Goal: Task Accomplishment & Management: Complete application form

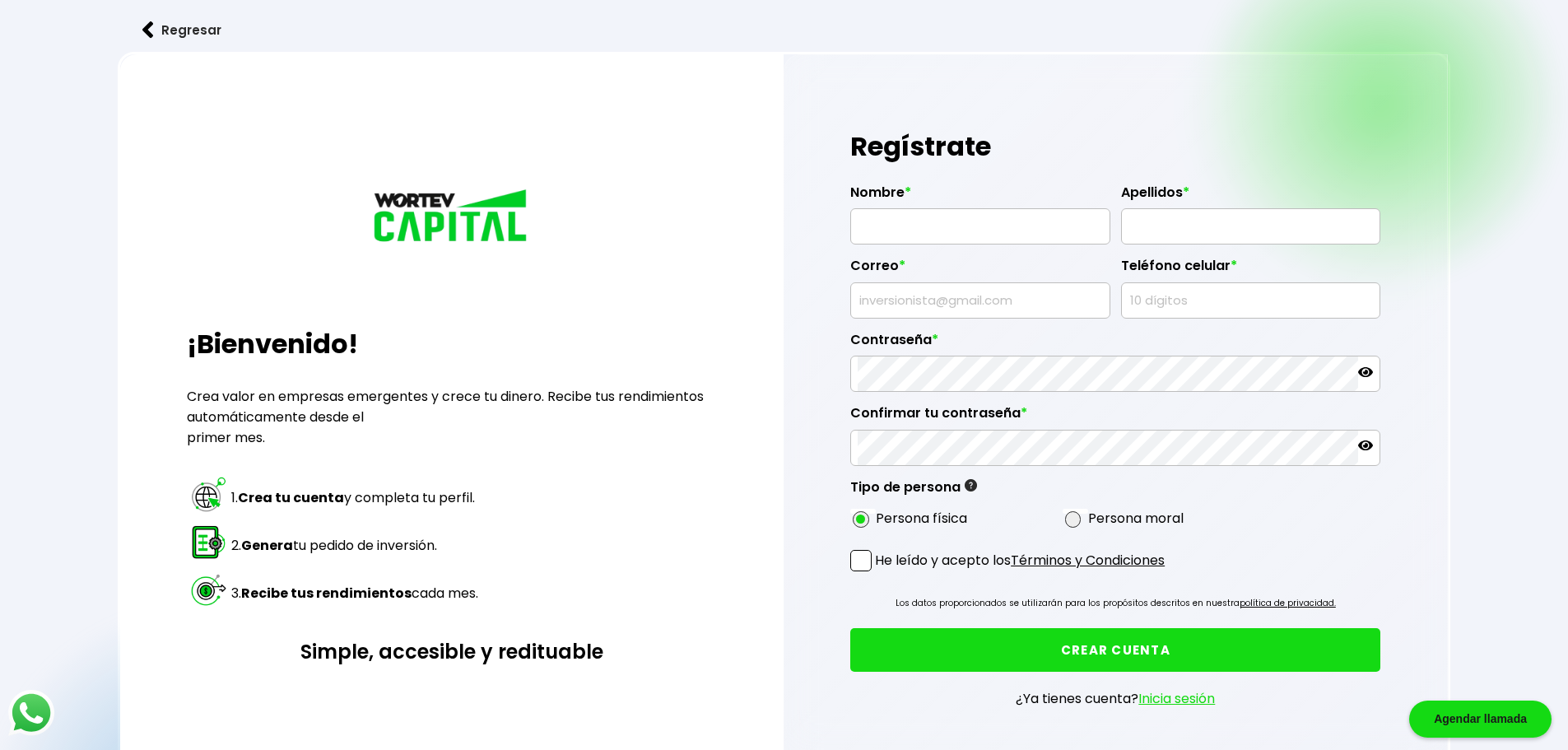
click at [1194, 699] on link "Inicia sesión" at bounding box center [1177, 698] width 77 height 19
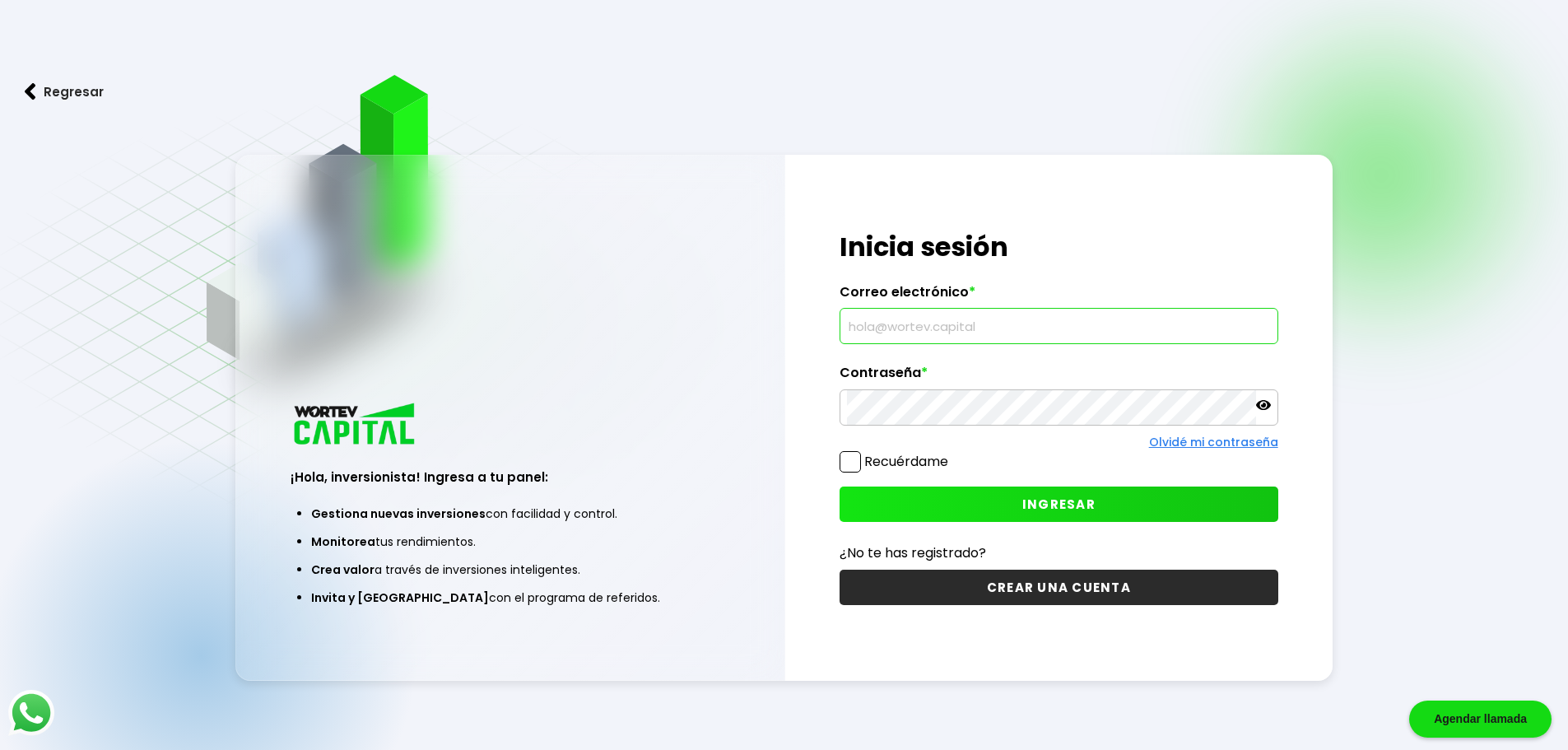
click at [952, 331] on input "text" at bounding box center [1059, 325] width 424 height 35
click at [958, 324] on input "text" at bounding box center [1059, 325] width 424 height 35
type input "[EMAIL_ADDRESS][DOMAIN_NAME]"
click at [917, 495] on button "INGRESAR" at bounding box center [1059, 504] width 438 height 35
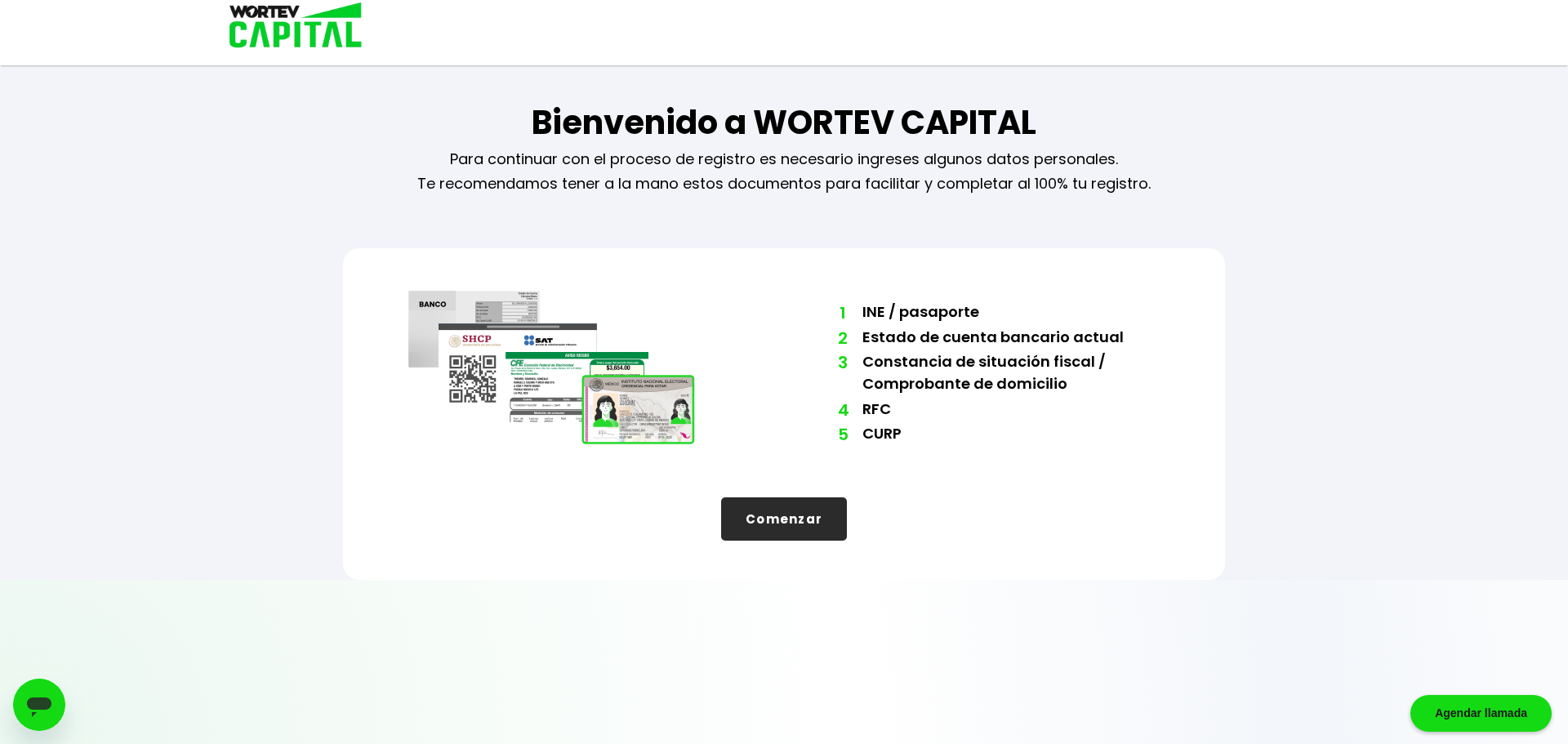
click at [784, 530] on button "Comenzar" at bounding box center [784, 519] width 125 height 43
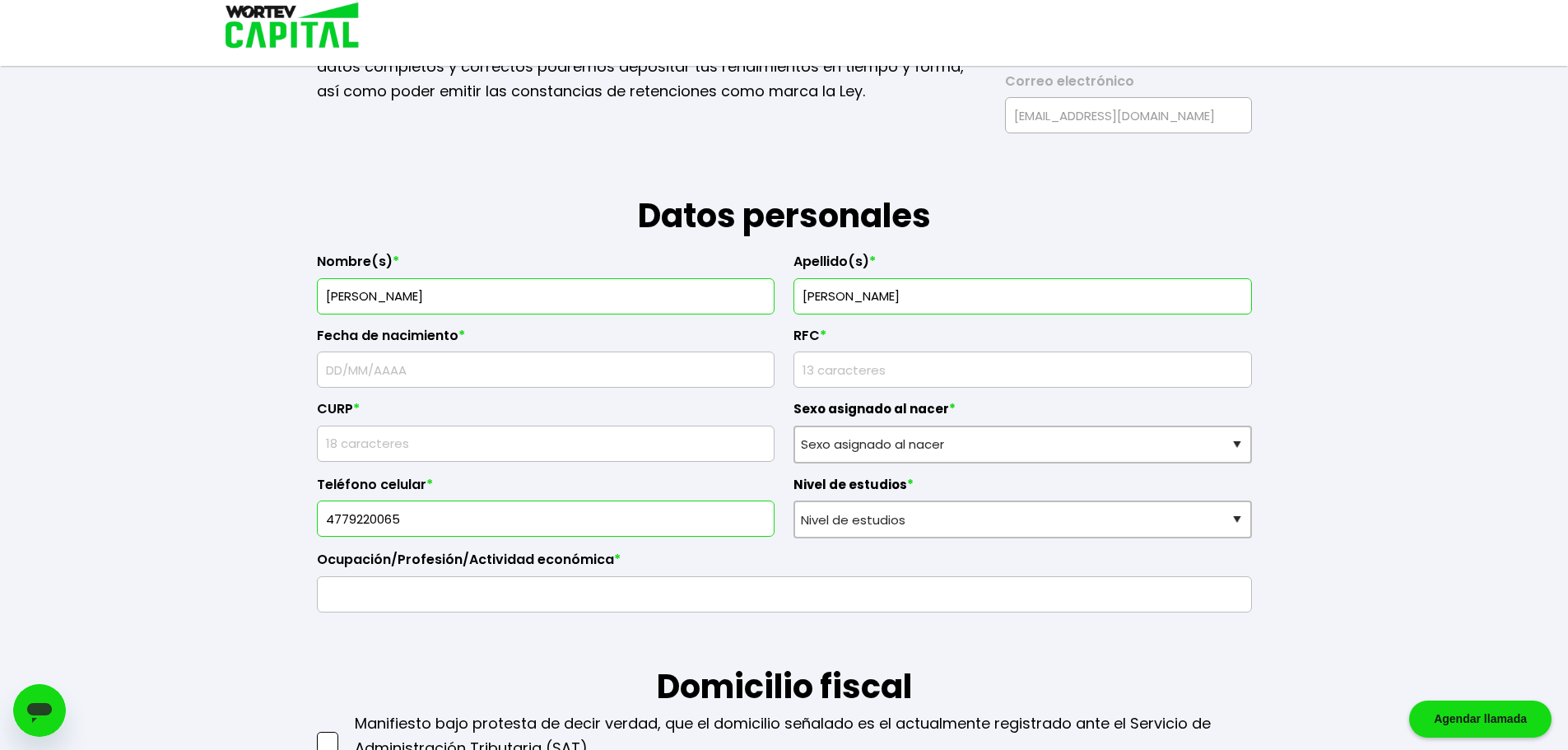
scroll to position [164, 0]
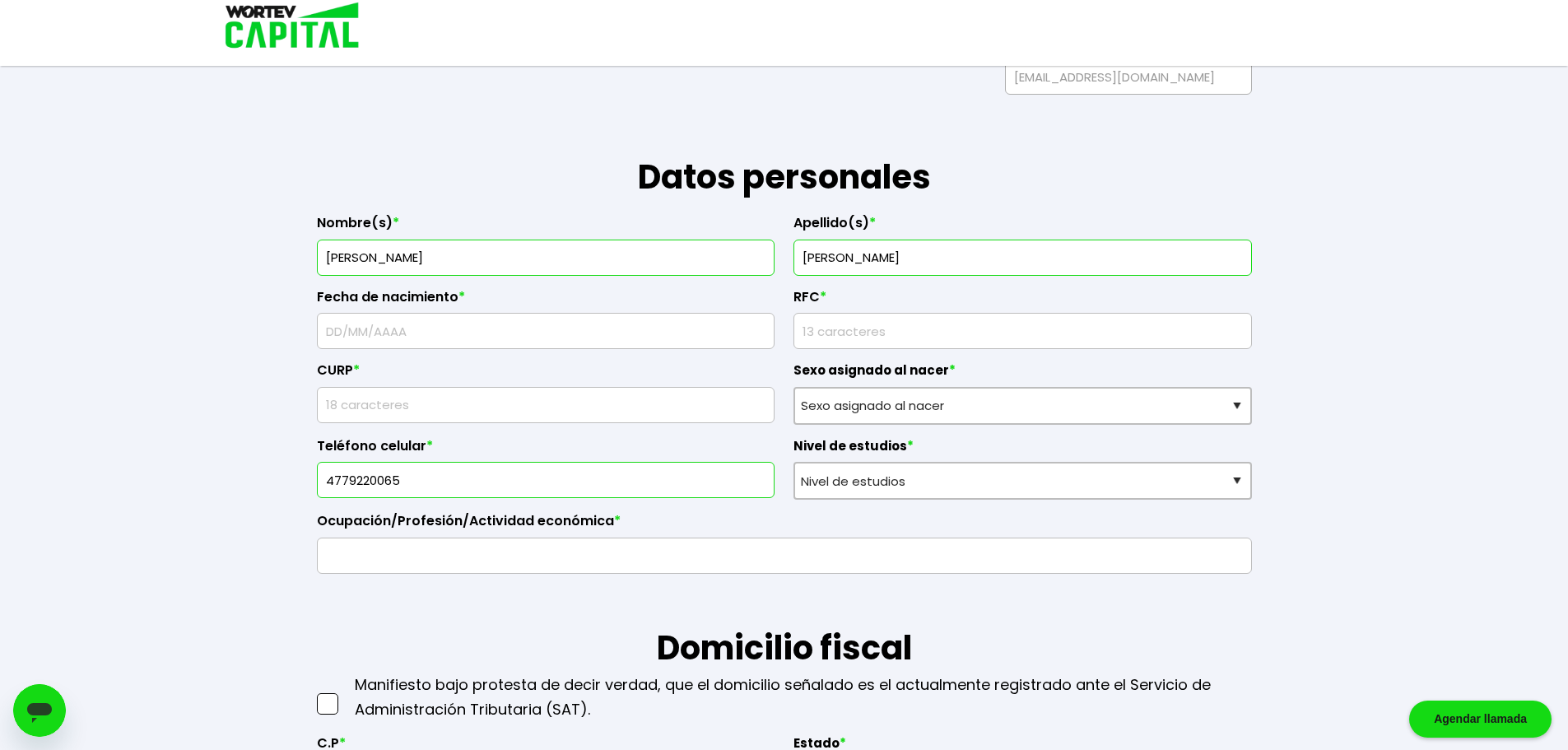
click at [463, 332] on input "text" at bounding box center [546, 330] width 443 height 35
type input "[DATE]"
click at [874, 322] on input "rfc" at bounding box center [1023, 330] width 443 height 35
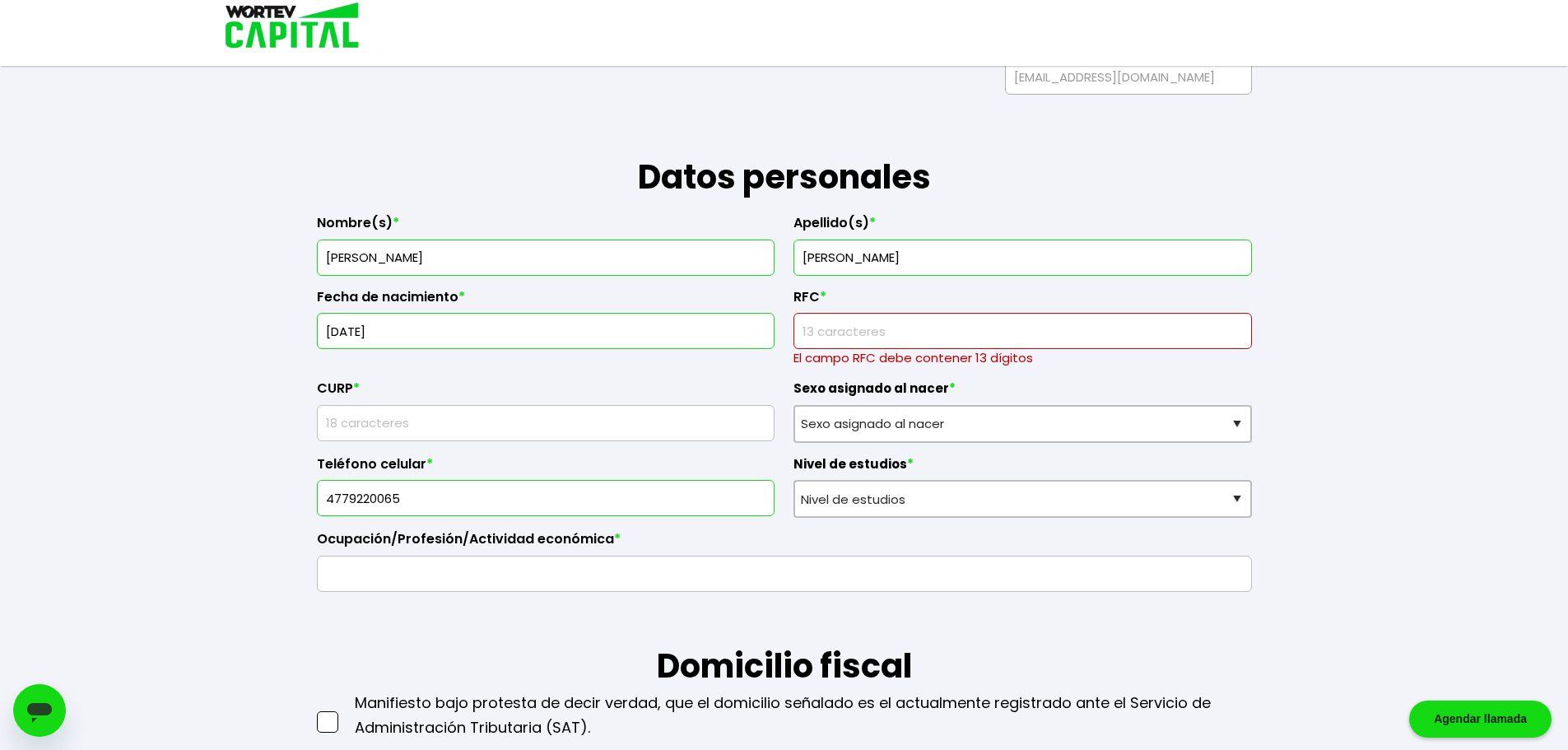
paste input "VAPD990417KL1"
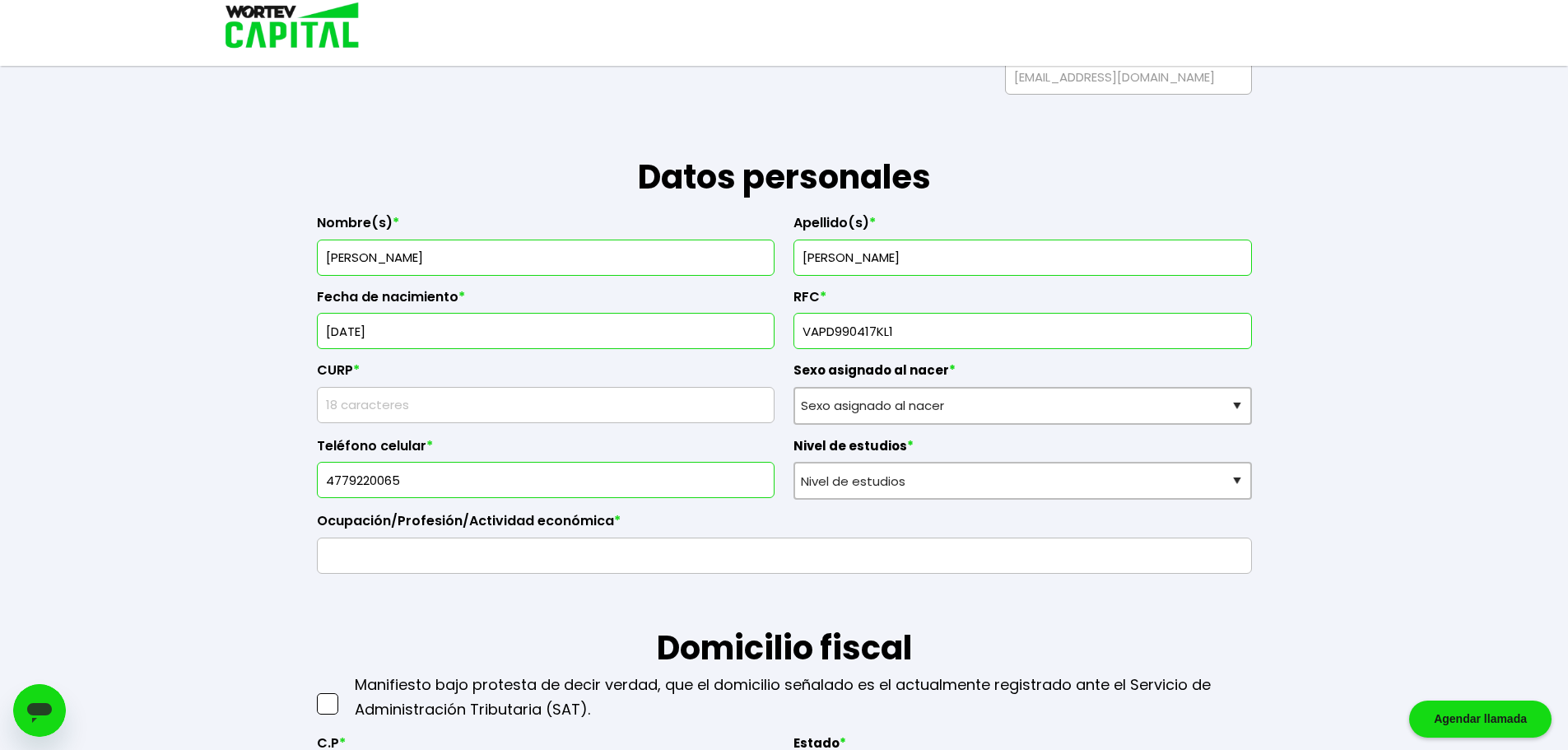
type input "VAPD990417KL1"
click at [403, 406] on input "text" at bounding box center [546, 404] width 443 height 35
type input "VAPD990417HGTLDN09"
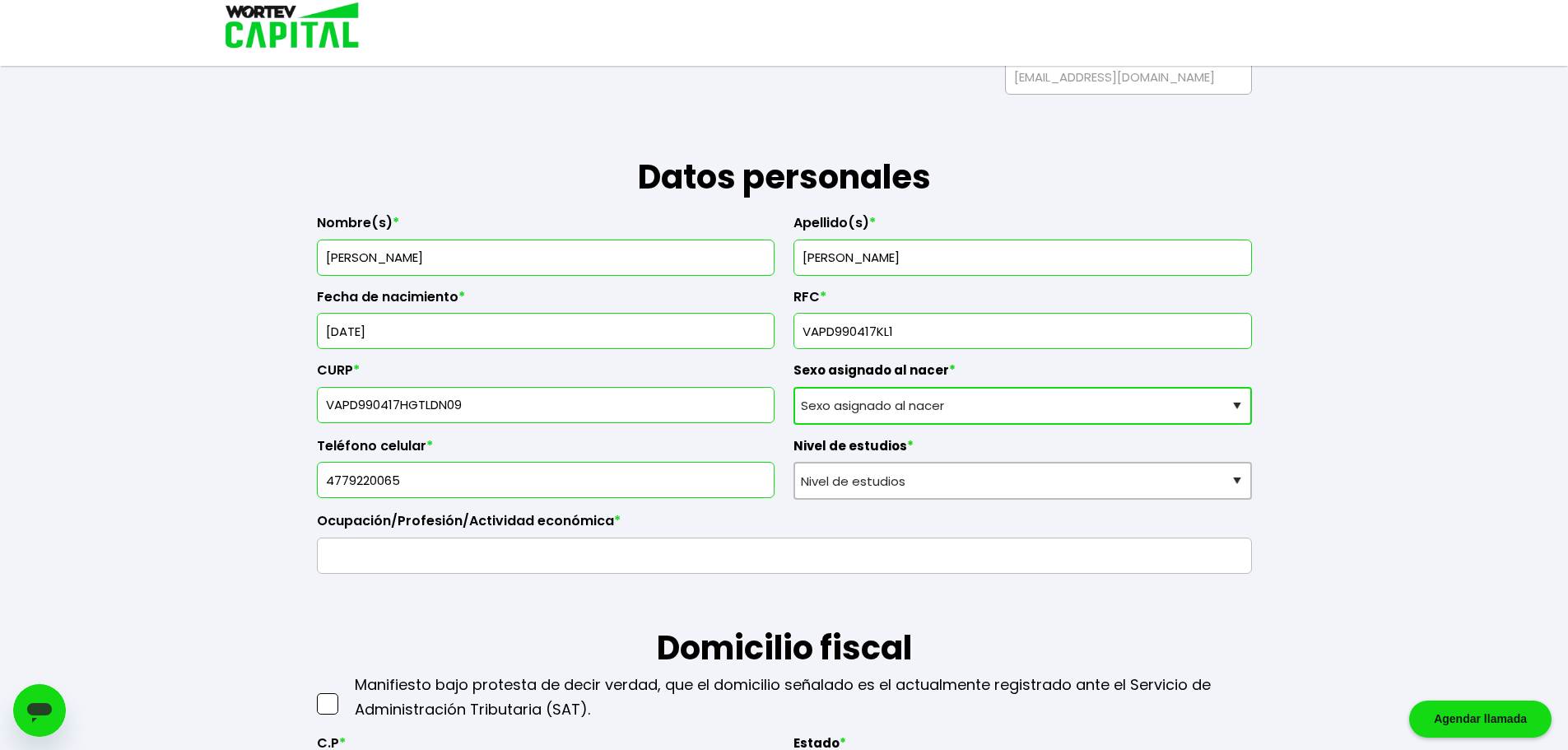
click at [863, 396] on select "Sexo asignado al nacer Hombre Mujer Prefiero no contestar" at bounding box center [1023, 405] width 459 height 38
select select "Hombre"
click at [793, 387] on select "Sexo asignado al nacer Hombre Mujer Prefiero no contestar" at bounding box center [1023, 405] width 459 height 38
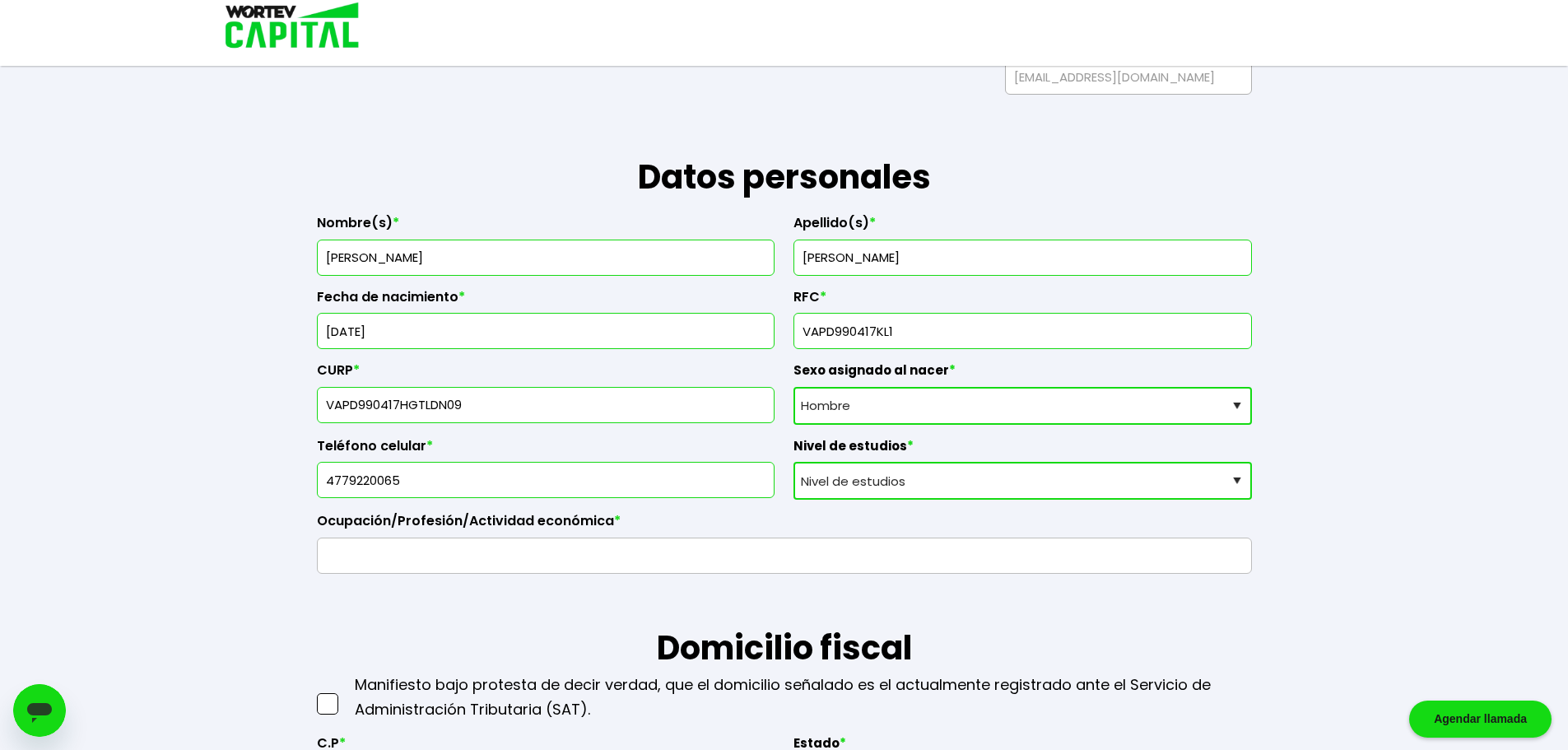
click at [862, 484] on select "Nivel de estudios Primaria Secundaria Bachillerato Licenciatura Posgrado" at bounding box center [1023, 480] width 459 height 38
select select "Licenciatura"
click at [793, 462] on select "Nivel de estudios Primaria Secundaria Bachillerato Licenciatura Posgrado" at bounding box center [1023, 480] width 459 height 38
click at [561, 556] on input "text" at bounding box center [785, 555] width 921 height 35
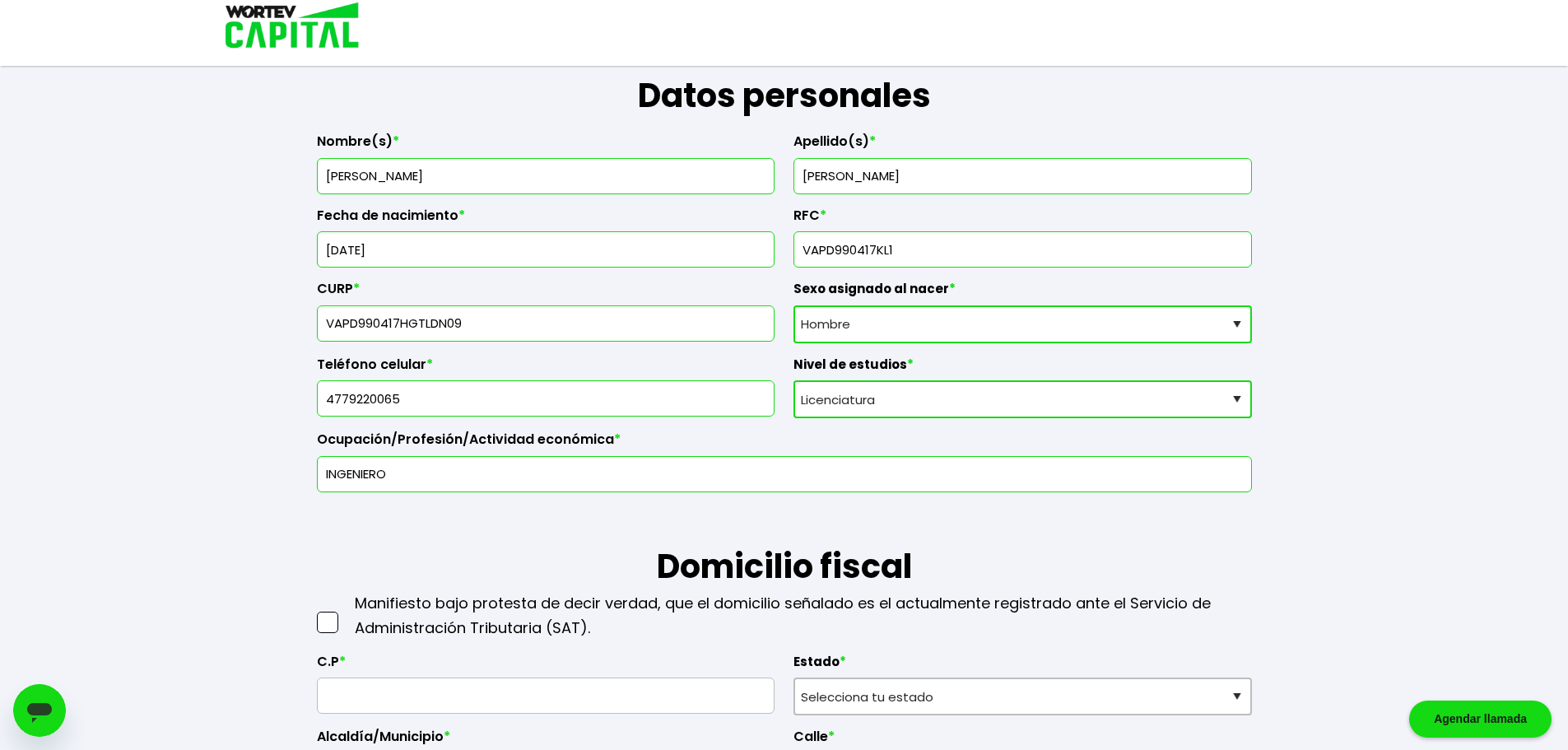
scroll to position [494, 0]
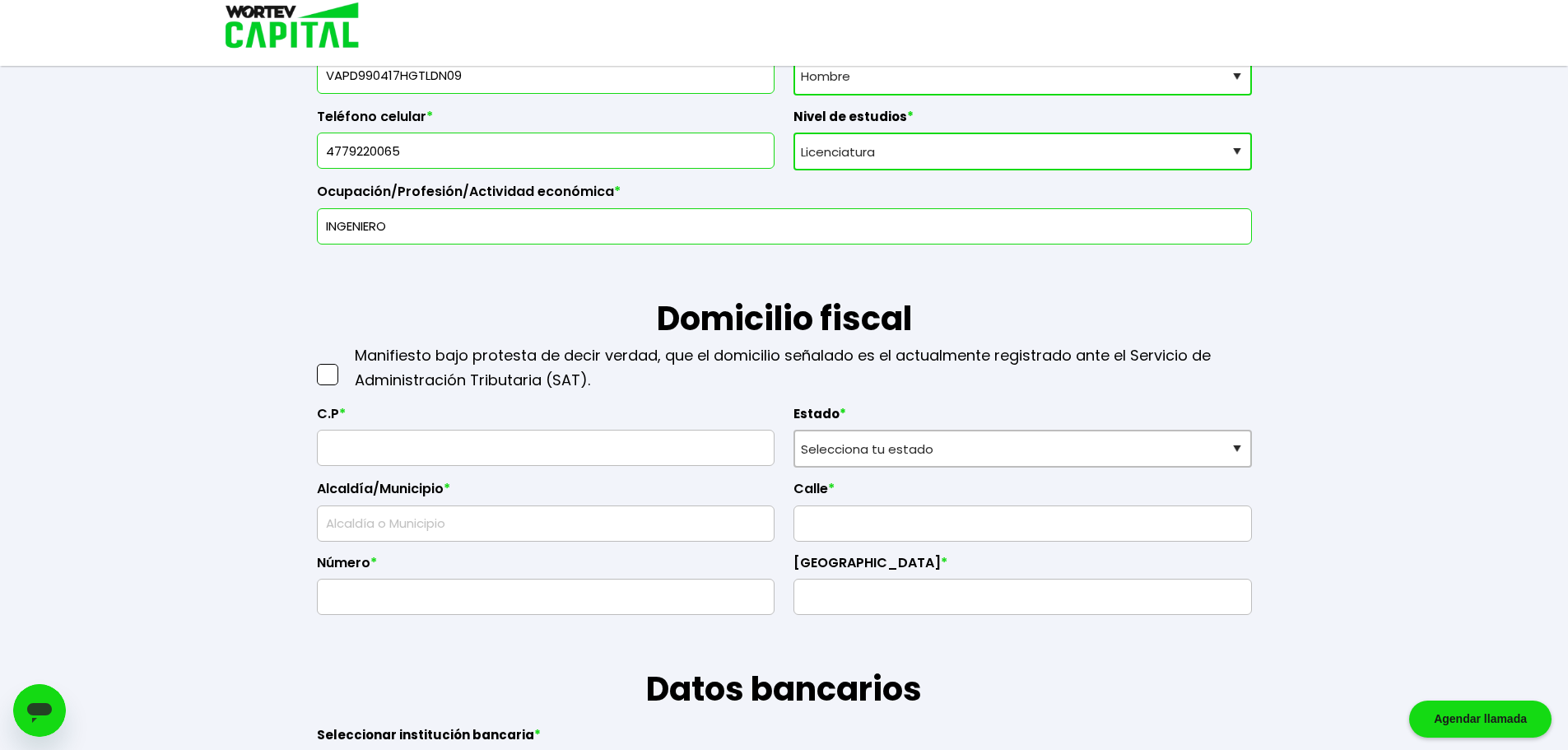
type input "INGENIERO"
click at [319, 378] on span at bounding box center [327, 374] width 21 height 21
click at [345, 367] on input "checkbox" at bounding box center [345, 367] width 0 height 0
click at [376, 445] on input "text" at bounding box center [546, 447] width 443 height 35
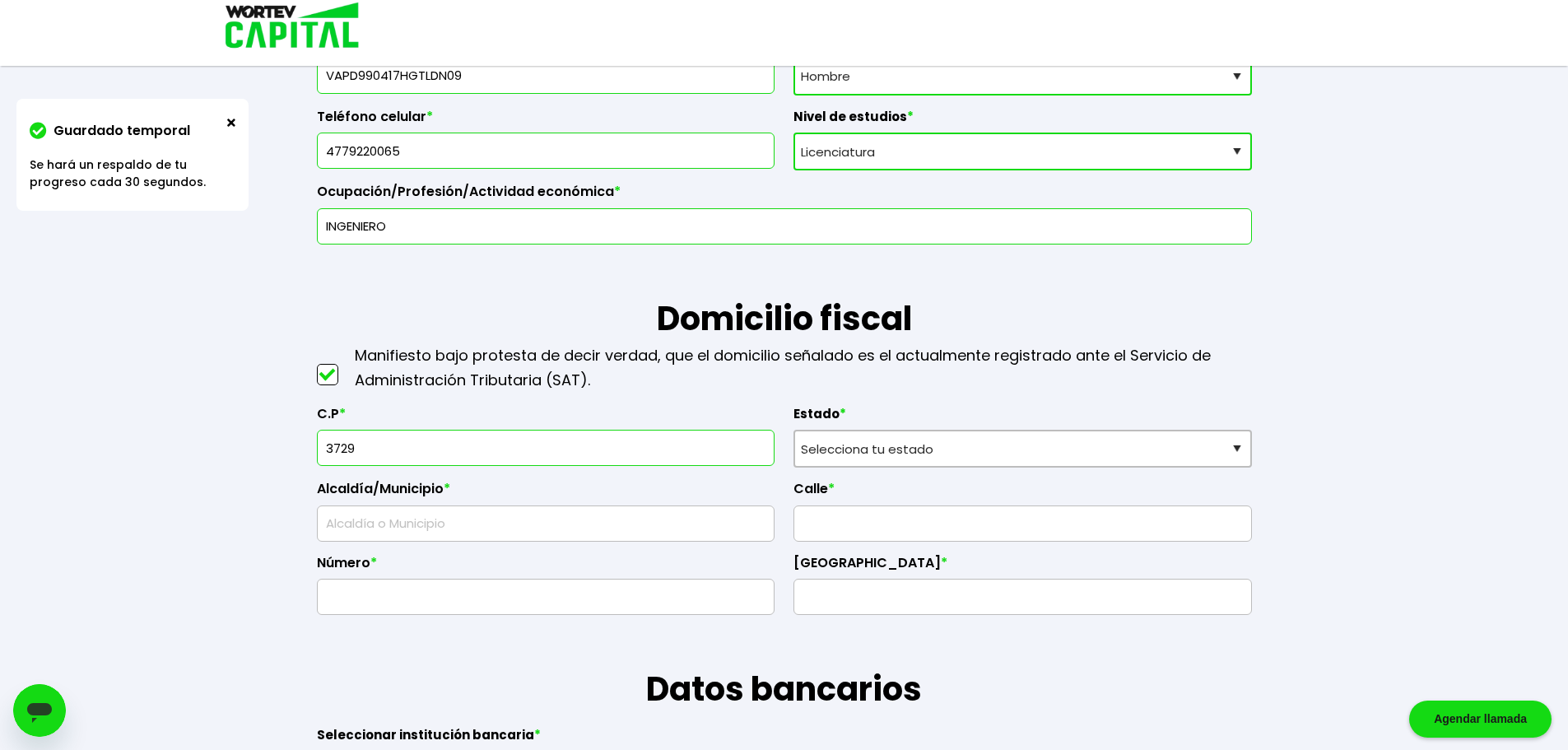
type input "37296"
select select "GT"
type input "León"
type input "Misión [PERSON_NAME]"
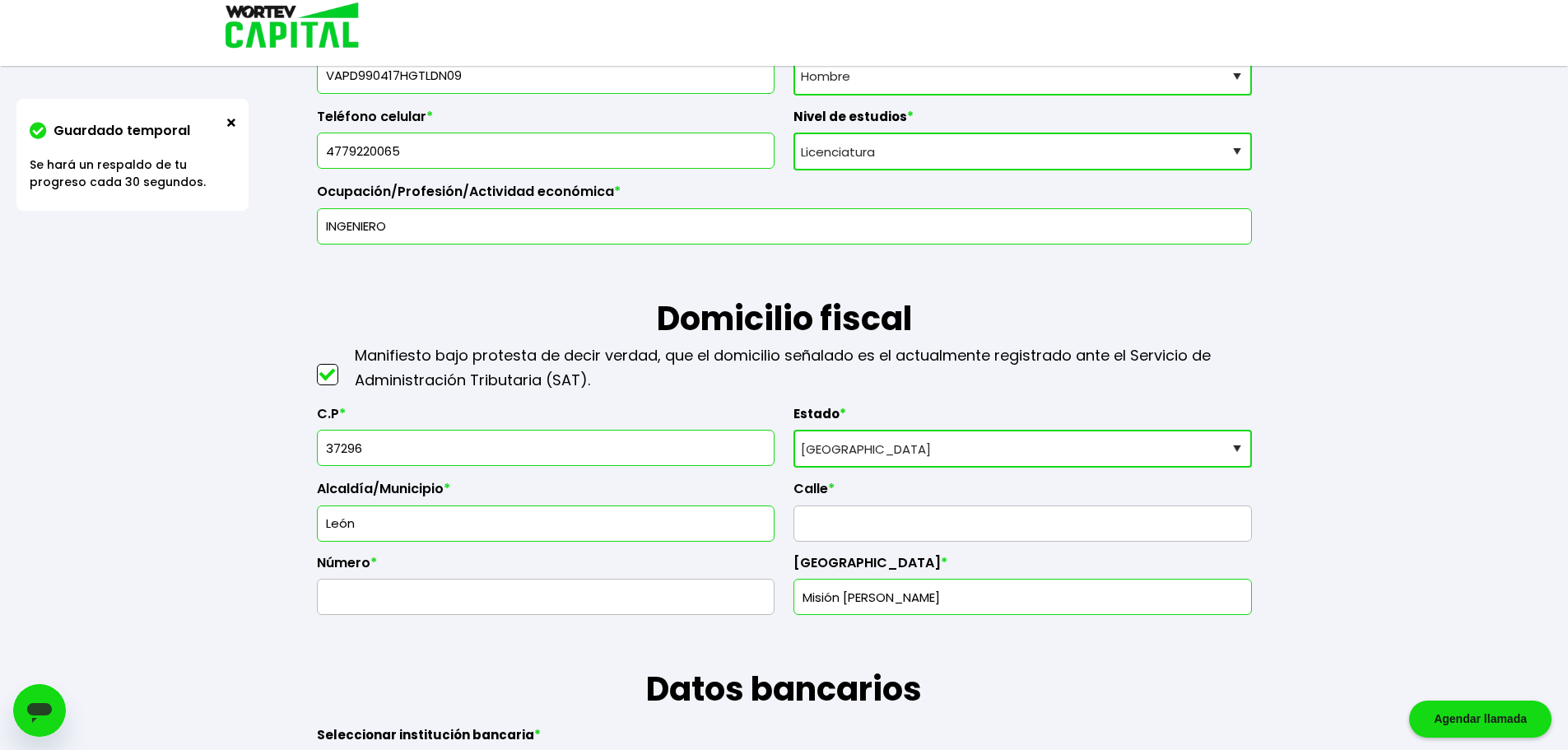
type input "37296"
click at [860, 523] on input "text" at bounding box center [1023, 523] width 443 height 35
type input "SANTA [DATE][PERSON_NAME]"
click at [733, 615] on h1 "Datos bancarios" at bounding box center [784, 663] width 935 height 99
click at [718, 599] on input "text" at bounding box center [546, 596] width 443 height 35
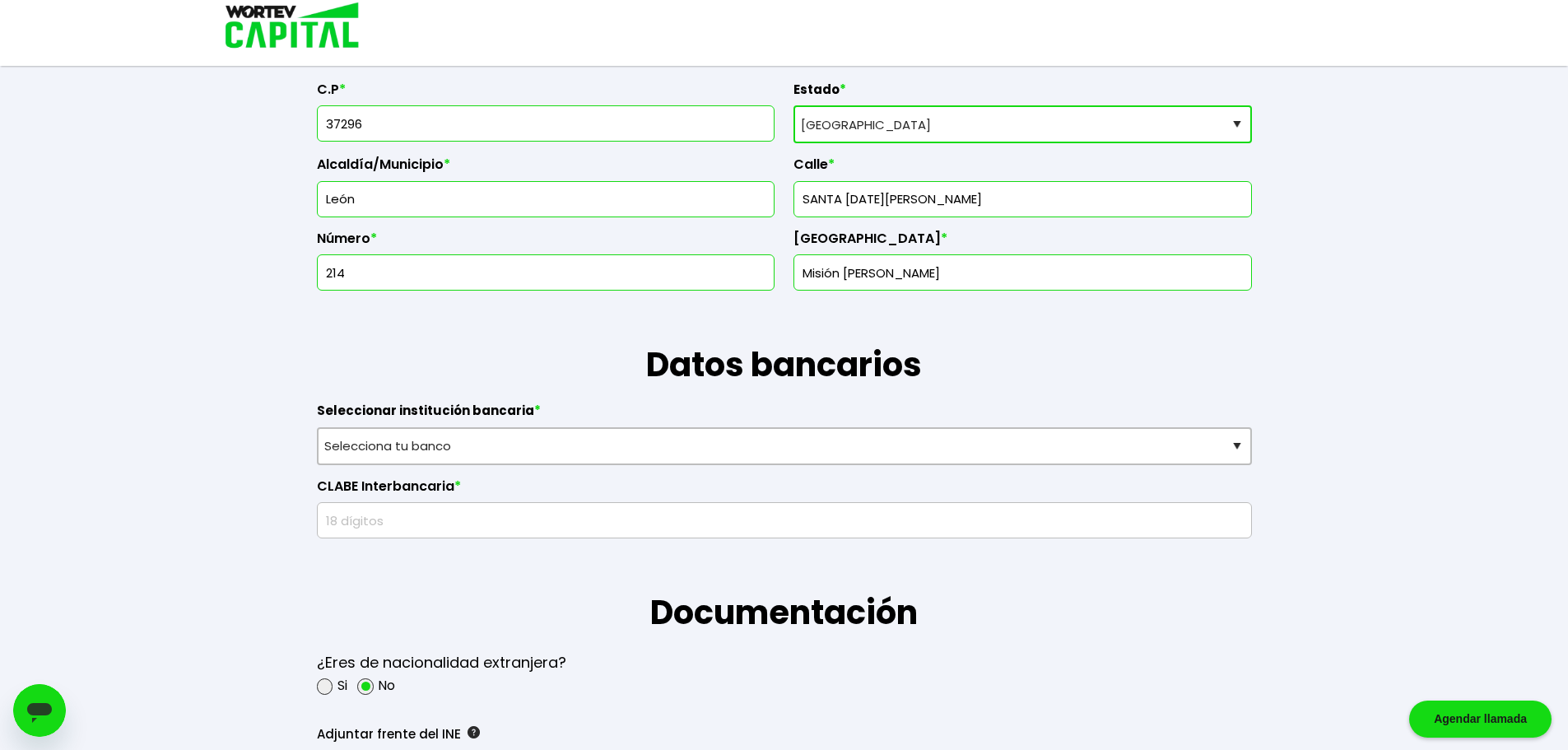
scroll to position [823, 0]
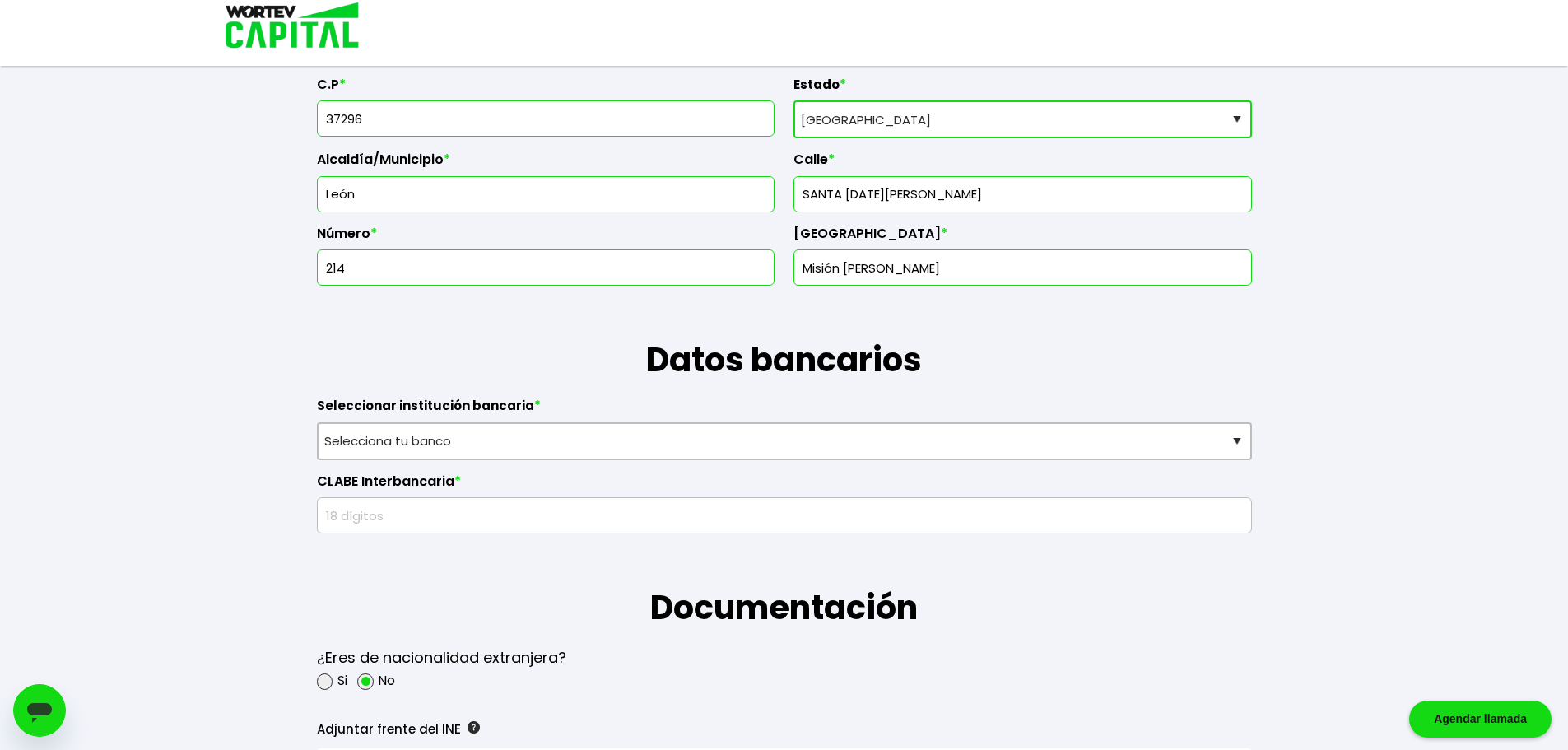
type input "214"
click at [872, 259] on input "Misión [PERSON_NAME]" at bounding box center [1023, 267] width 443 height 35
drag, startPoint x: 930, startPoint y: 269, endPoint x: 724, endPoint y: 270, distance: 206.0
click at [724, 270] on div "C.P * 37296 Estado * Selecciona tu estado [GEOGRAPHIC_DATA] [GEOGRAPHIC_DATA][U…" at bounding box center [784, 174] width 935 height 223
type input "FRACCIONAMIENTO [GEOGRAPHIC_DATA][DATE]"
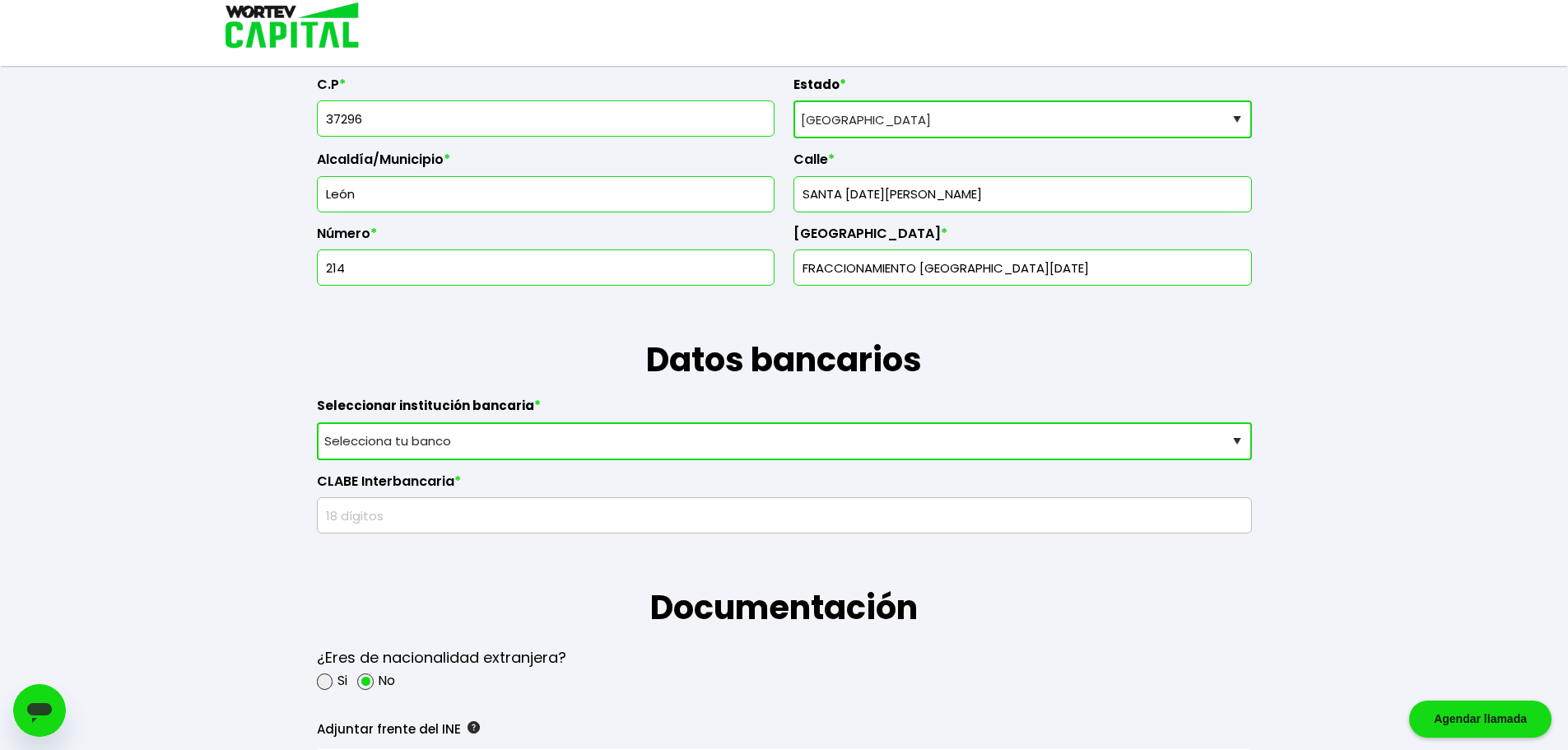
click at [583, 442] on select "Selecciona tu banco ABC Capital Actinver Afirme Albo ASP Banamex Banbajio Banco…" at bounding box center [784, 441] width 935 height 38
select select "BBVA Bancomer"
click at [317, 422] on select "Selecciona tu banco ABC Capital Actinver Afirme Albo ASP Banamex Banbajio Banco…" at bounding box center [784, 441] width 935 height 38
click at [436, 514] on input "text" at bounding box center [785, 515] width 921 height 35
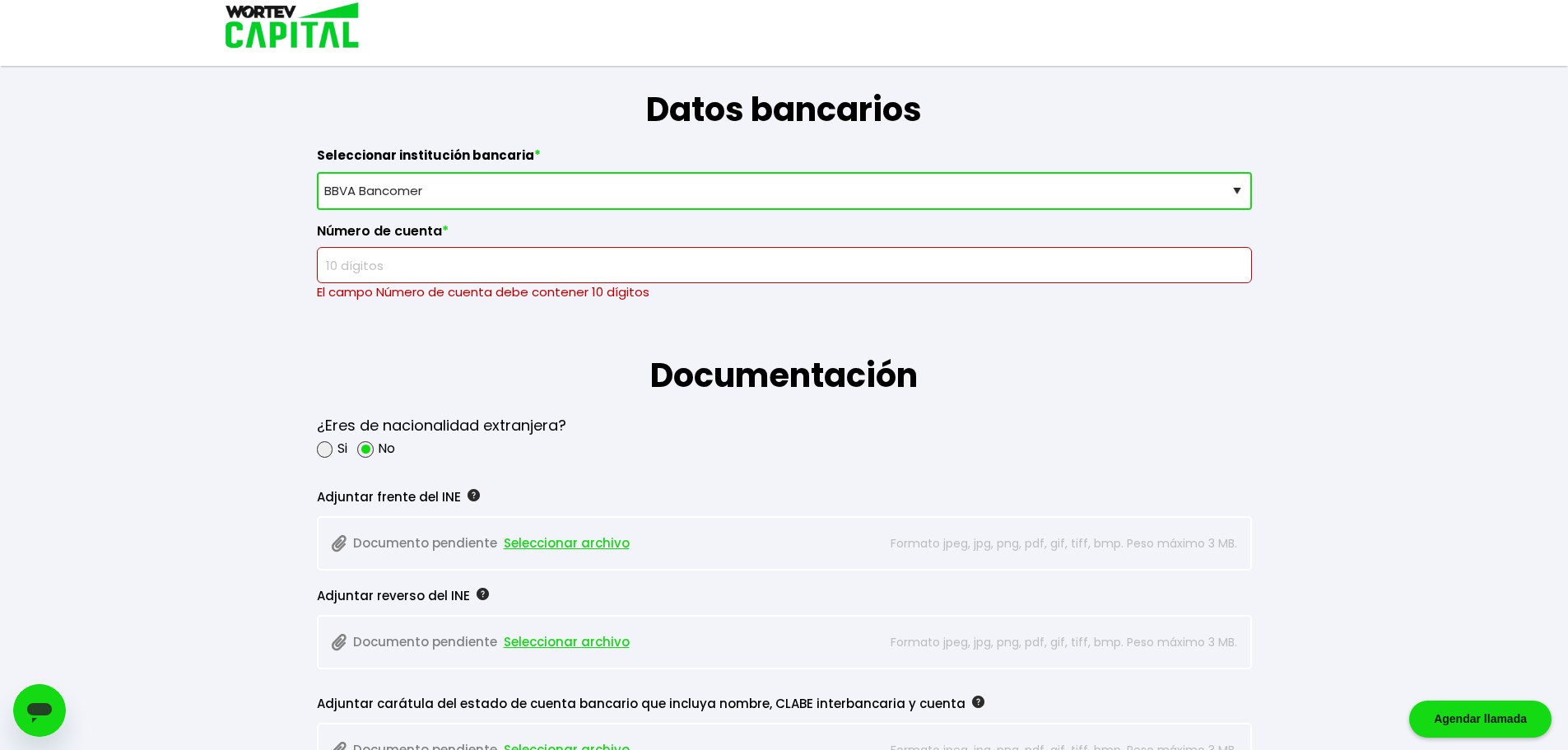
scroll to position [1069, 0]
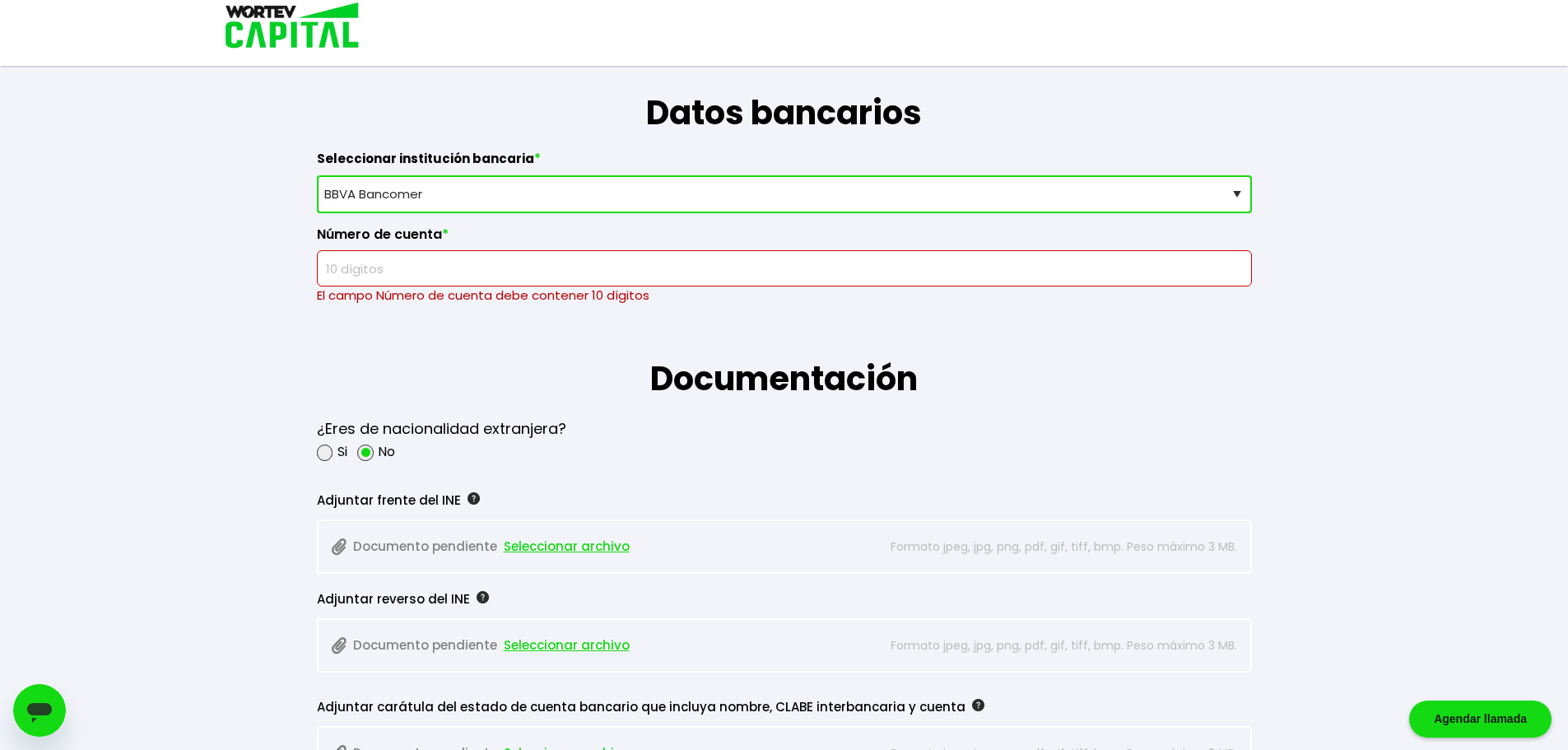
click at [688, 274] on input "text" at bounding box center [785, 268] width 921 height 35
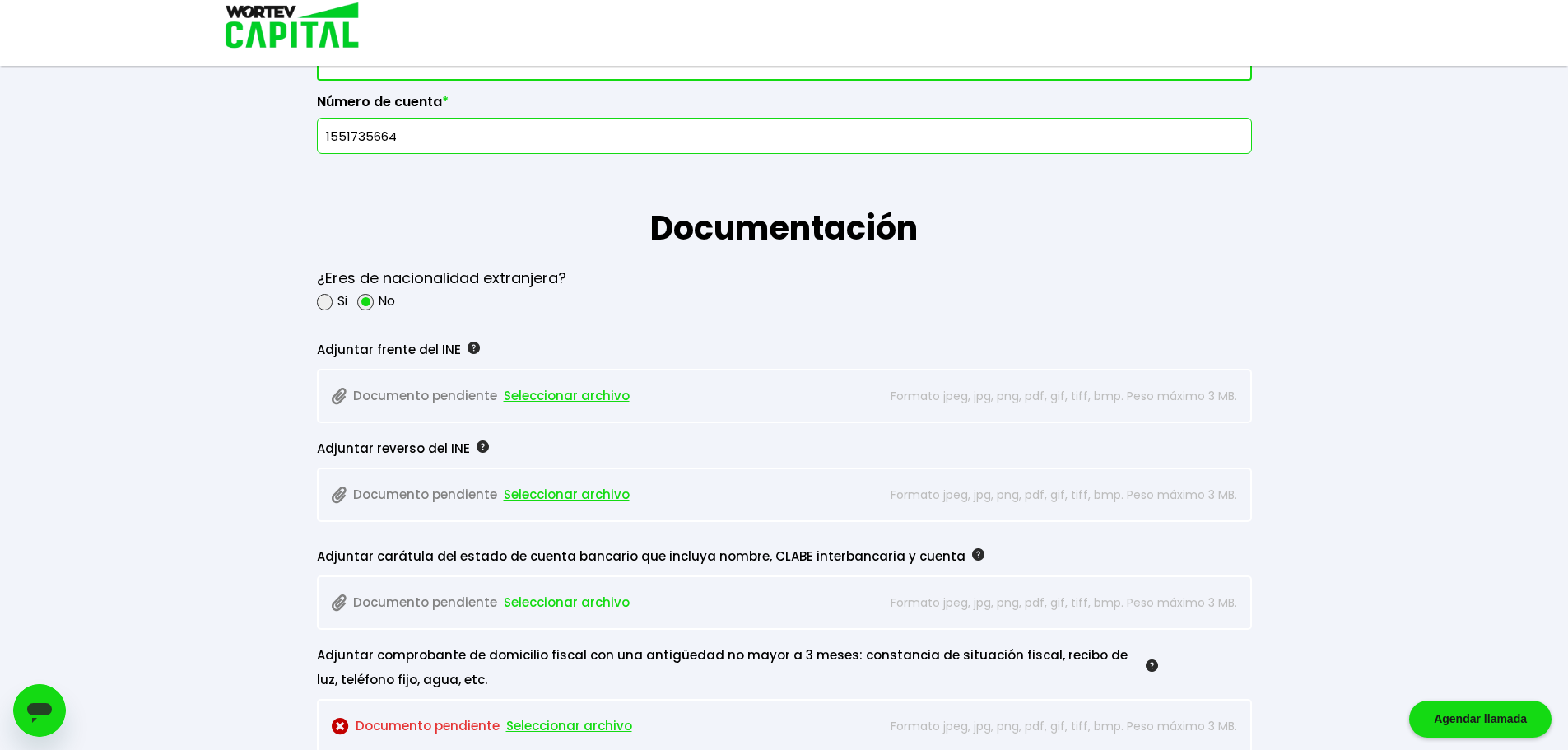
scroll to position [1235, 0]
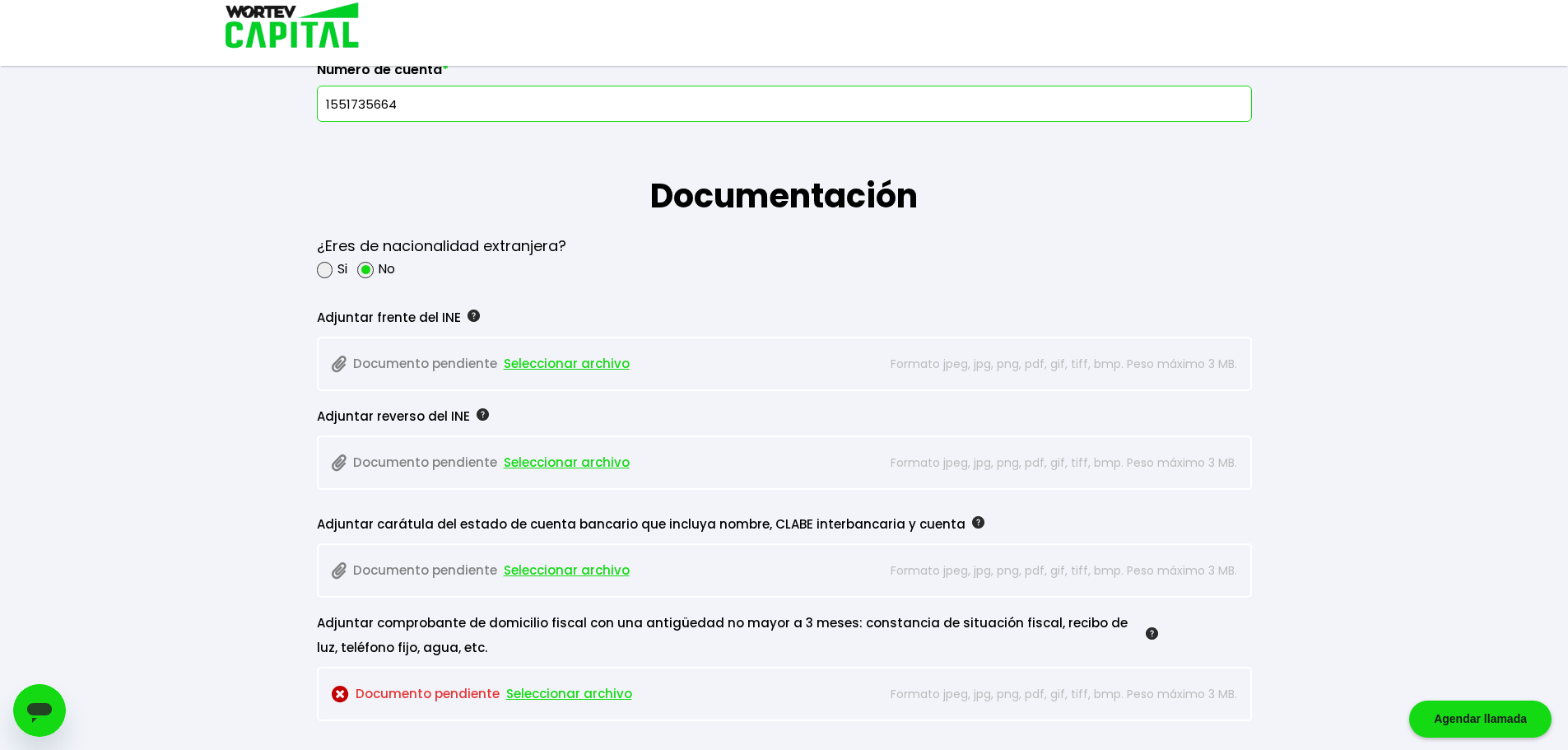
type input "1551735664"
click at [551, 368] on span "Seleccionar archivo" at bounding box center [567, 363] width 126 height 24
click at [602, 357] on span "Seleccionar archivo" at bounding box center [567, 363] width 126 height 24
click at [544, 463] on span "Seleccionar archivo" at bounding box center [567, 462] width 126 height 24
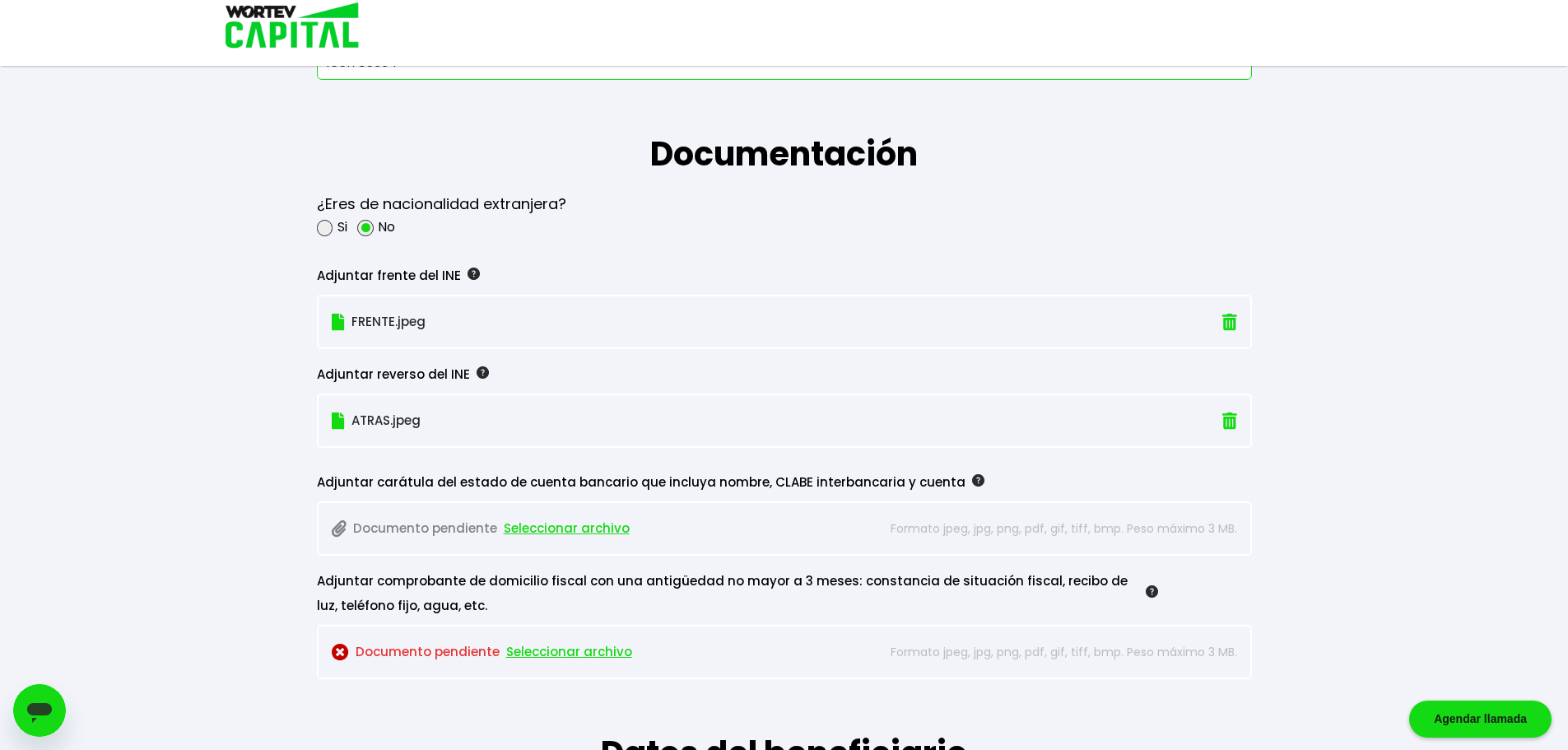
scroll to position [1399, 0]
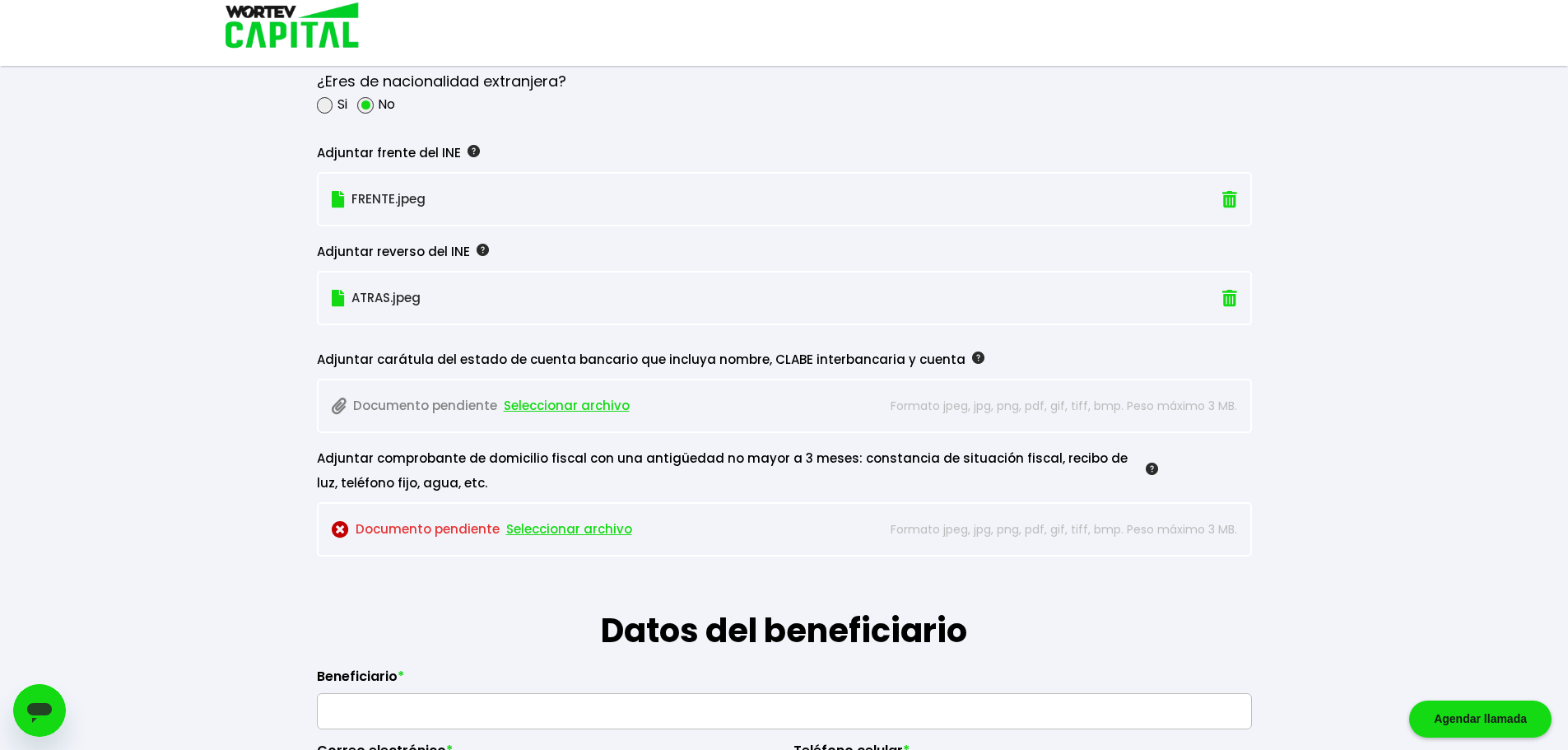
click at [589, 409] on span "Seleccionar archivo" at bounding box center [567, 405] width 126 height 24
click at [575, 522] on span "Seleccionar archivo" at bounding box center [569, 528] width 126 height 24
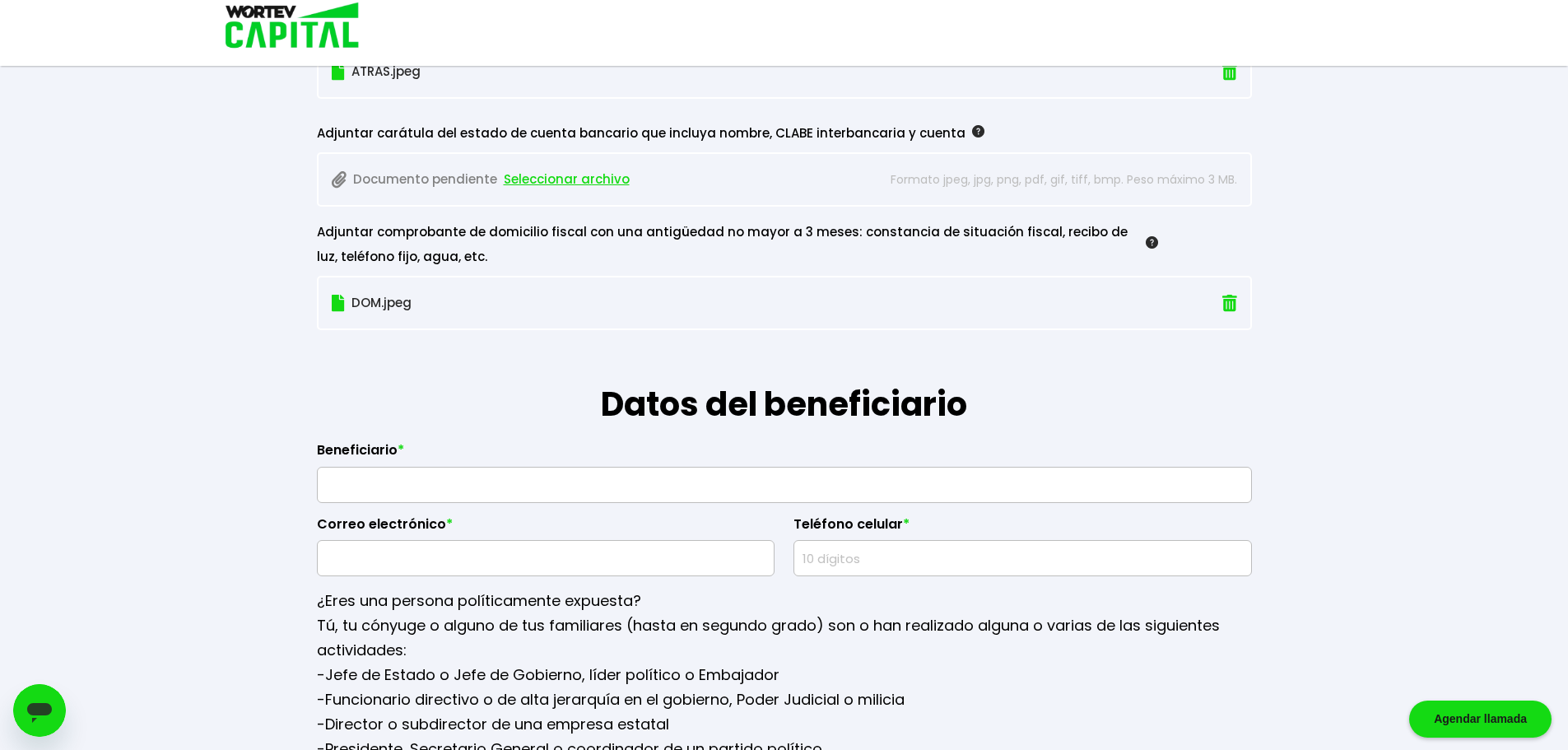
scroll to position [1728, 0]
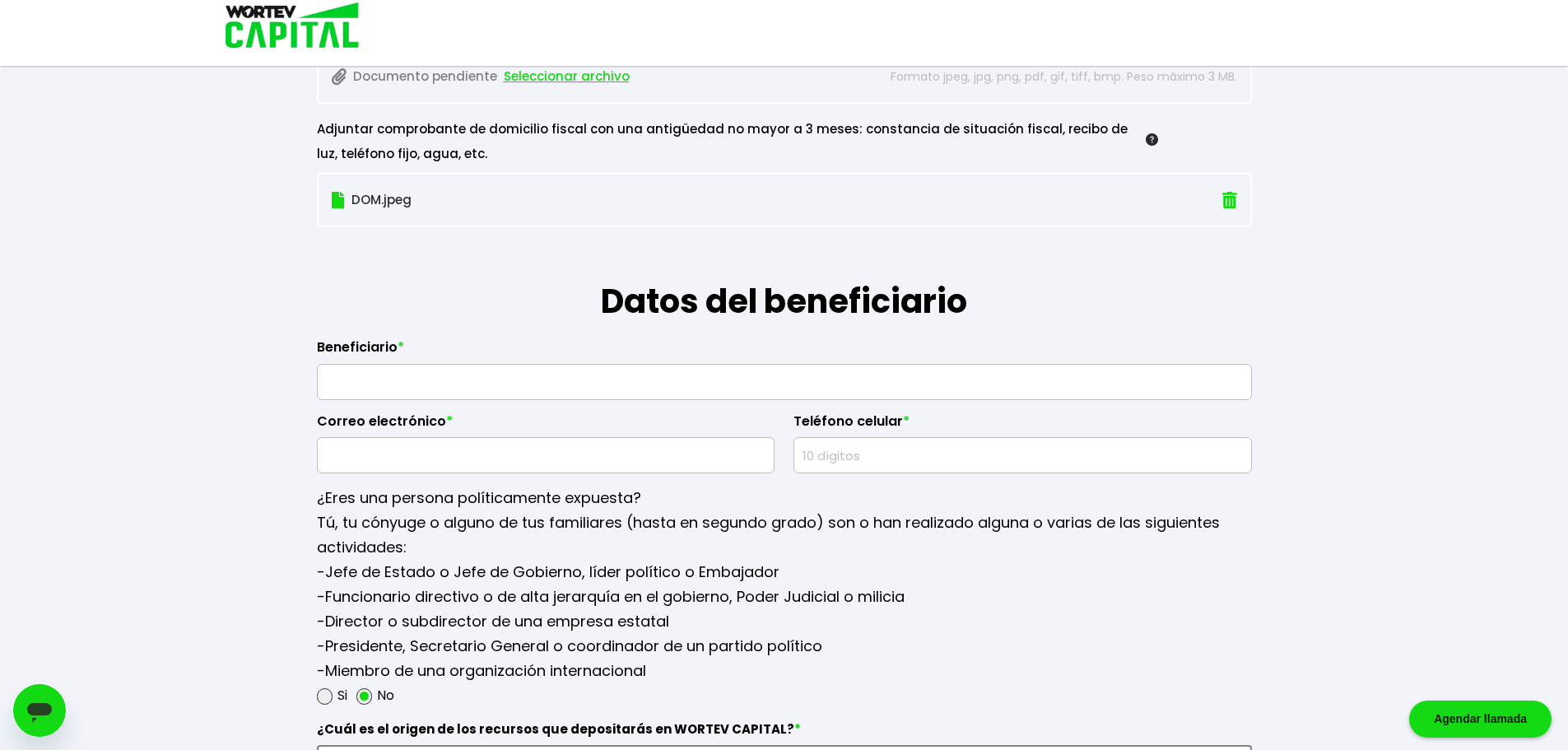
click at [503, 368] on input "text" at bounding box center [785, 382] width 921 height 35
click at [563, 305] on h1 "Datos del beneficiario" at bounding box center [784, 276] width 935 height 99
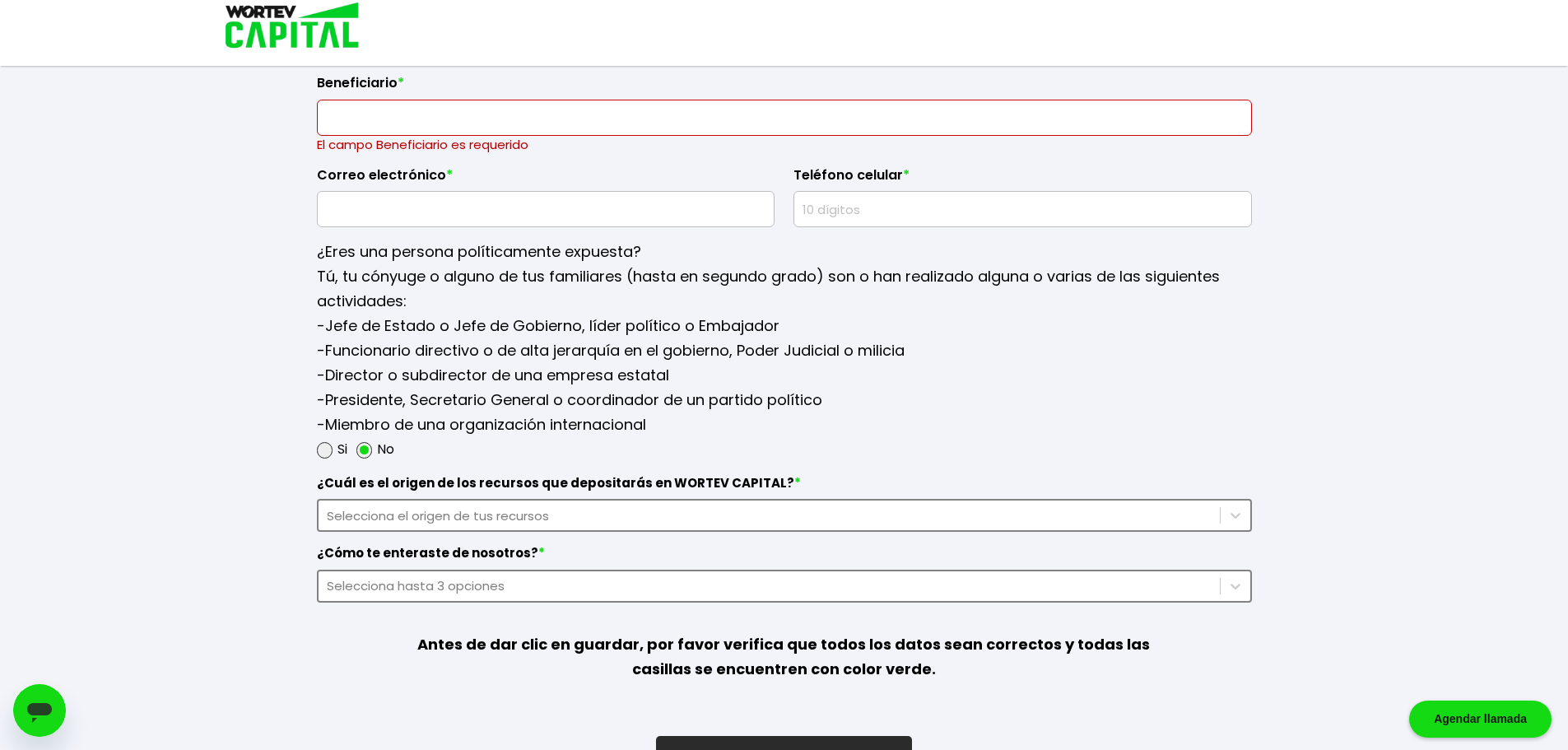
scroll to position [2049, 0]
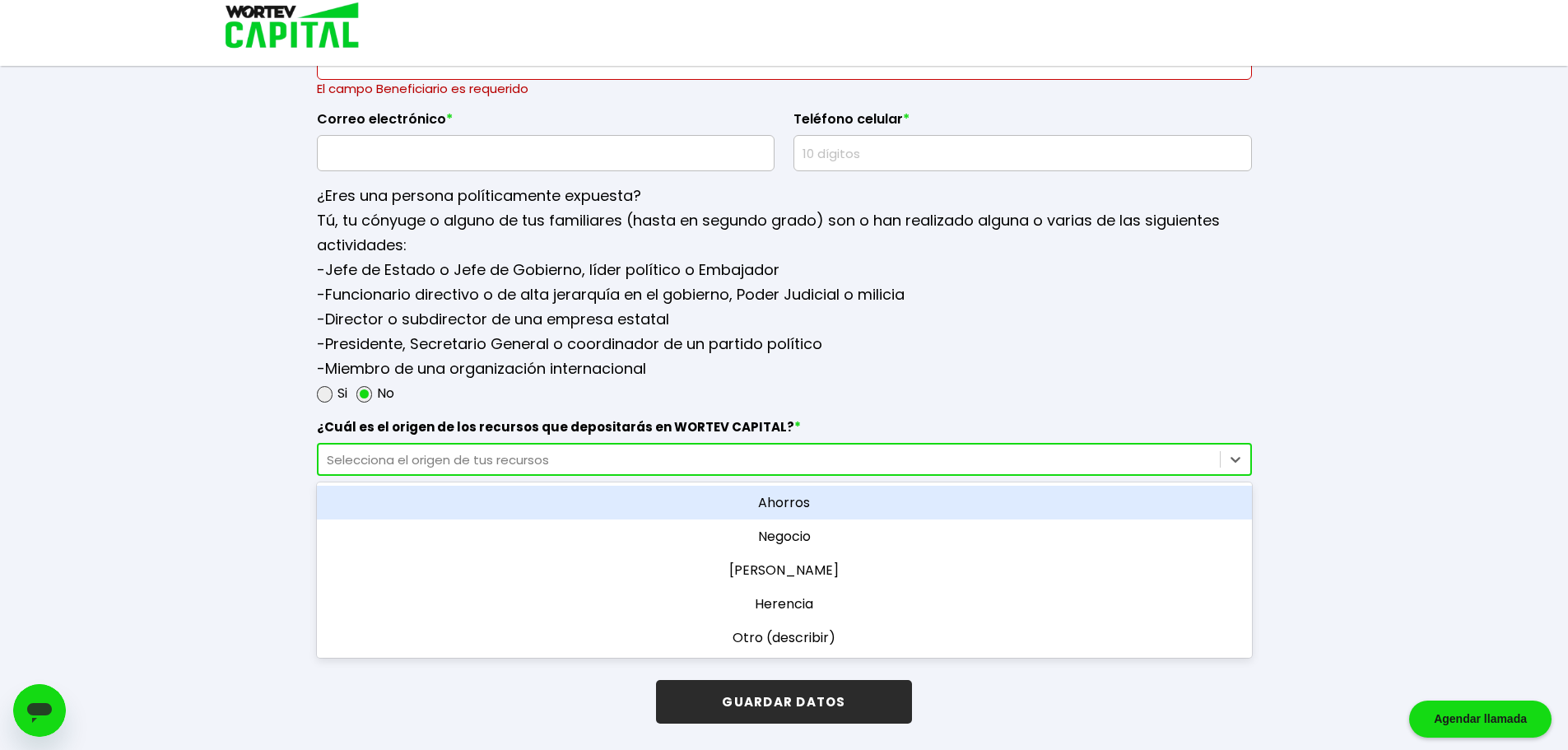
click at [595, 462] on div "Selecciona el origen de tus recursos" at bounding box center [770, 459] width 885 height 19
click at [765, 507] on div "Ahorros" at bounding box center [784, 502] width 935 height 34
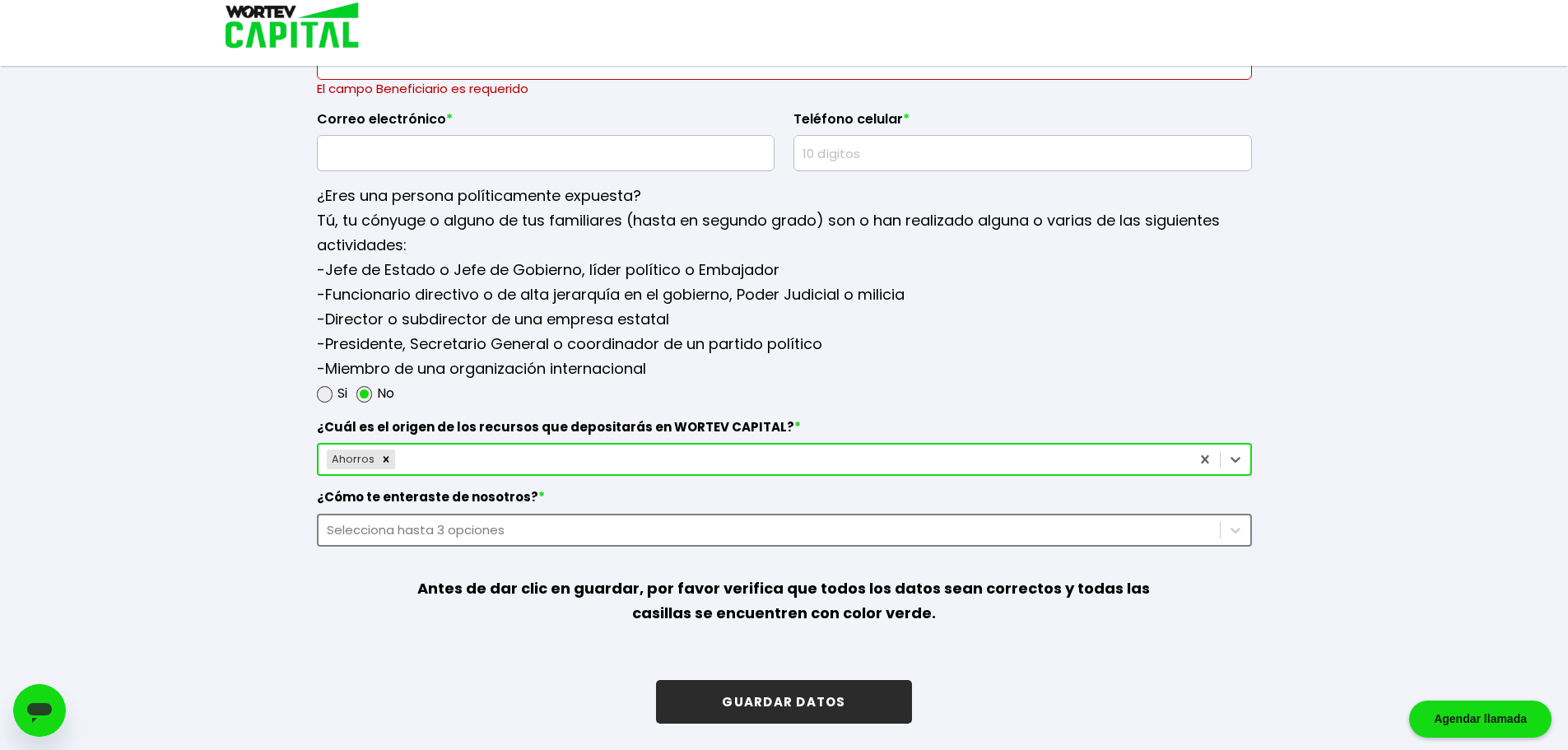
click at [543, 532] on div "Selecciona hasta 3 opciones" at bounding box center [770, 529] width 885 height 19
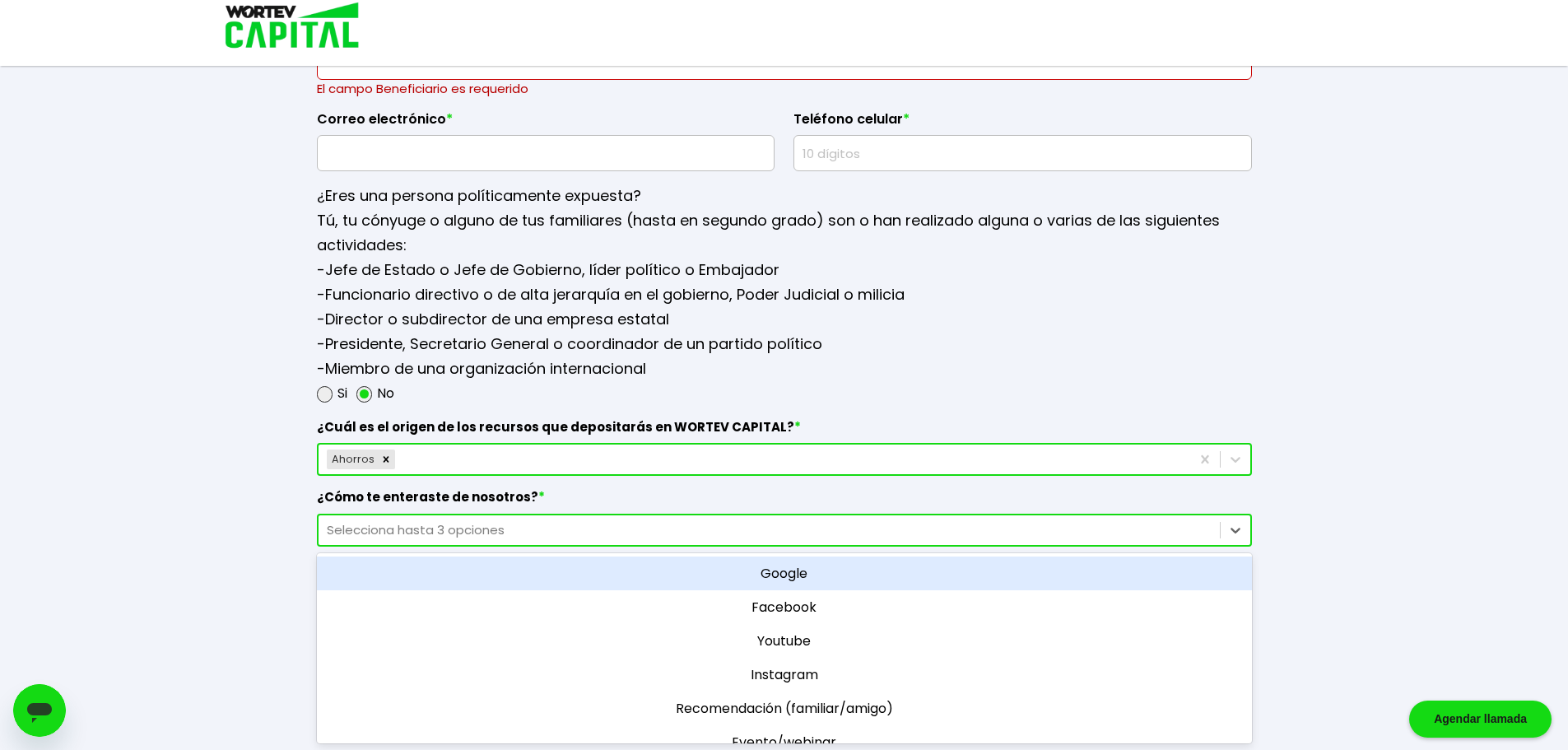
scroll to position [83, 0]
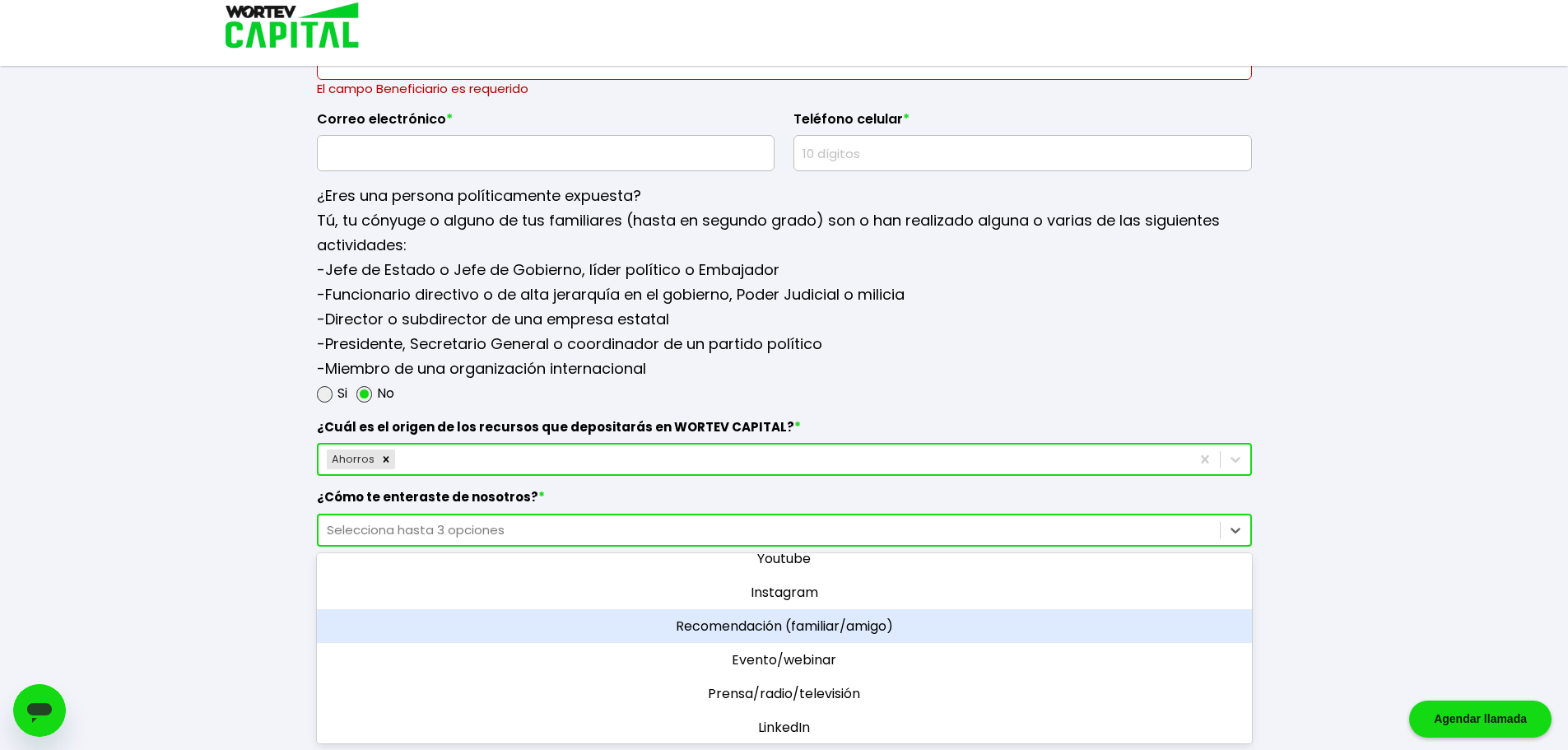
click at [749, 624] on div "Recomendación (familiar/amigo)" at bounding box center [784, 626] width 935 height 34
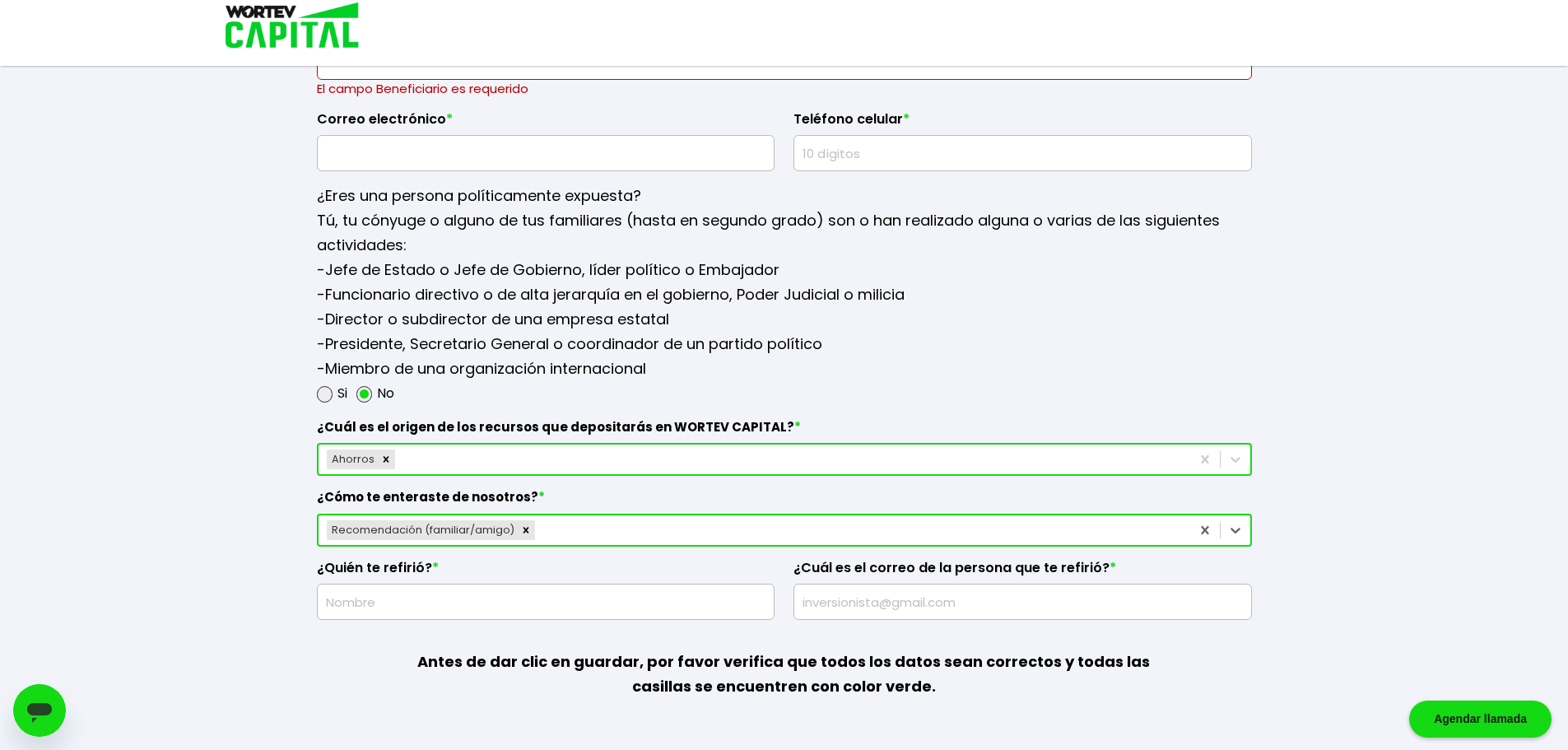
click at [561, 612] on input "text" at bounding box center [546, 601] width 443 height 35
type input "[PERSON_NAME]"
click at [878, 603] on input "text" at bounding box center [1023, 601] width 443 height 35
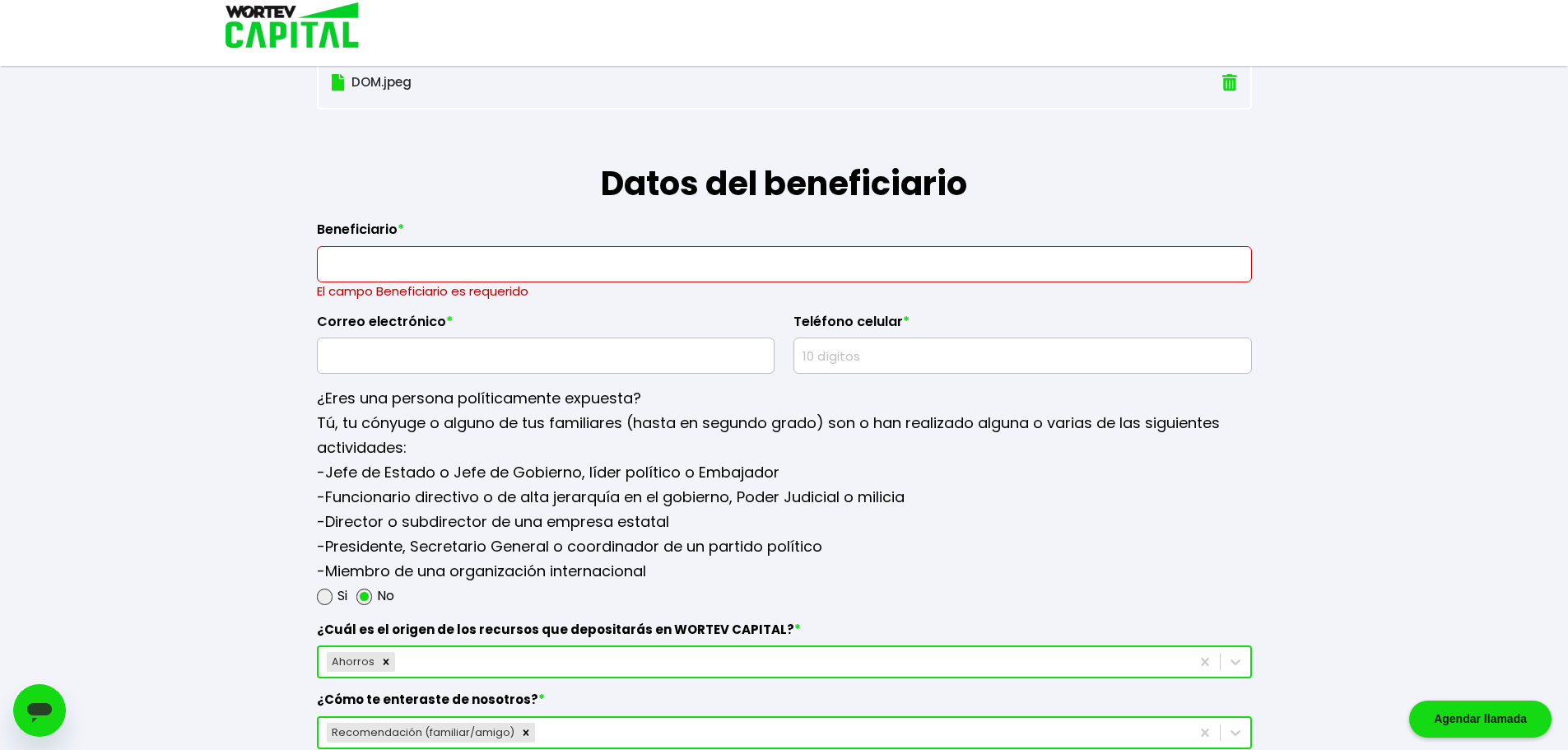
scroll to position [1802, 0]
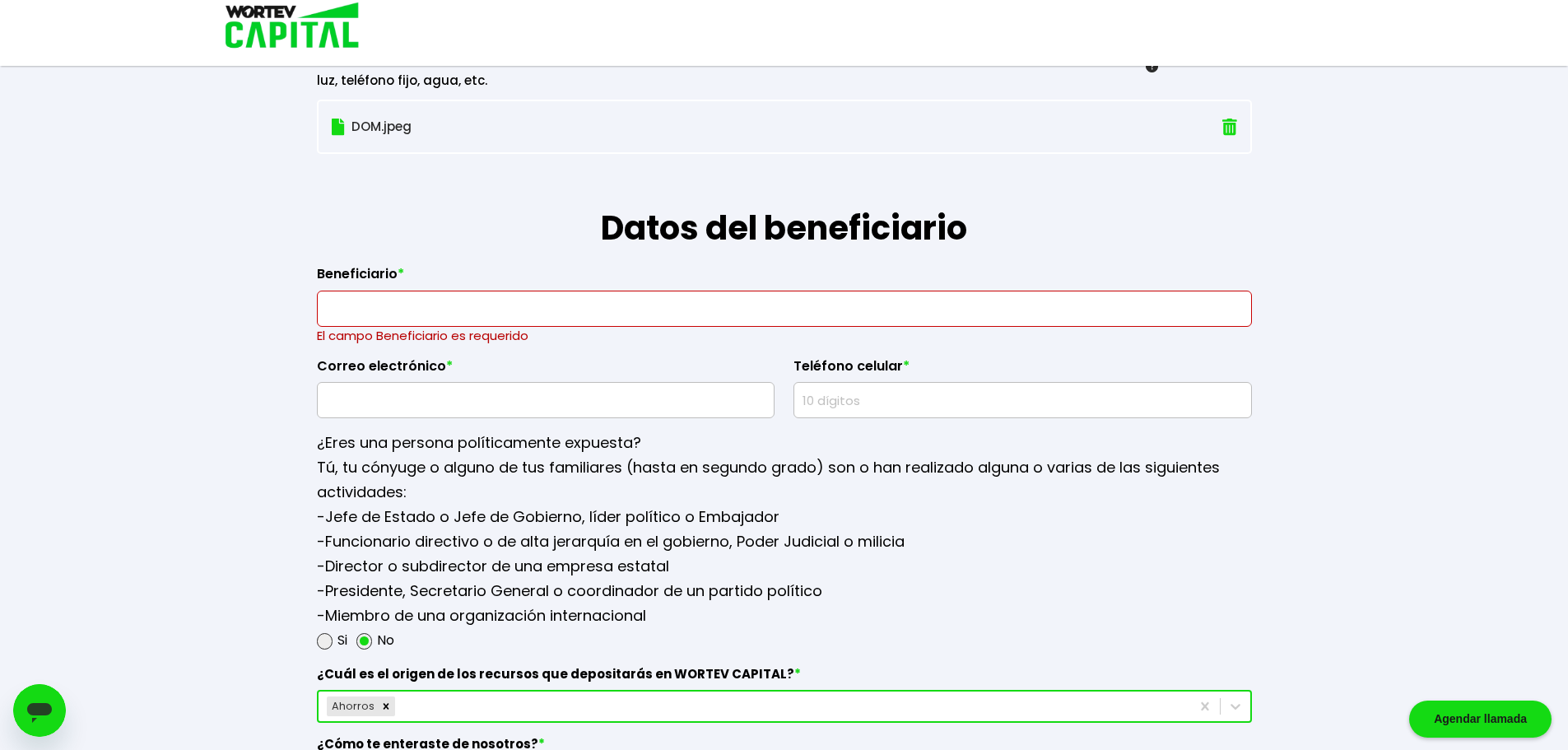
click at [425, 312] on input "text" at bounding box center [785, 308] width 921 height 35
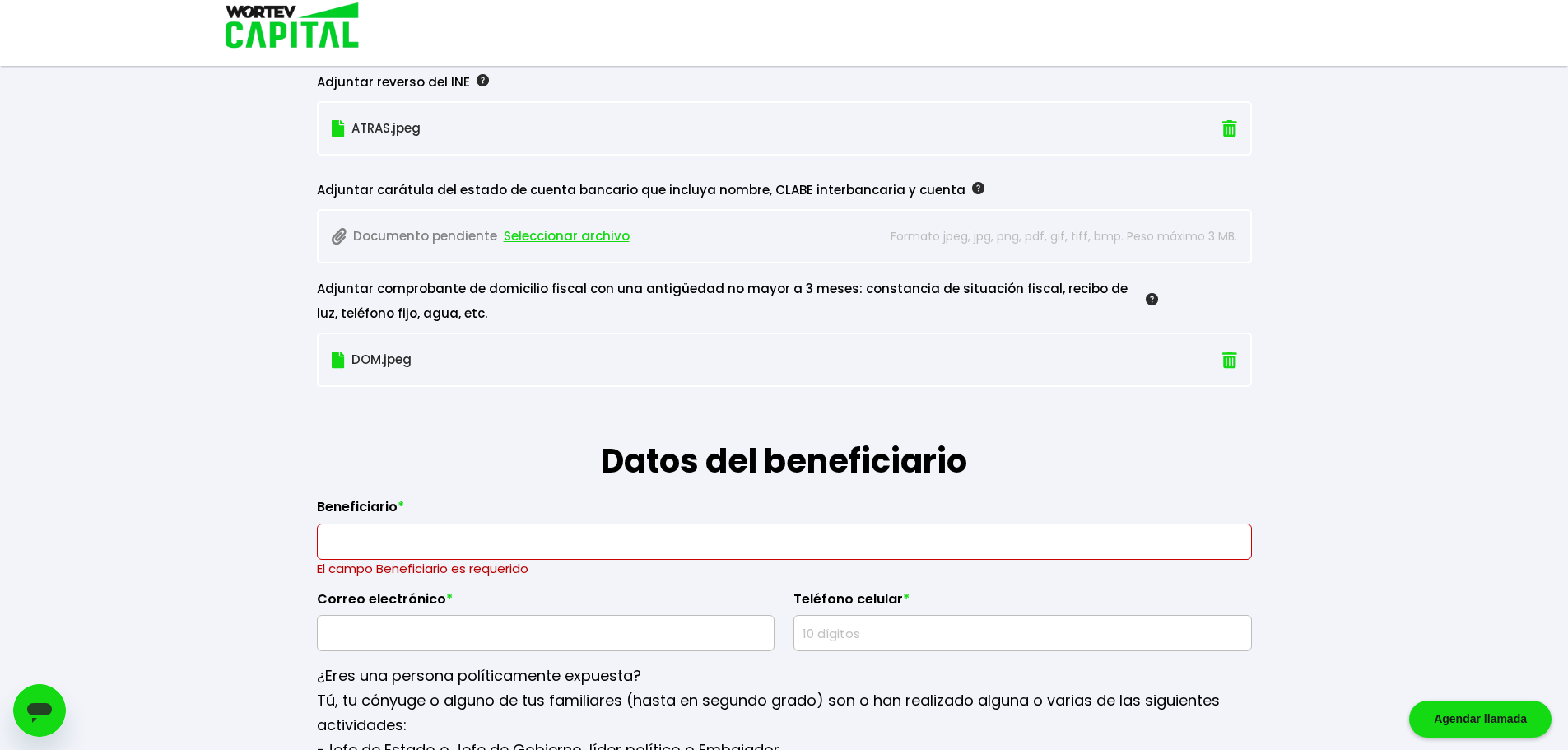
scroll to position [1555, 0]
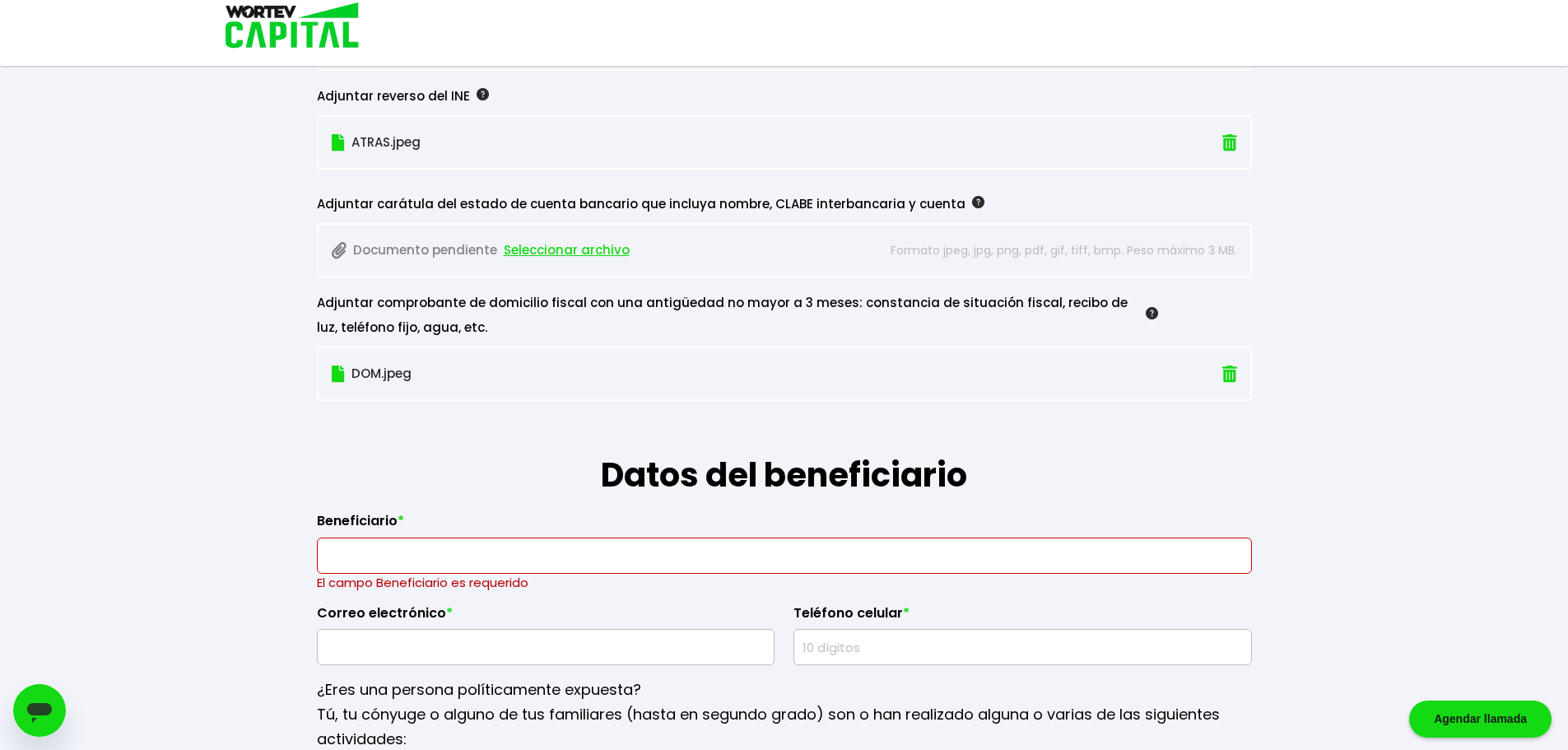
click at [540, 247] on span "Seleccionar archivo" at bounding box center [567, 249] width 126 height 24
click at [539, 248] on span "Seleccionar archivo" at bounding box center [567, 249] width 126 height 24
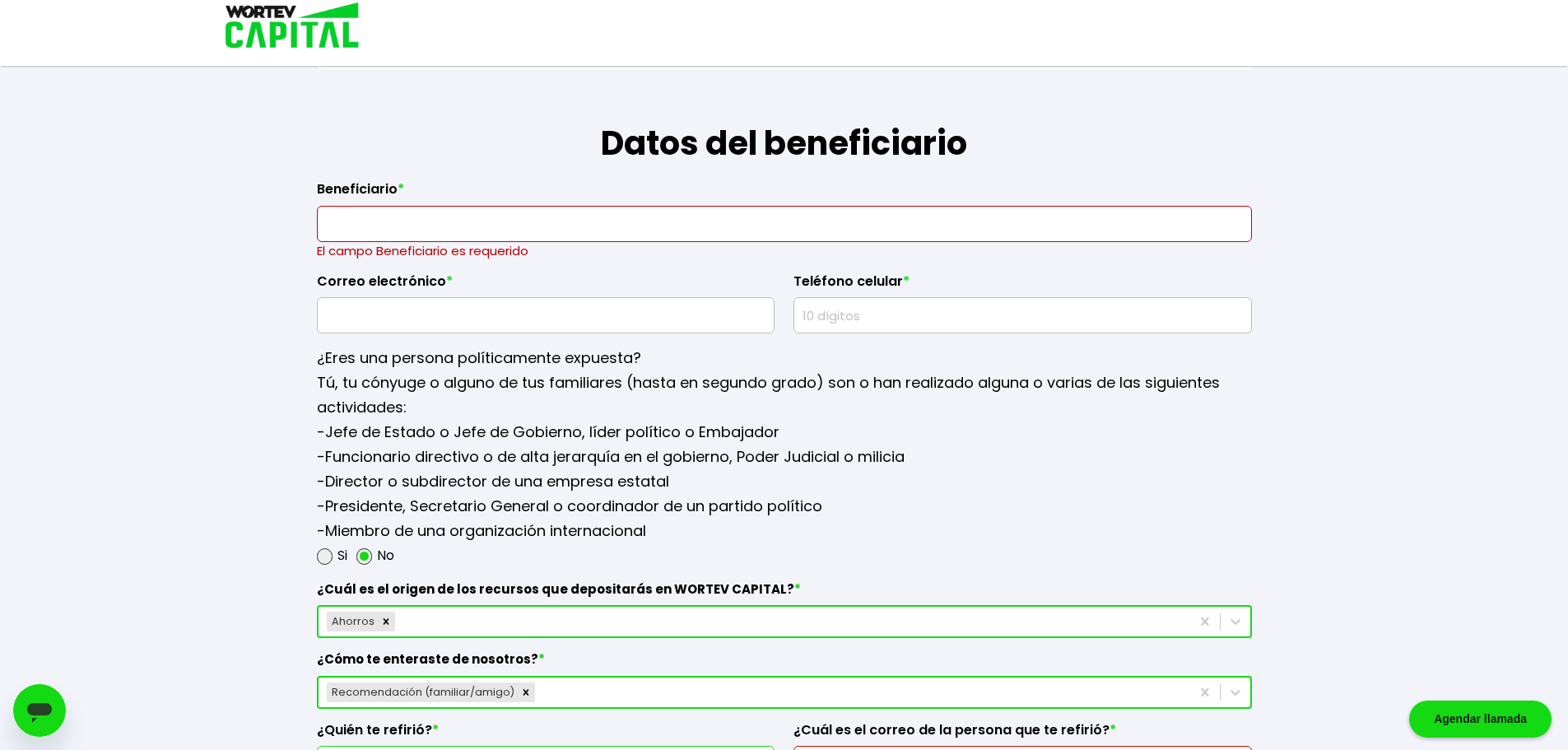
scroll to position [1883, 0]
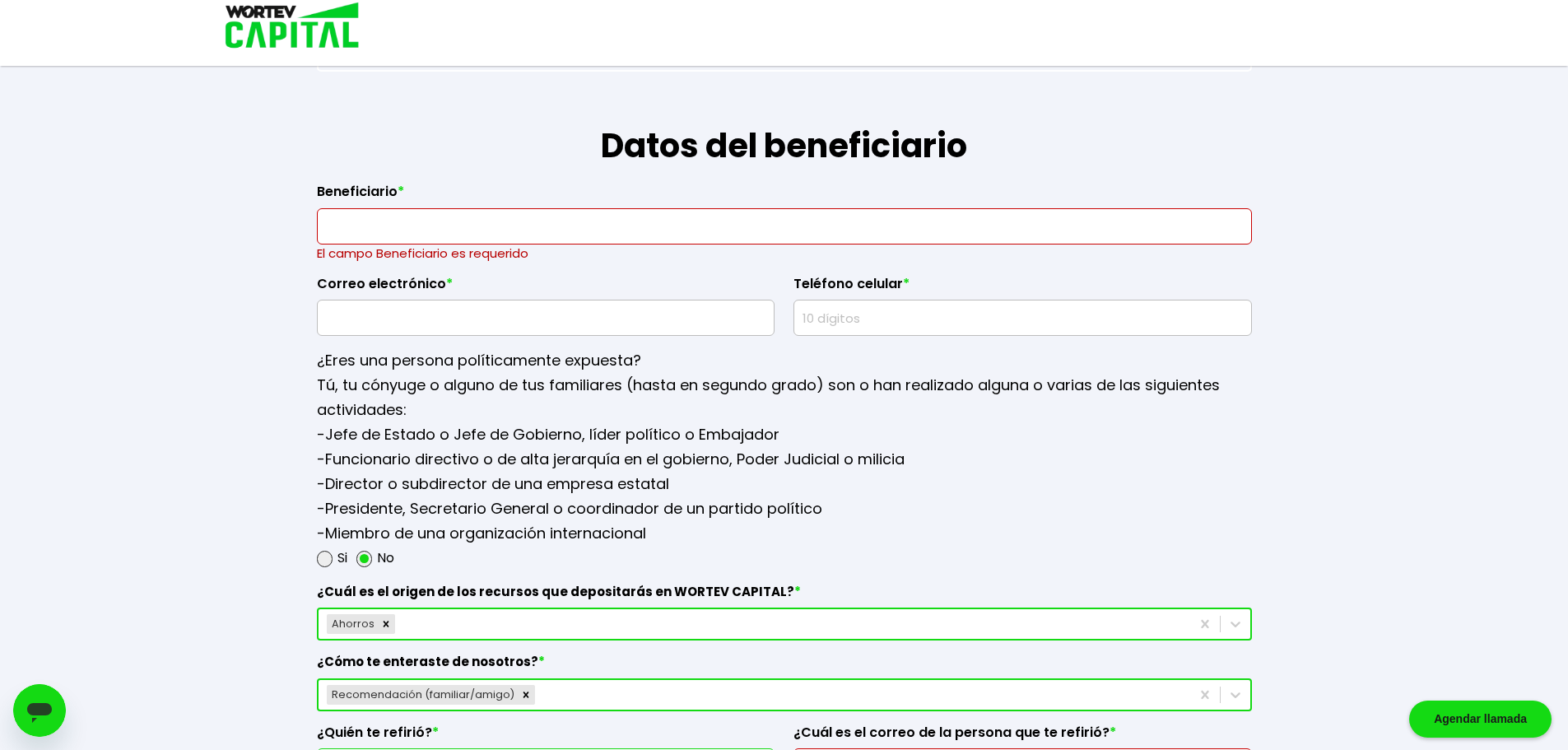
click at [474, 225] on input "text" at bounding box center [785, 226] width 921 height 35
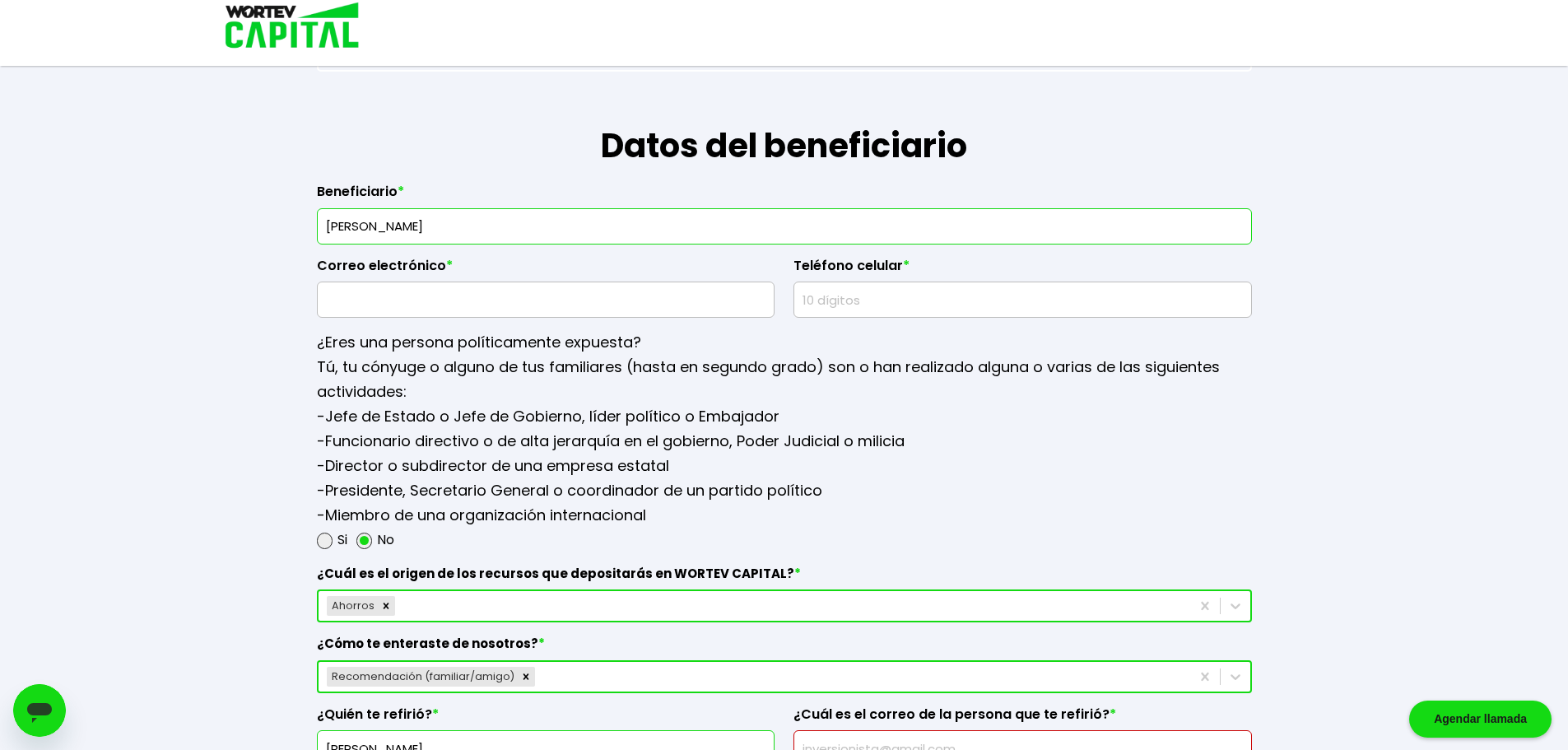
type input "[PERSON_NAME]"
click at [485, 315] on input "text" at bounding box center [546, 299] width 443 height 35
type input "[EMAIL_ADDRESS][DOMAIN_NAME]"
click at [932, 300] on input "text" at bounding box center [1023, 299] width 443 height 35
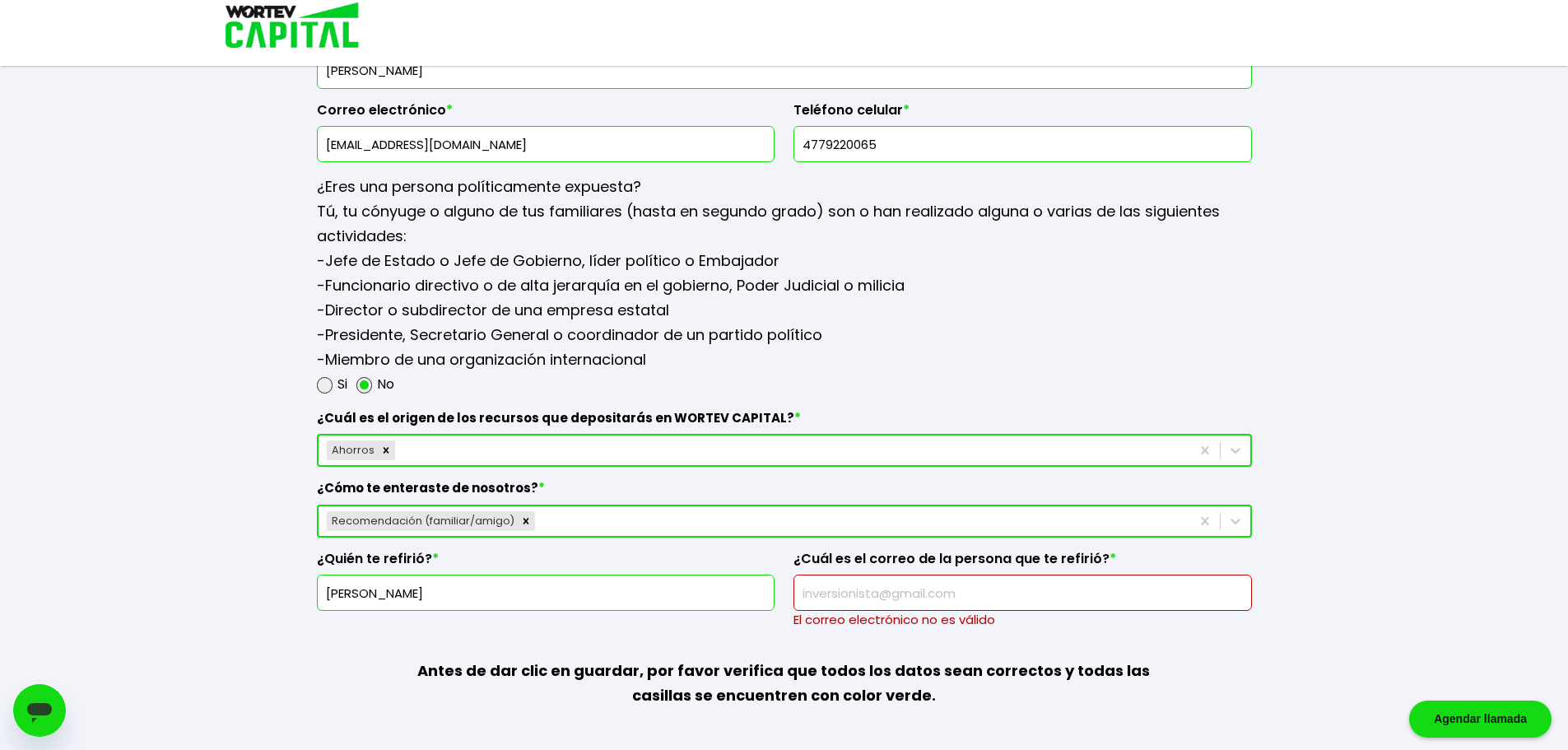
scroll to position [2049, 0]
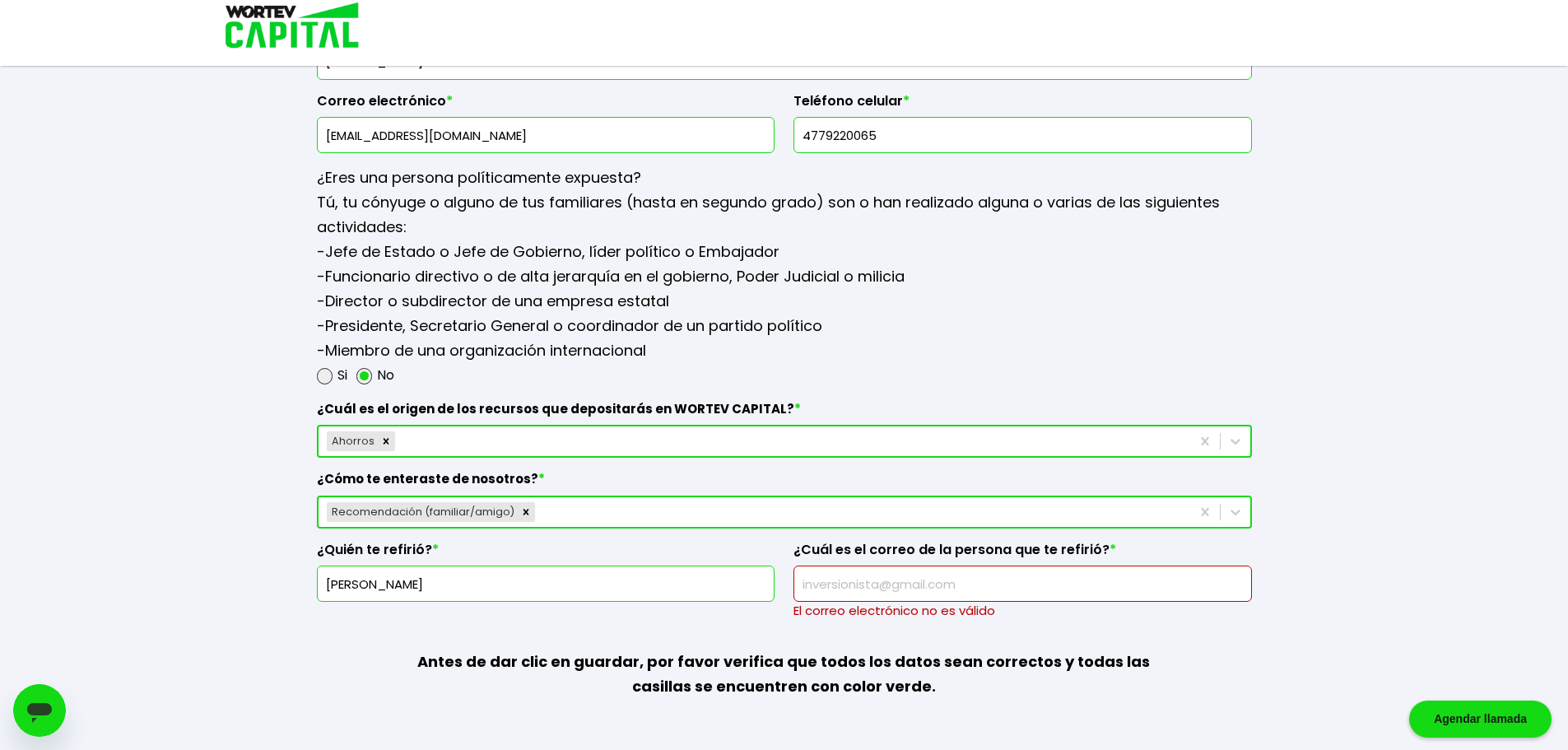
type input "4779220065"
click at [846, 585] on input "text" at bounding box center [1023, 583] width 443 height 35
click at [922, 582] on input "text" at bounding box center [1023, 583] width 443 height 35
paste input "[EMAIL_ADDRESS][DOMAIN_NAME]"
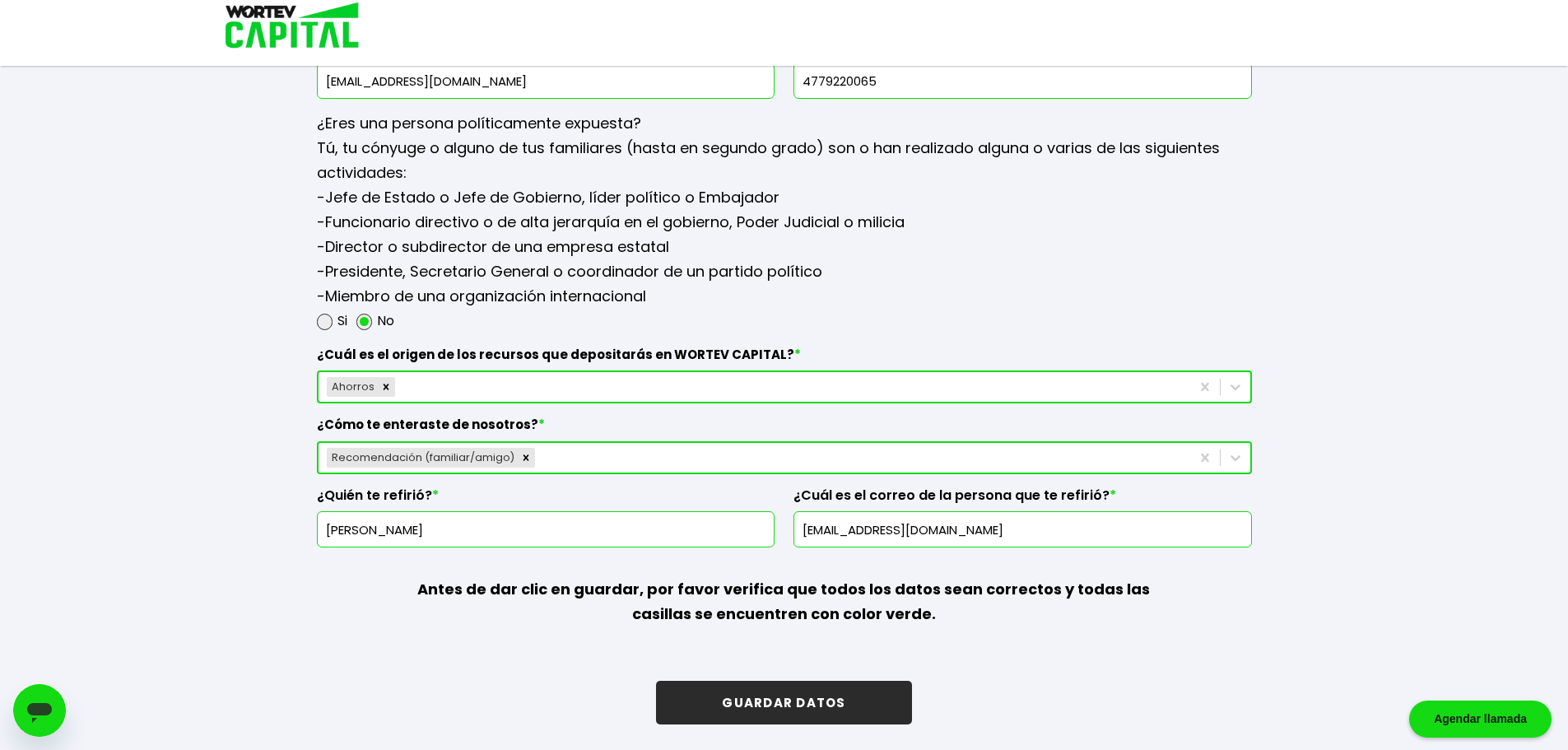
scroll to position [2103, 0]
type input "[EMAIL_ADDRESS][DOMAIN_NAME]"
click at [804, 692] on button "GUARDAR DATOS" at bounding box center [783, 702] width 255 height 44
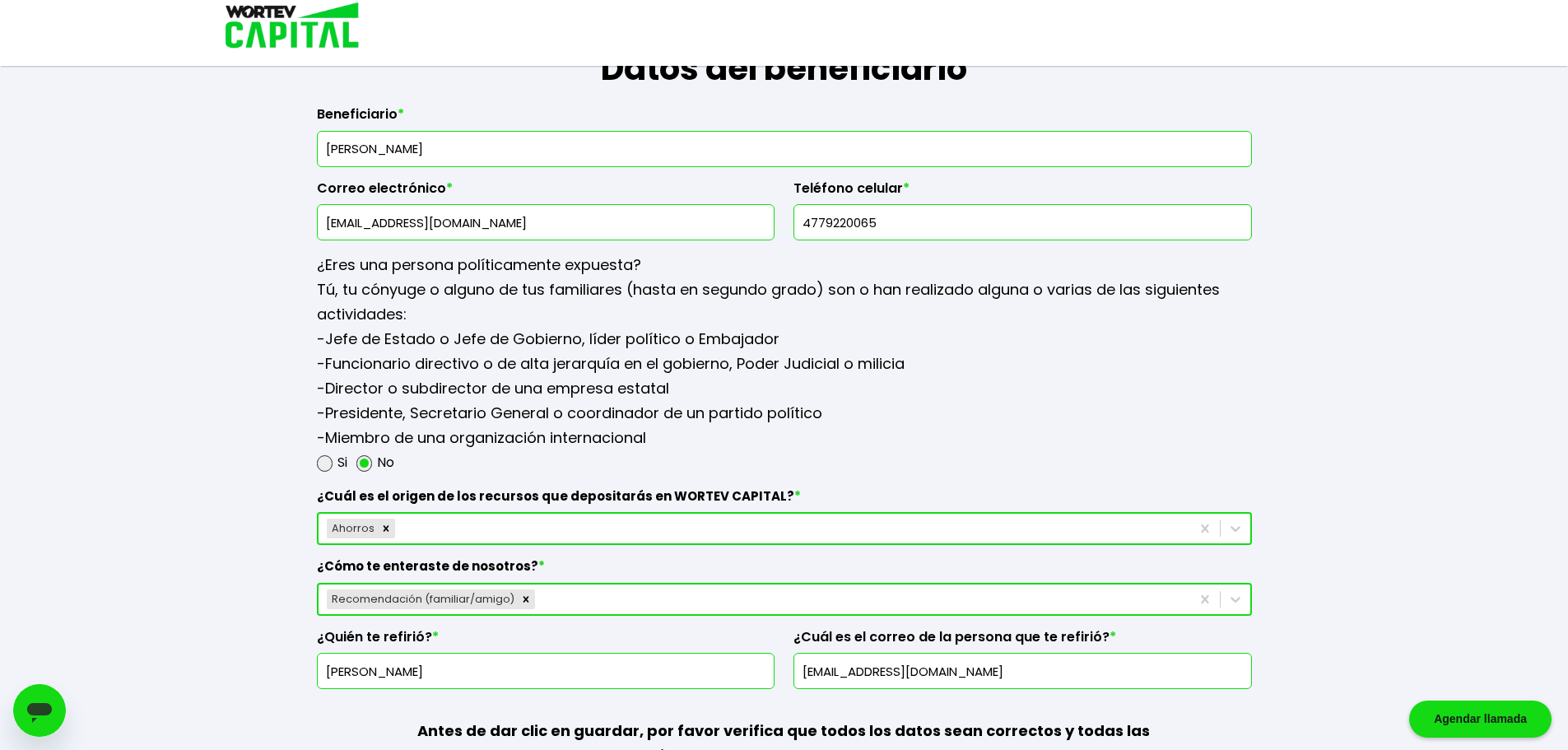
scroll to position [1858, 0]
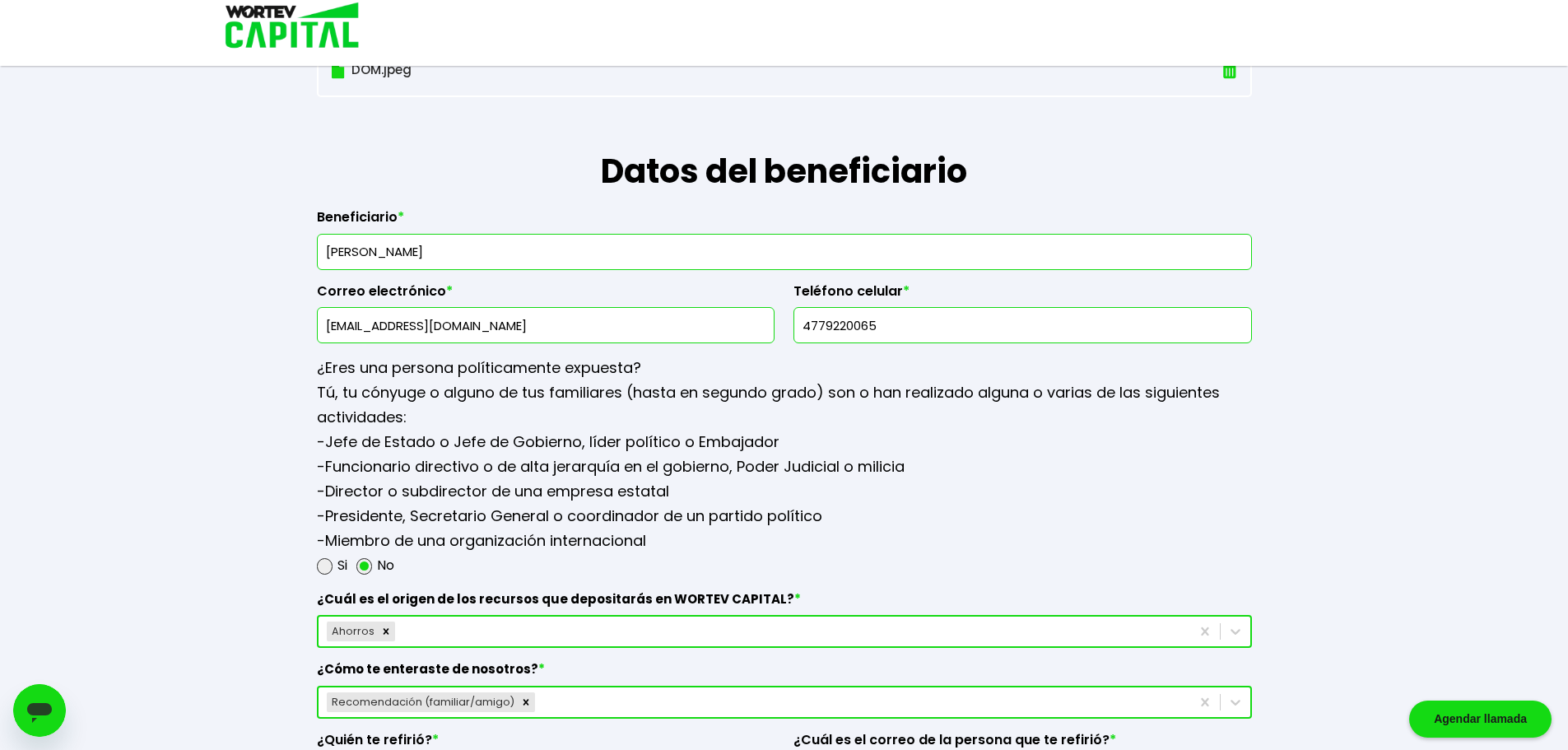
drag, startPoint x: 535, startPoint y: 258, endPoint x: 272, endPoint y: 271, distance: 263.3
type input "h"
type input "HERON [PERSON_NAME]"
drag, startPoint x: 509, startPoint y: 329, endPoint x: 255, endPoint y: 322, distance: 254.1
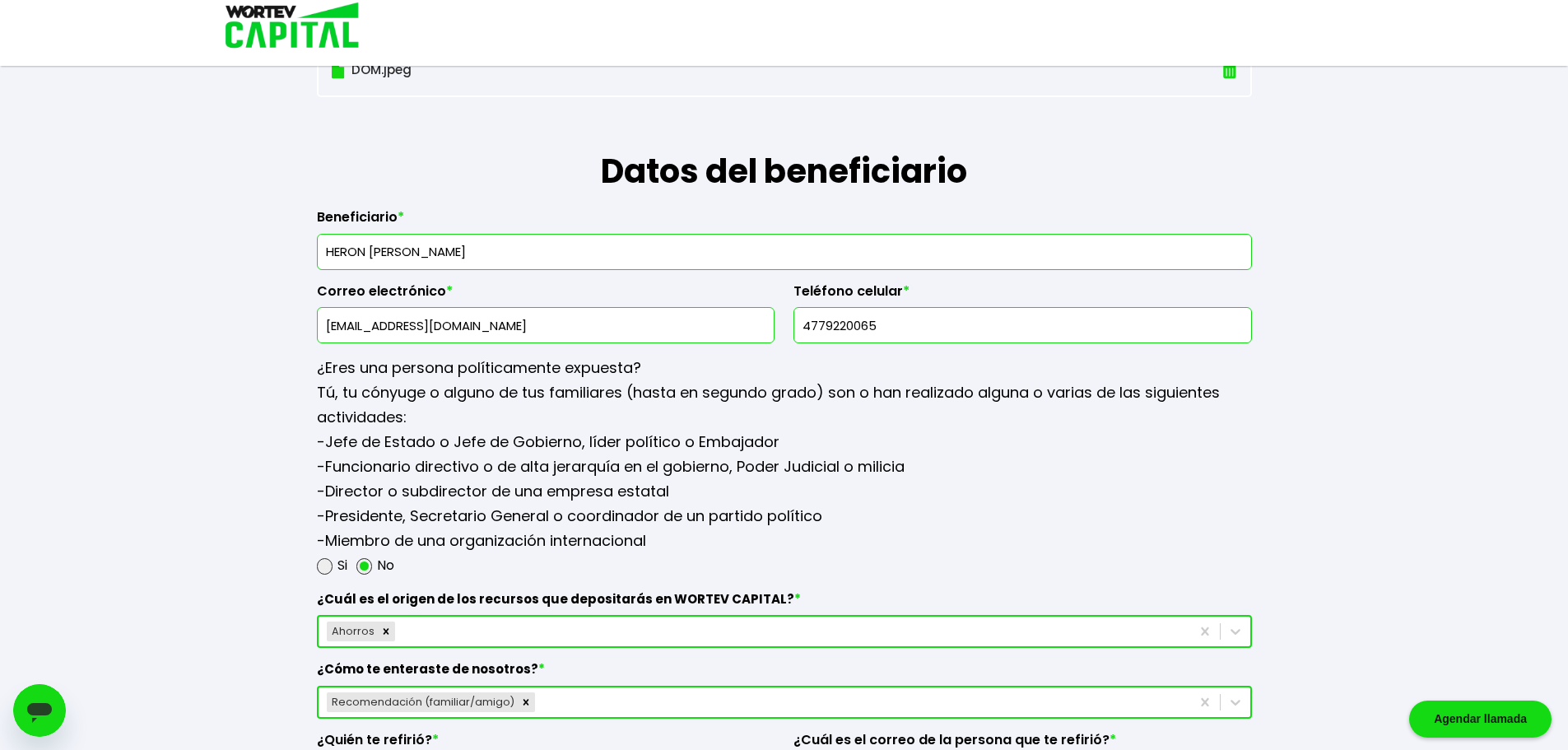
type input "[EMAIL_ADDRESS][DOMAIN_NAME]"
drag, startPoint x: 921, startPoint y: 332, endPoint x: 707, endPoint y: 341, distance: 214.2
type input "4772529987"
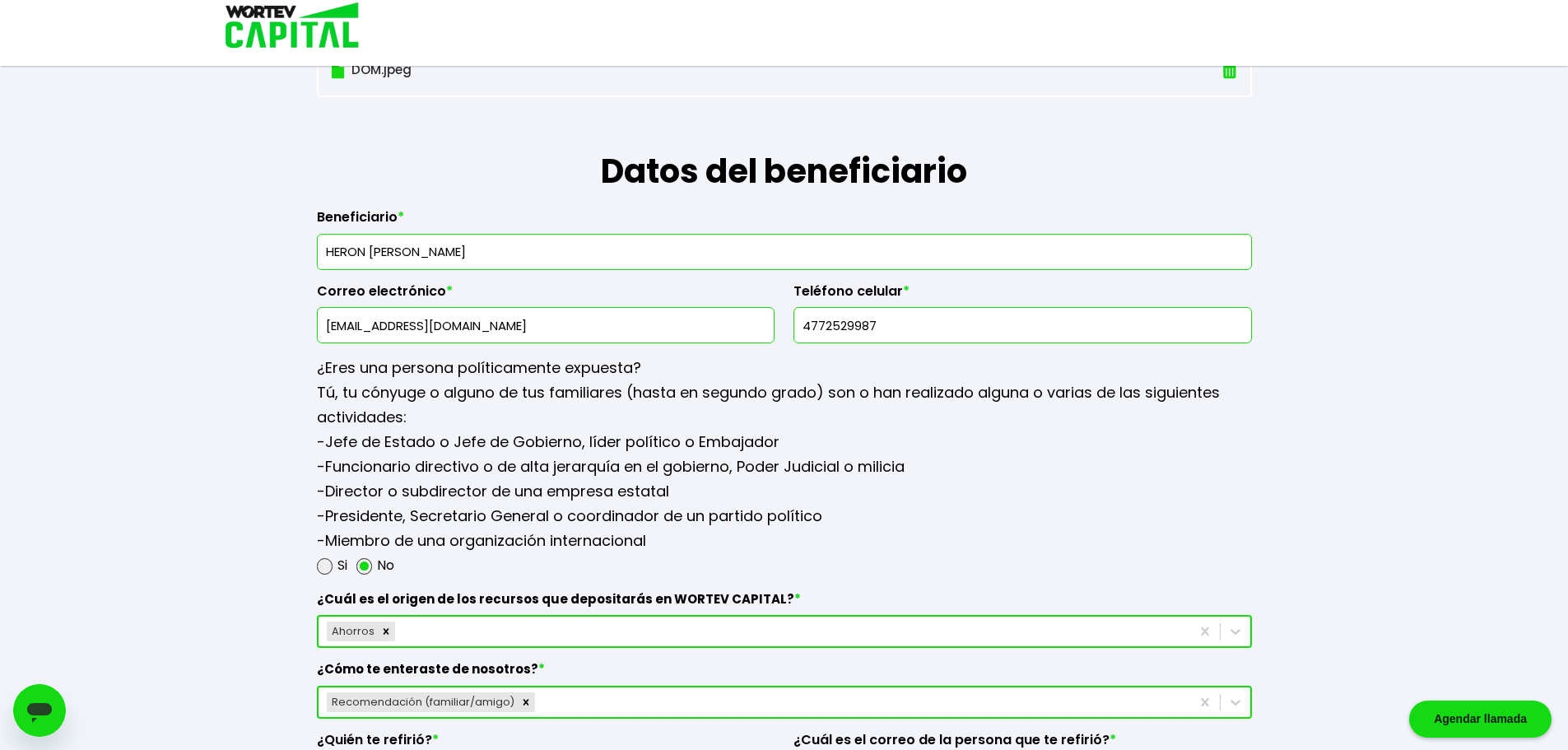
click at [803, 376] on p "¿Eres una persona políticamente expuesta?" at bounding box center [784, 367] width 935 height 24
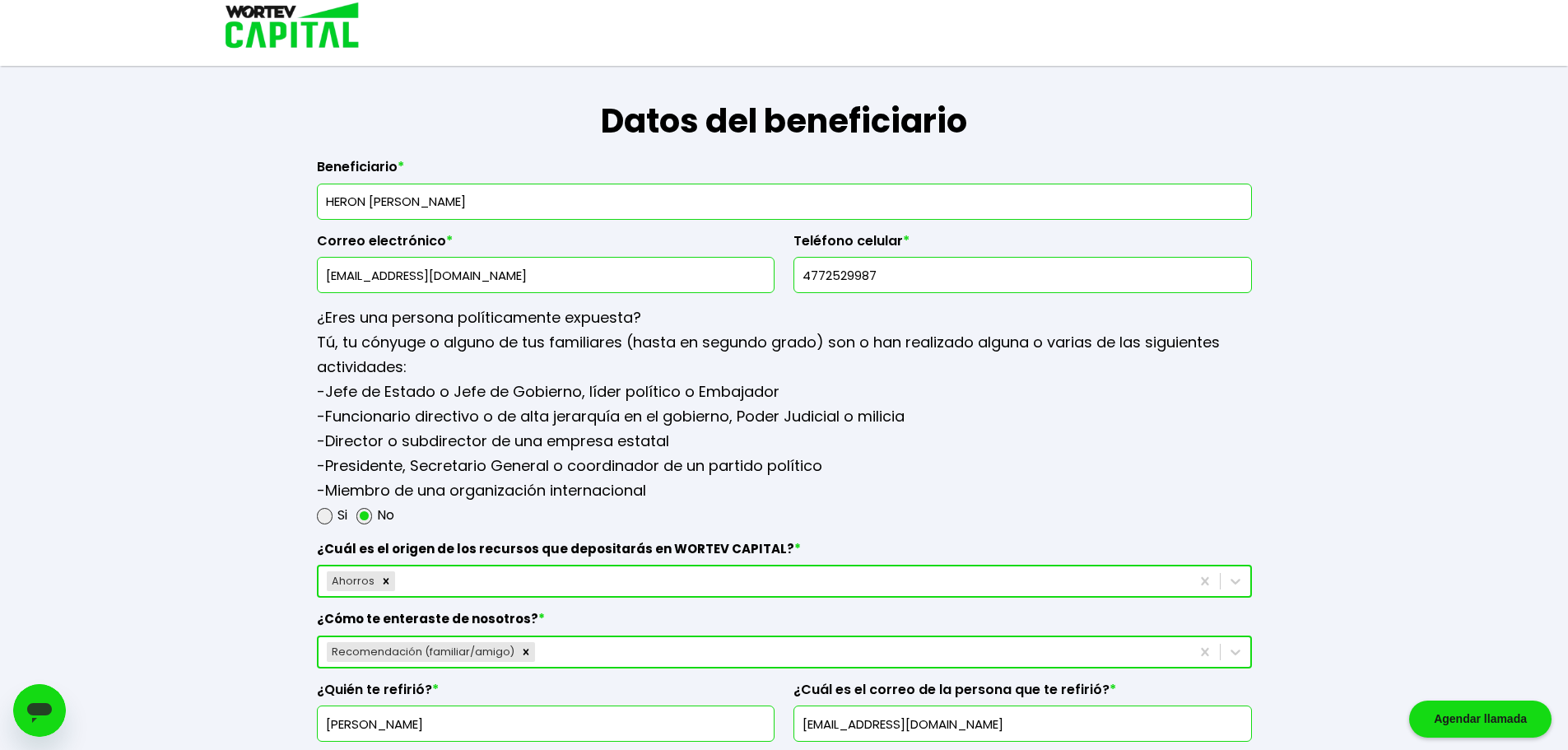
scroll to position [2188, 0]
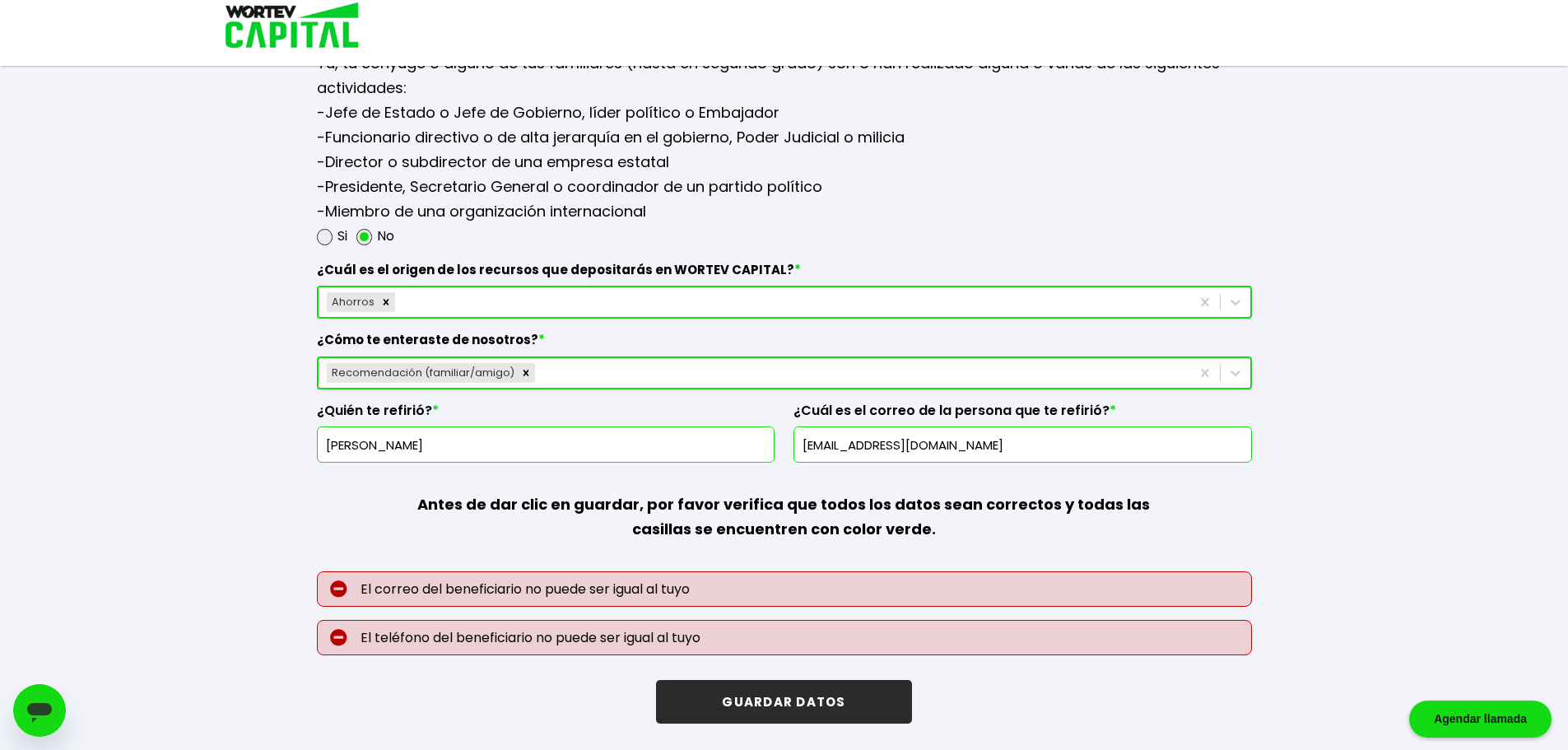
click at [804, 696] on button "GUARDAR DATOS" at bounding box center [783, 702] width 255 height 44
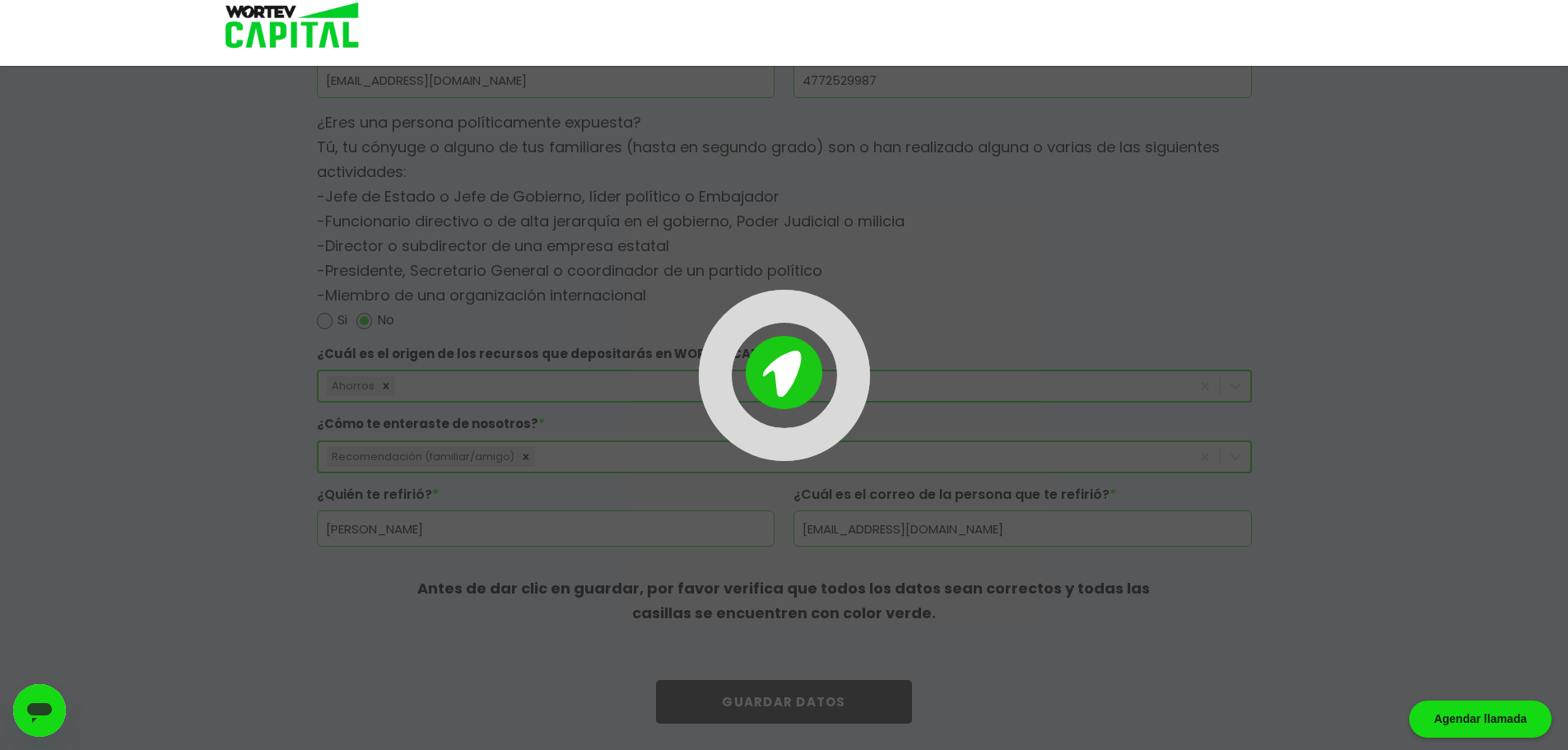
scroll to position [2103, 0]
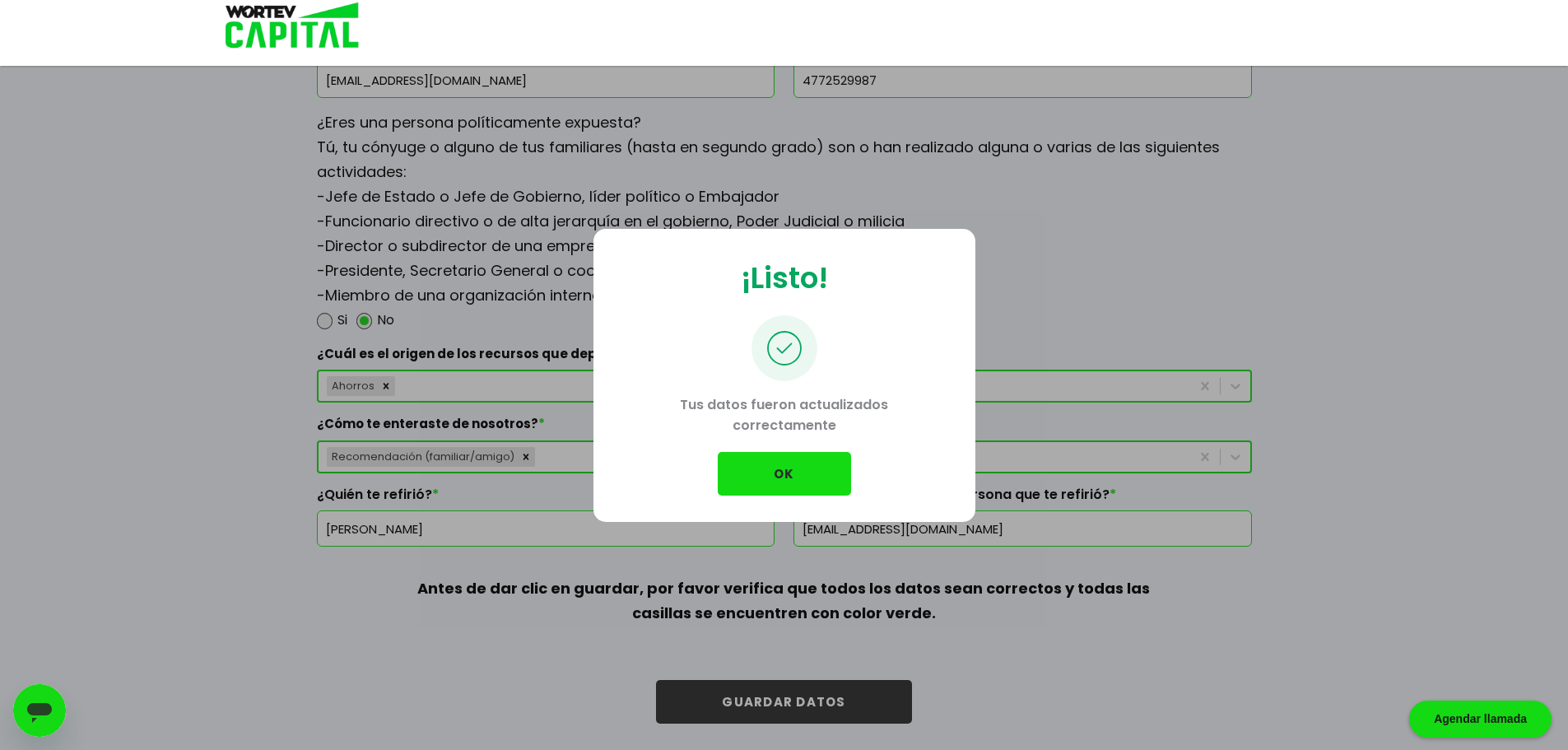
click at [789, 460] on button "OK" at bounding box center [785, 474] width 133 height 44
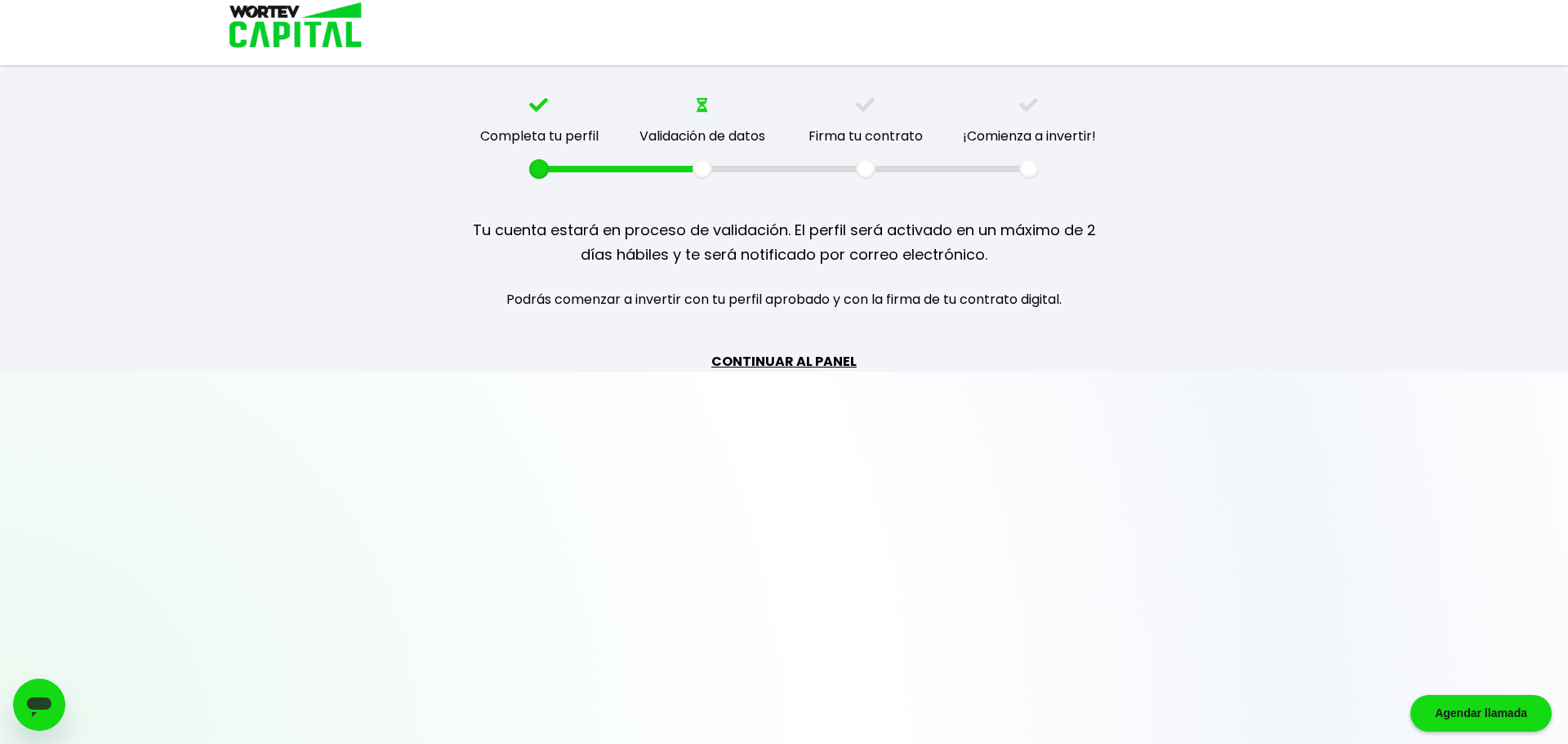
click at [820, 359] on link "CONTINUAR AL PANEL" at bounding box center [784, 361] width 146 height 20
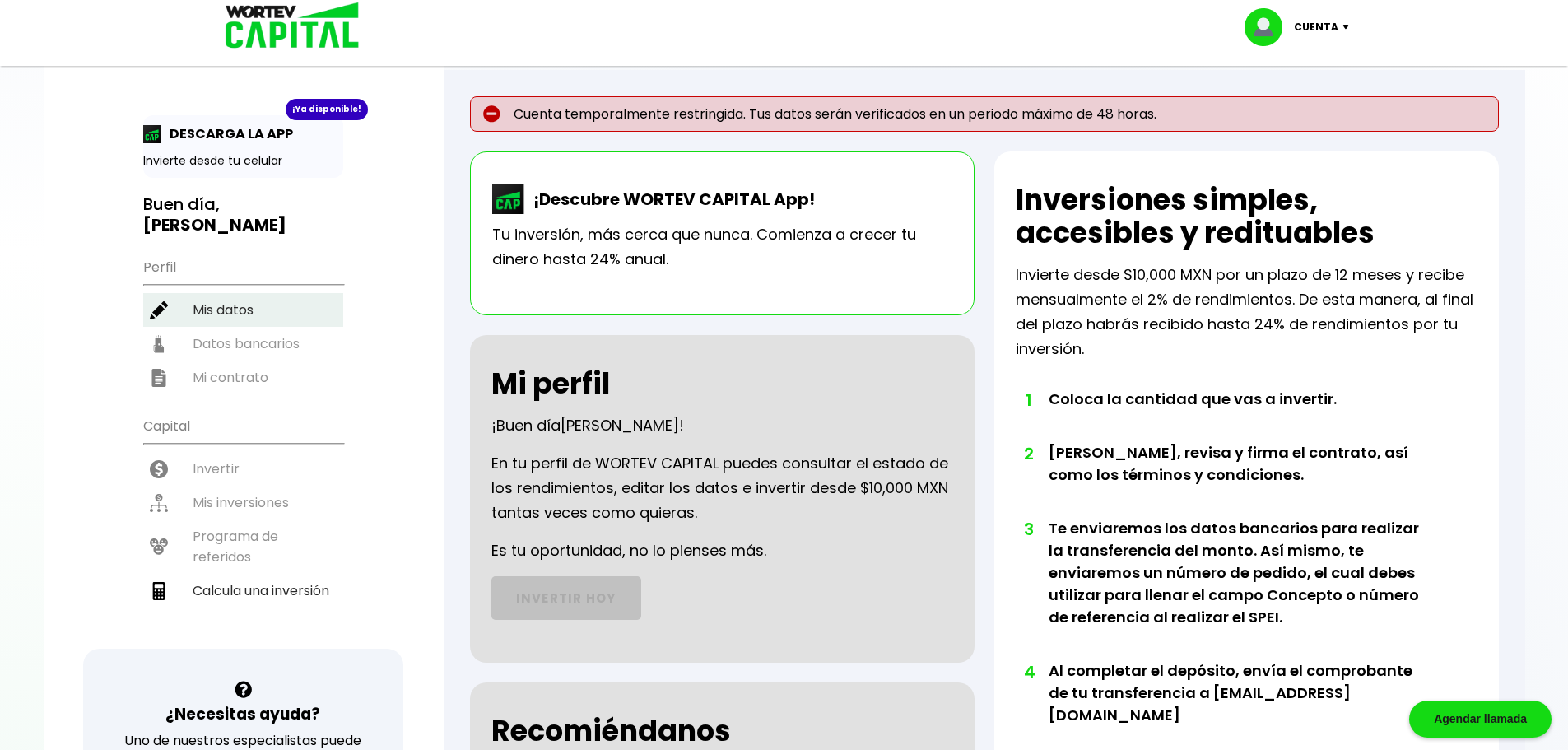
click at [224, 303] on li "Mis datos" at bounding box center [243, 310] width 200 height 34
select select "Hombre"
select select "Licenciatura"
select select "GT"
select select "BBVA Bancomer"
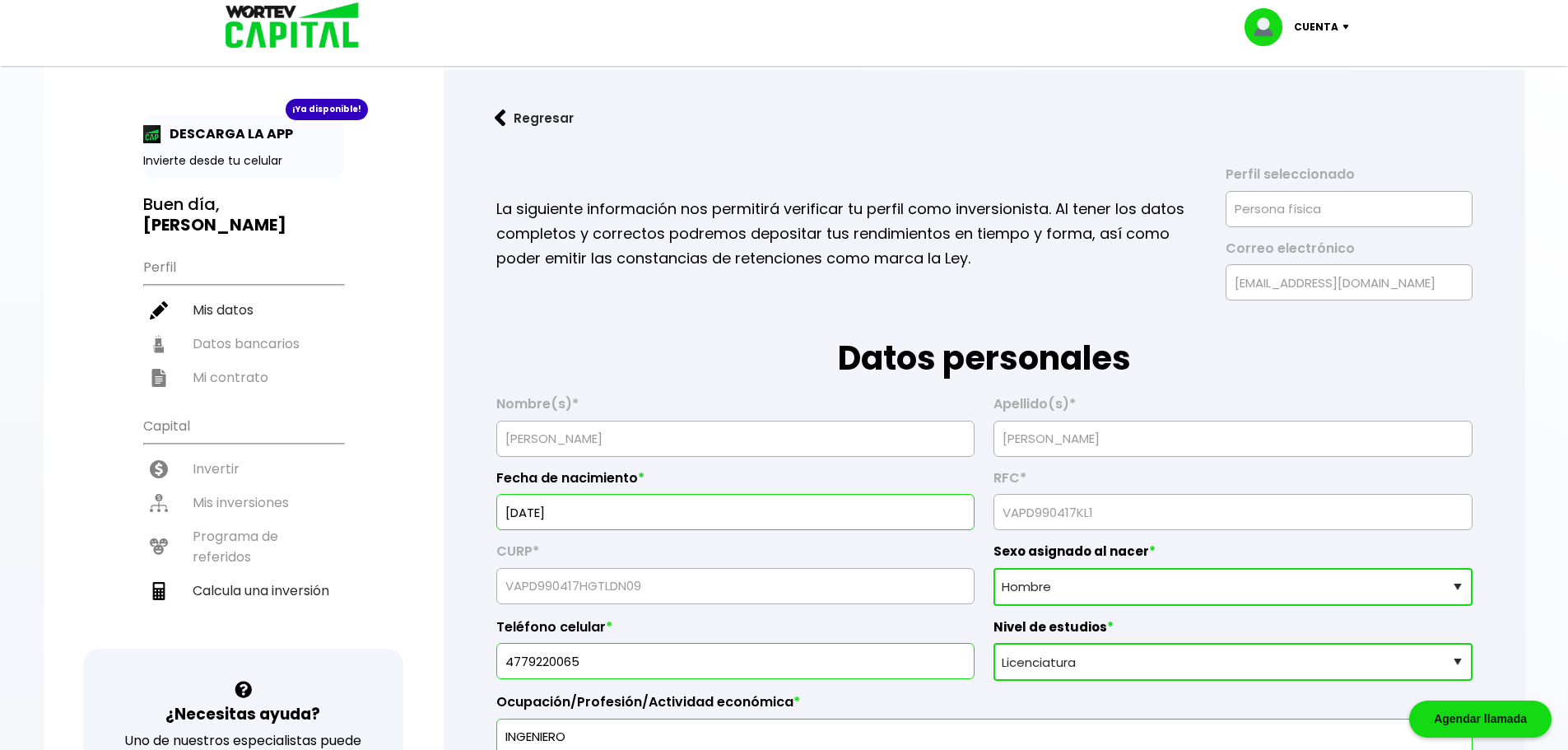
click at [223, 205] on h3 "Buen día, [PERSON_NAME]" at bounding box center [243, 214] width 200 height 41
click at [271, 27] on img at bounding box center [287, 26] width 158 height 53
click at [1315, 27] on p "Cuenta" at bounding box center [1316, 27] width 45 height 24
click at [217, 293] on li "Mis datos" at bounding box center [243, 310] width 200 height 34
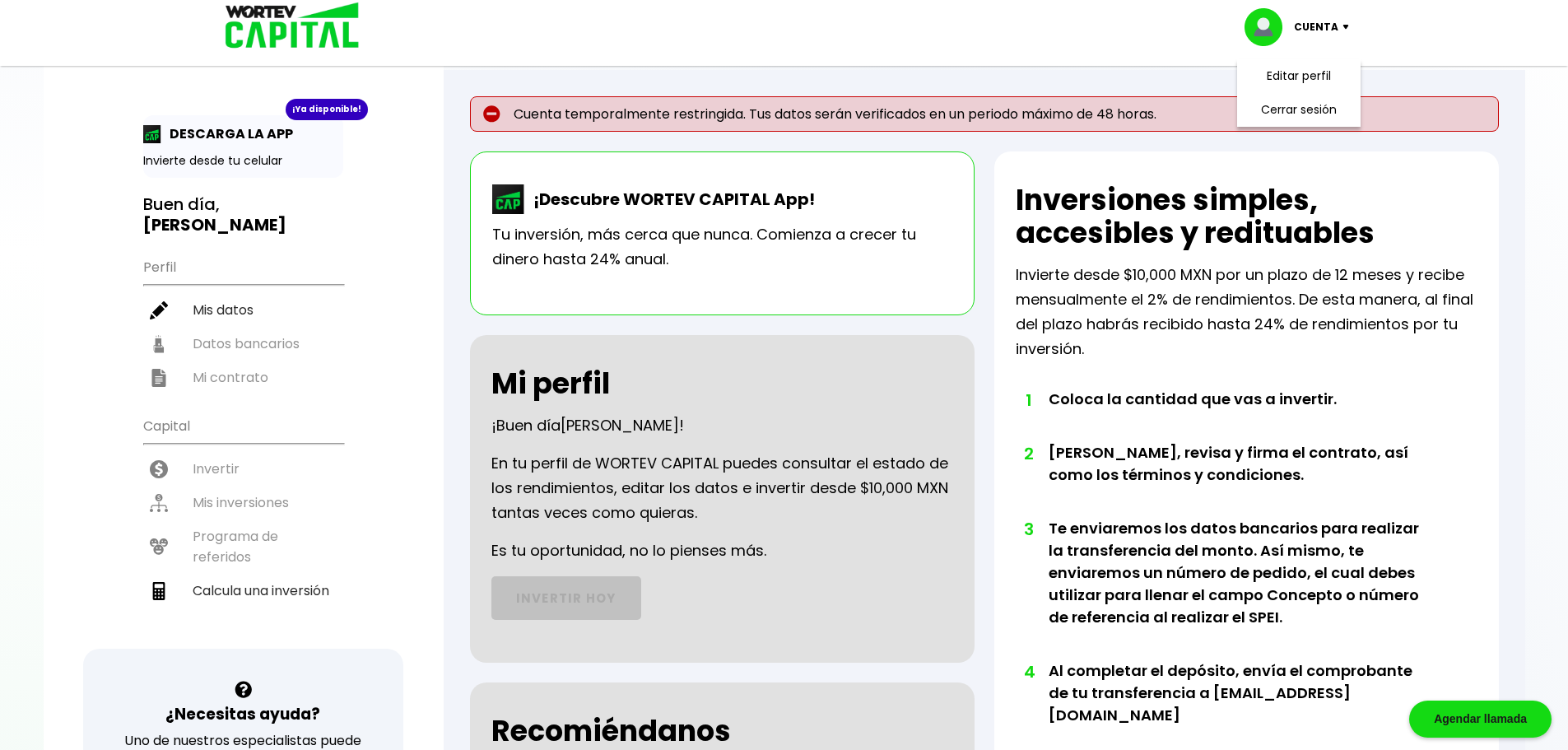
click at [780, 277] on div "¡Descubre WORTEV CAPITAL App! Tu inversión, más cerca que nunca. Comienza a cre…" at bounding box center [722, 233] width 505 height 163
click at [496, 114] on img at bounding box center [491, 114] width 18 height 18
click at [490, 115] on img at bounding box center [491, 114] width 18 height 18
click at [620, 110] on p "Cuenta temporalmente restringida. Tus datos serán verificados en un periodo máx…" at bounding box center [985, 114] width 1029 height 35
drag, startPoint x: 669, startPoint y: 110, endPoint x: 711, endPoint y: 108, distance: 42.0
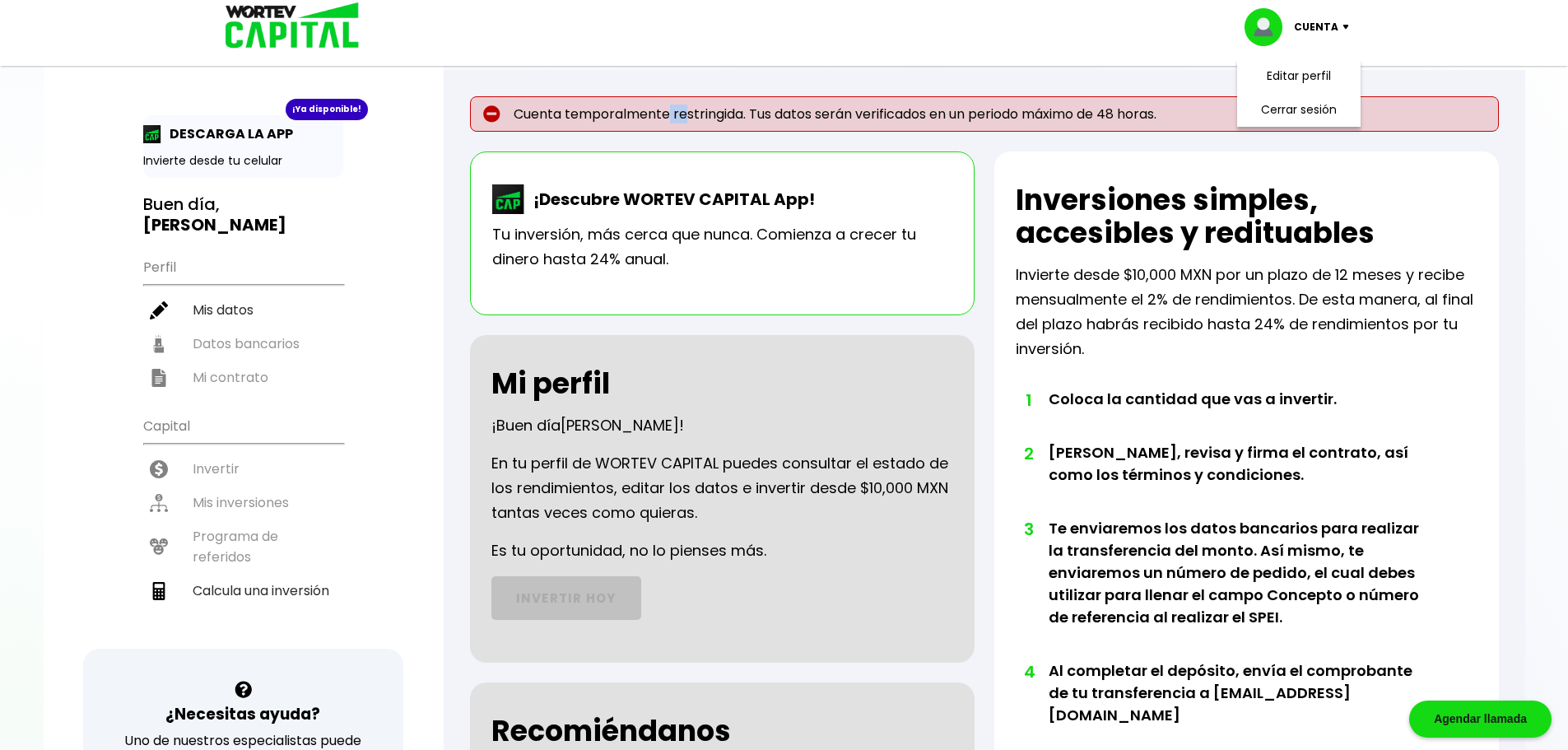
click at [692, 110] on p "Cuenta temporalmente restringida. Tus datos serán verificados en un periodo máx…" at bounding box center [985, 114] width 1029 height 35
click at [767, 115] on p "Cuenta temporalmente restringida. Tus datos serán verificados en un periodo máx…" at bounding box center [985, 114] width 1029 height 35
click at [772, 136] on div "Cuenta temporalmente restringida. Tus datos serán verificados en un periodo máx…" at bounding box center [984, 600] width 1082 height 1060
click at [236, 578] on li "Calcula una inversión" at bounding box center [243, 591] width 200 height 34
select select "1"
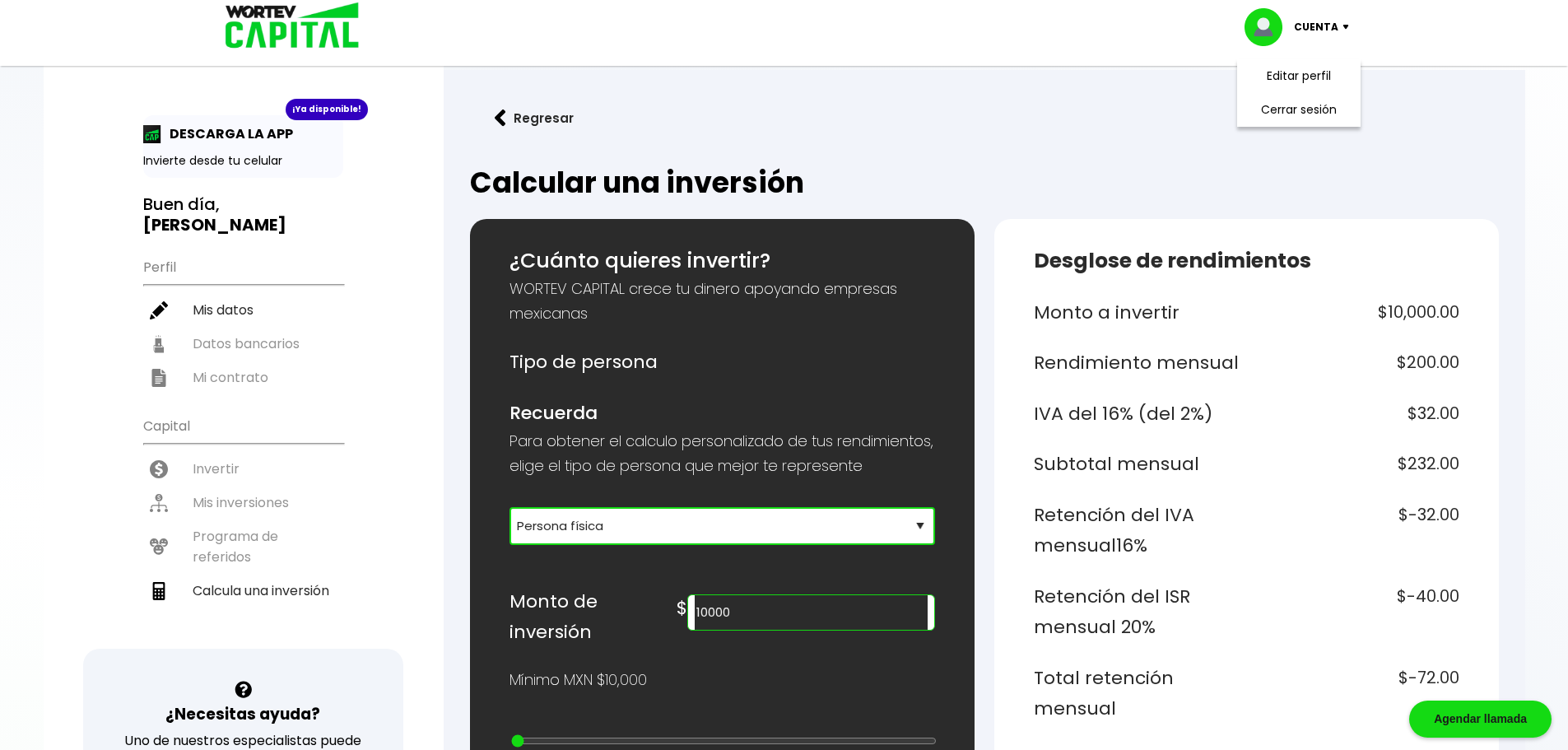
click at [600, 544] on select "Selecciona tu tipo de persona Persona Física que emite factura Persona física P…" at bounding box center [722, 526] width 426 height 38
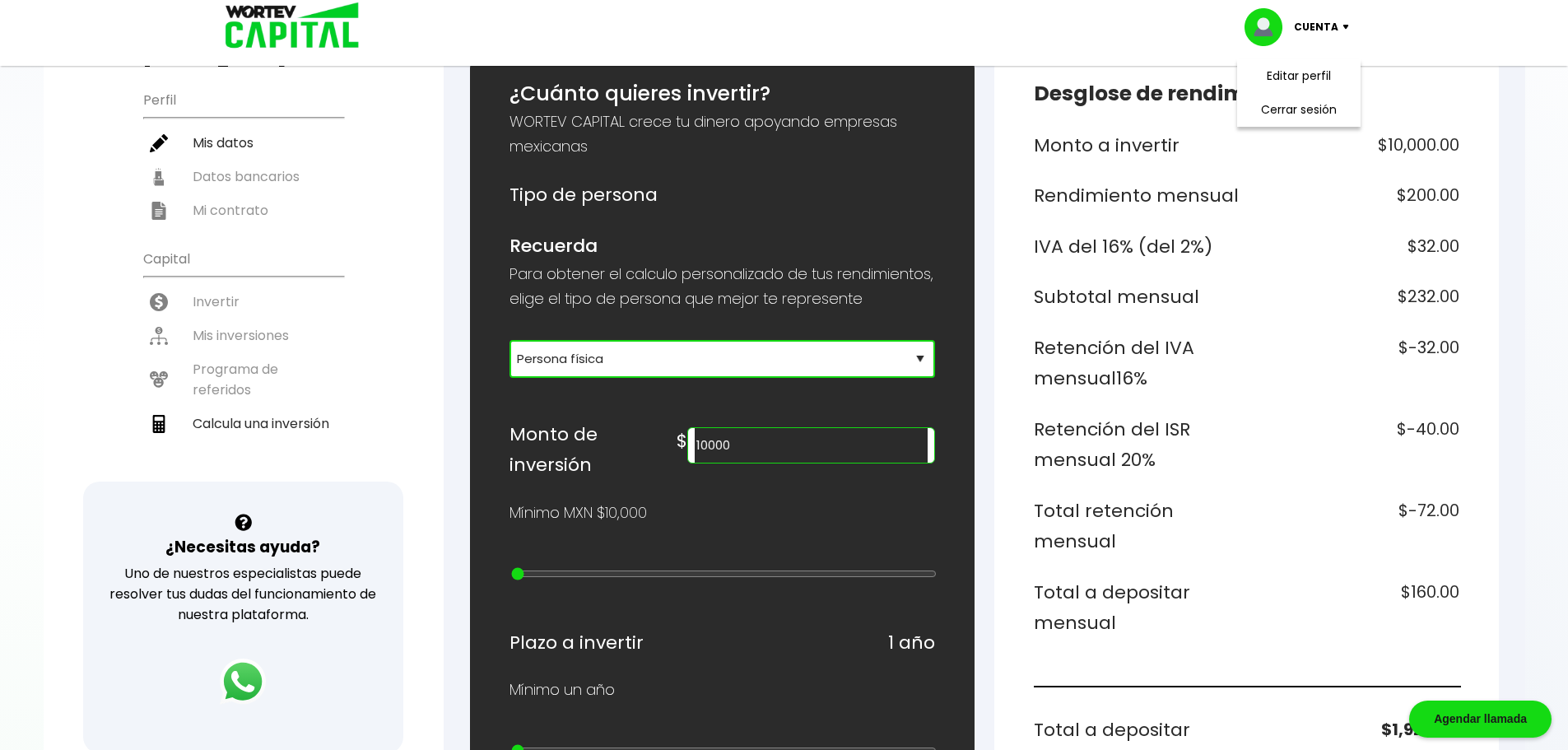
scroll to position [247, 0]
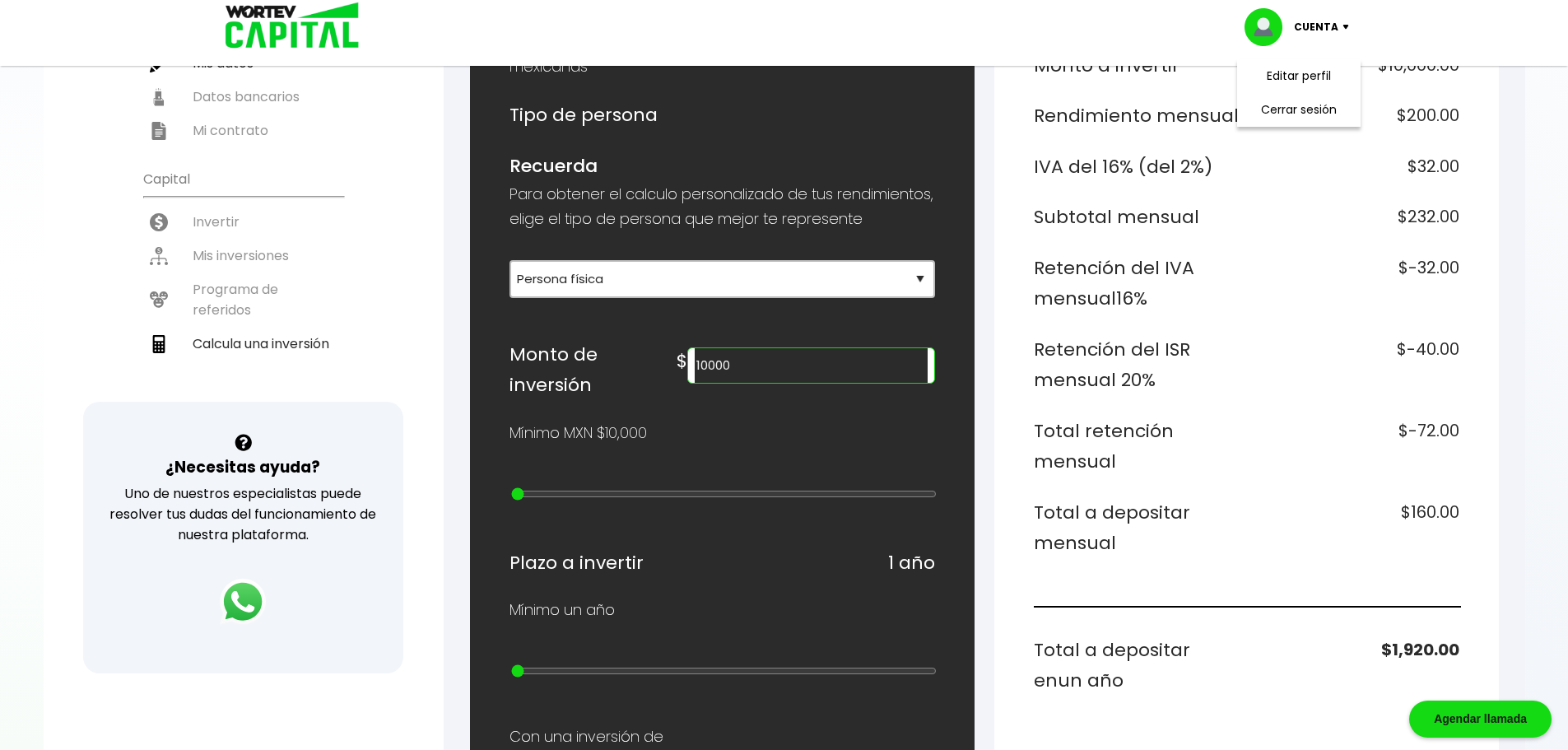
type input "20000"
type input "1"
type input "30000"
type input "2"
type input "40000"
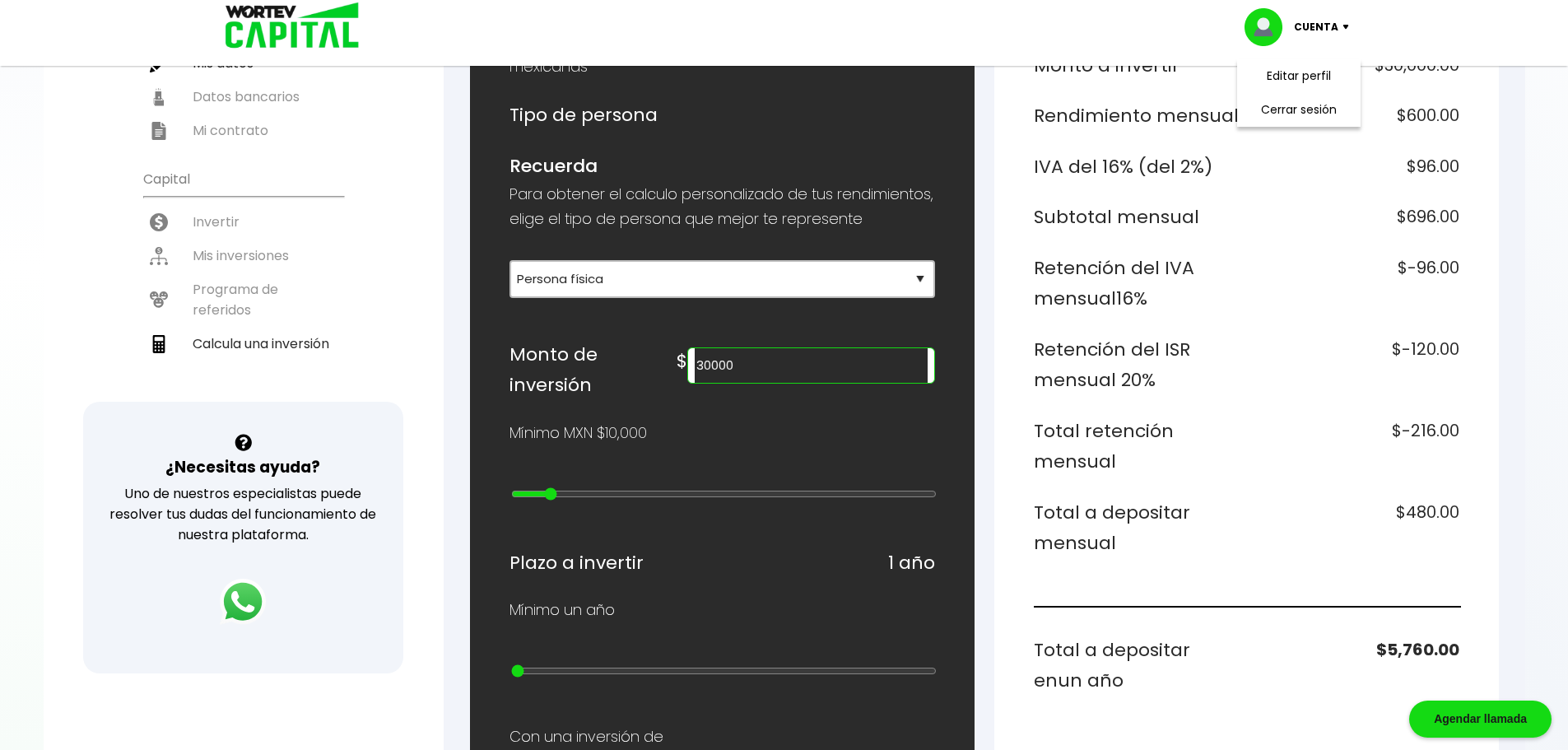
type input "3"
type input "50000"
type input "4"
type input "60000"
type input "5"
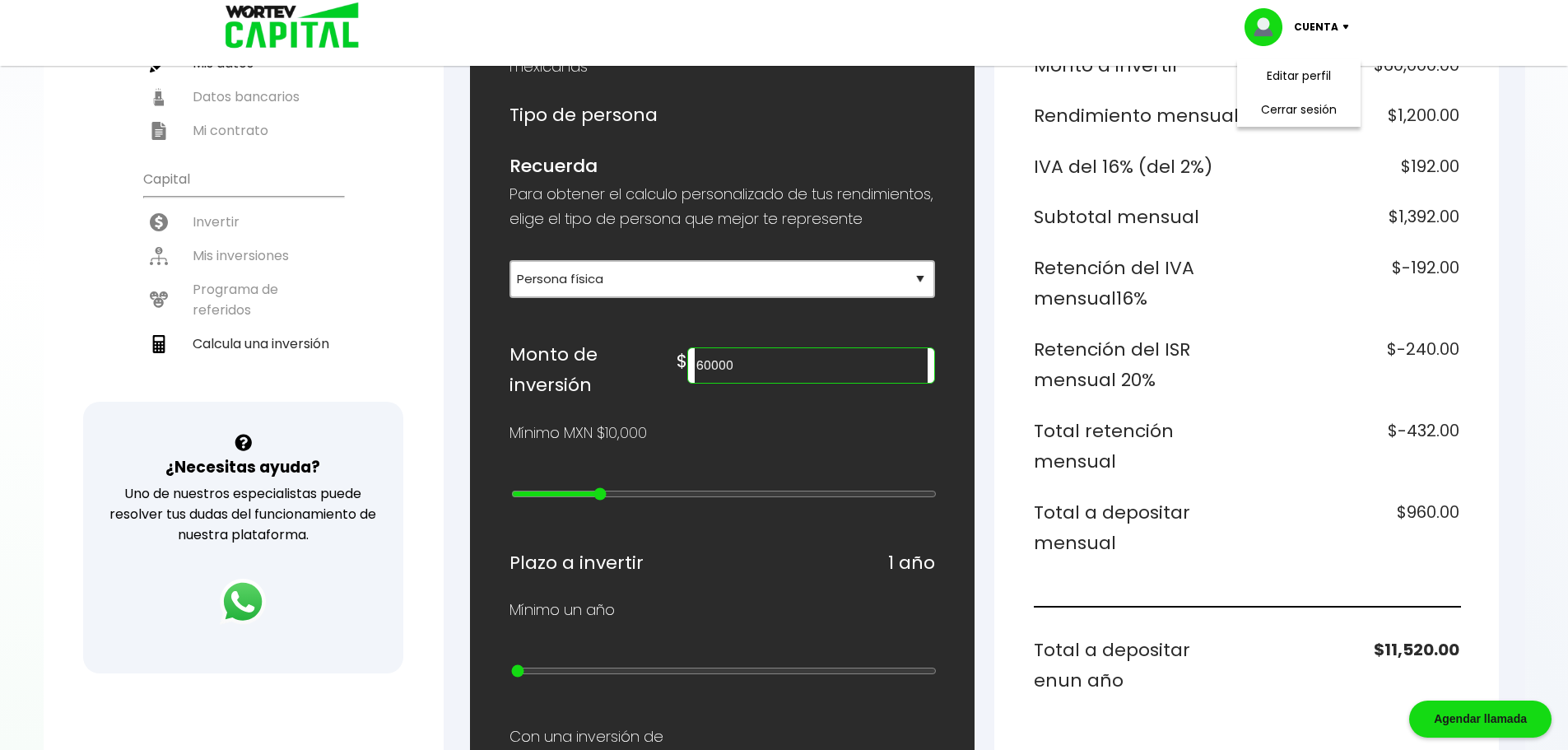
type input "70000"
type input "6"
type input "80000"
type input "7"
type input "90000"
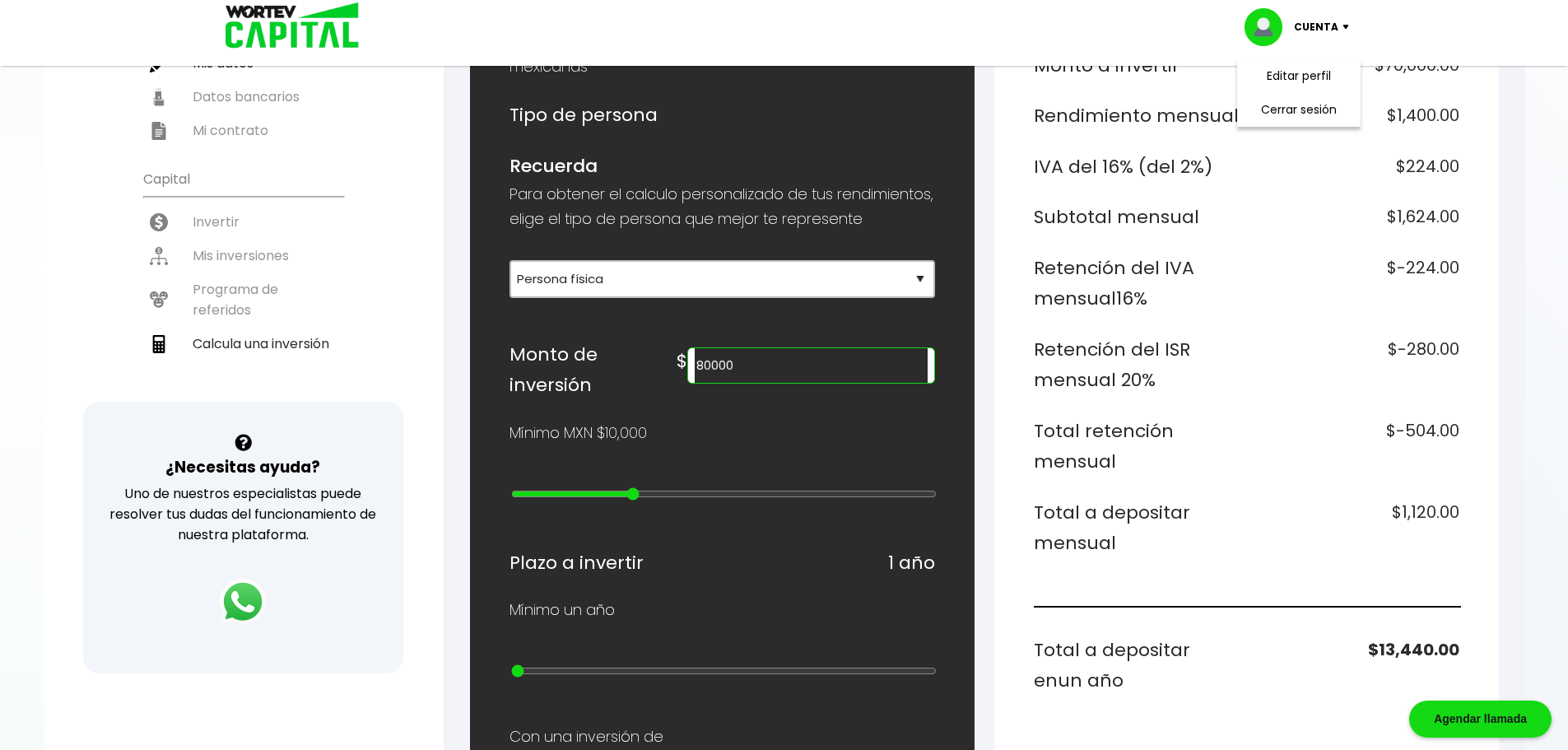
type input "8"
type input "80000"
type input "7"
type input "70000"
type input "6"
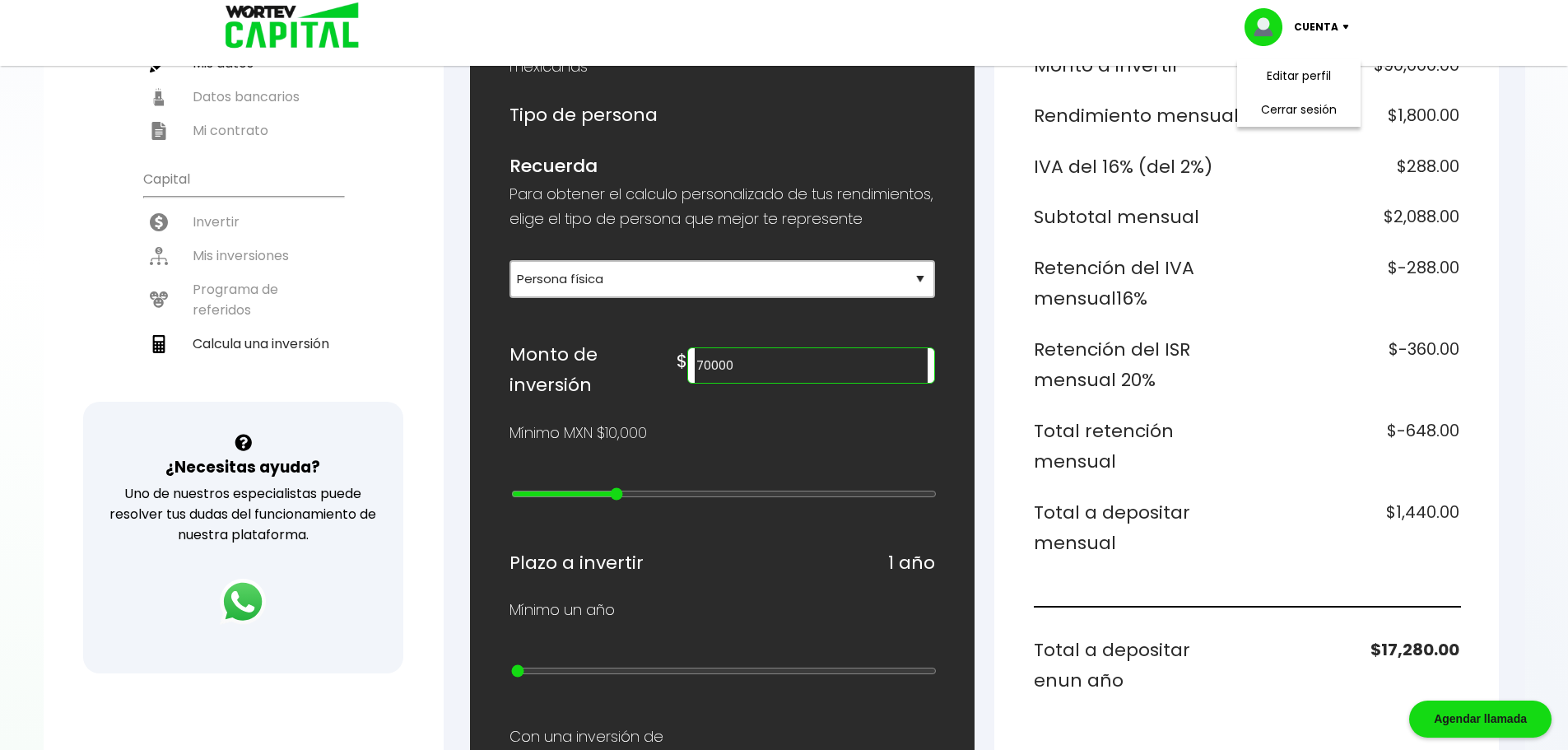
type input "60000"
type input "5"
type input "50000"
type input "4"
type input "40000"
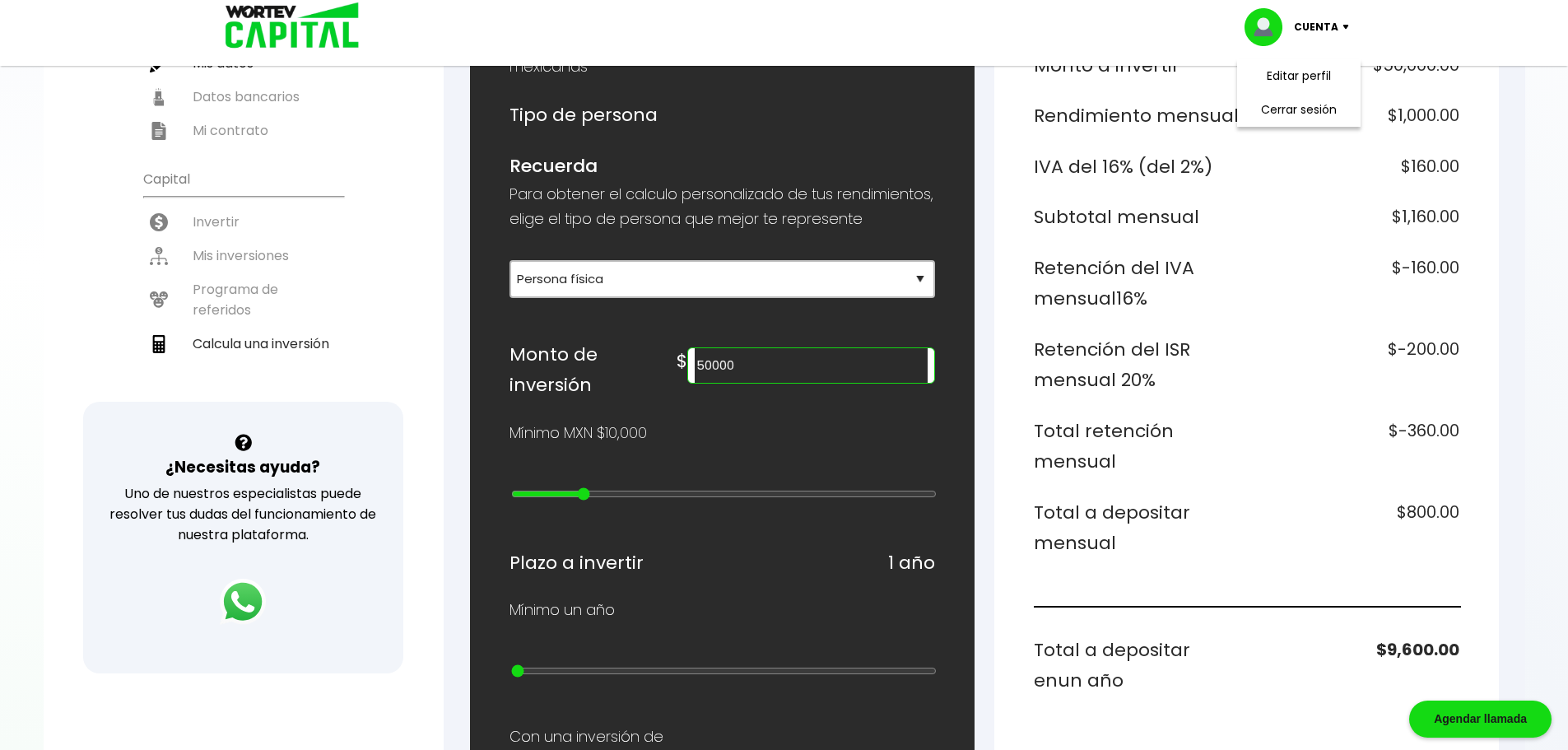
type input "3"
type input "30000"
type input "2"
type input "20000"
type input "1"
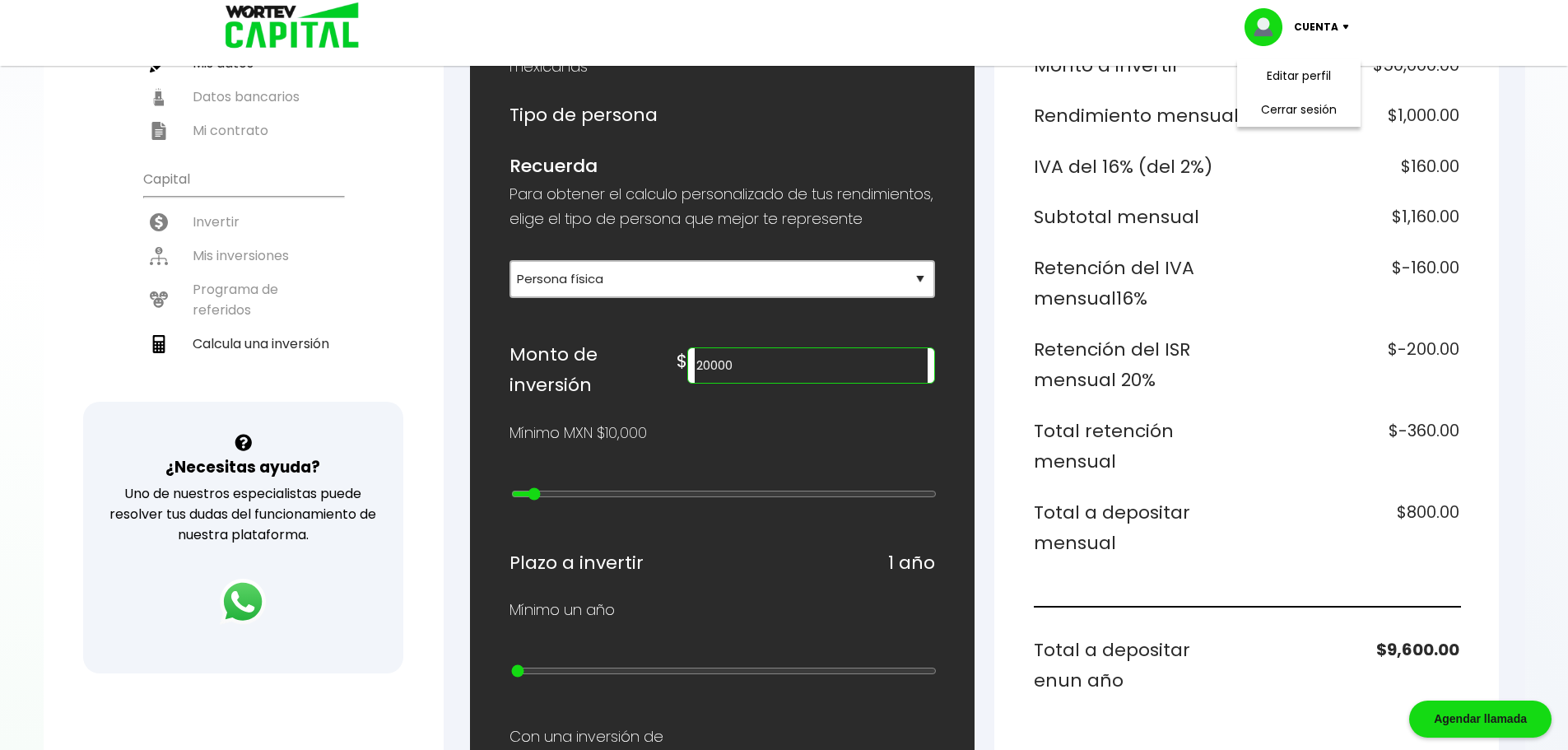
type input "10000"
type input "0"
drag, startPoint x: 520, startPoint y: 500, endPoint x: 486, endPoint y: 522, distance: 40.5
click at [511, 501] on input "range" at bounding box center [723, 494] width 426 height 13
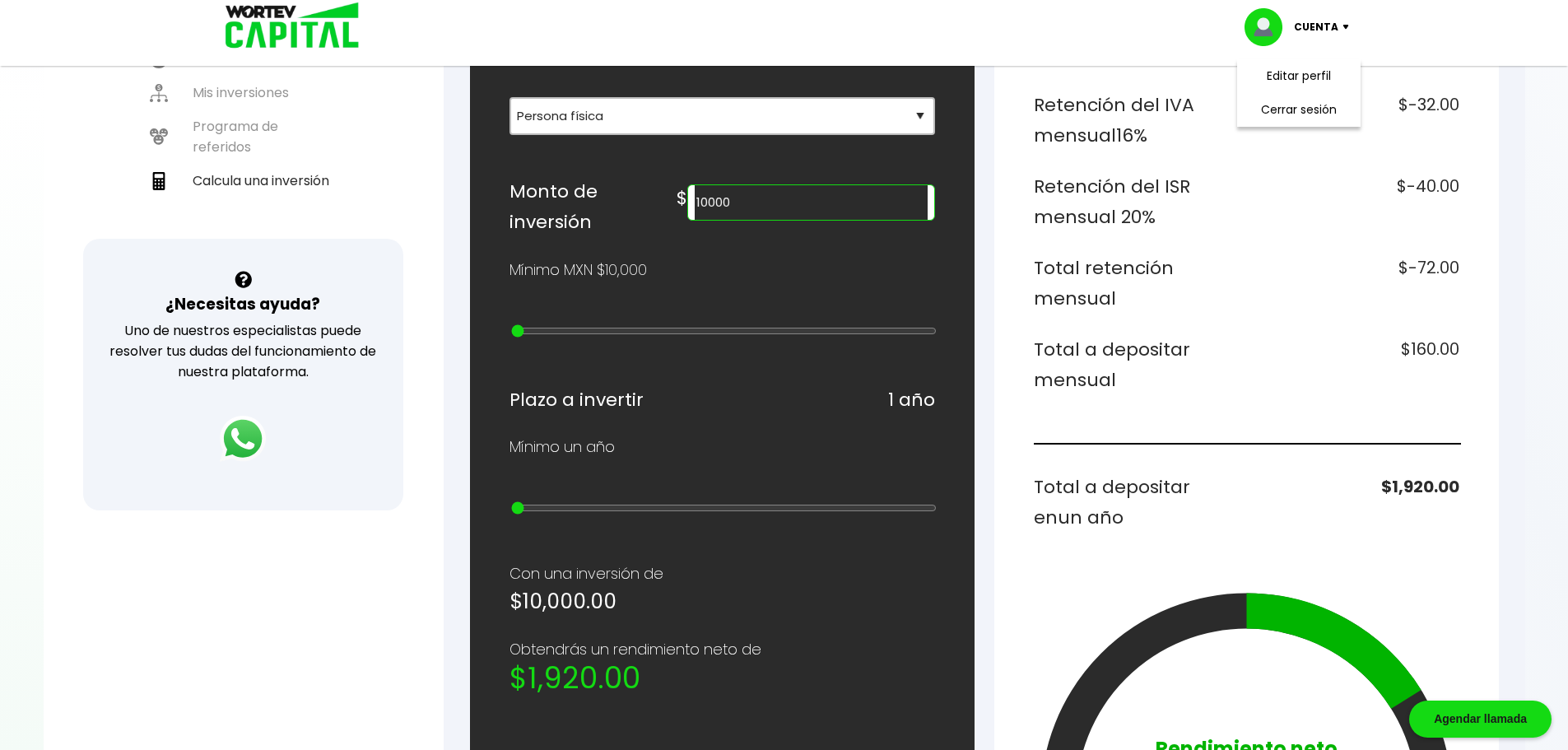
scroll to position [411, 0]
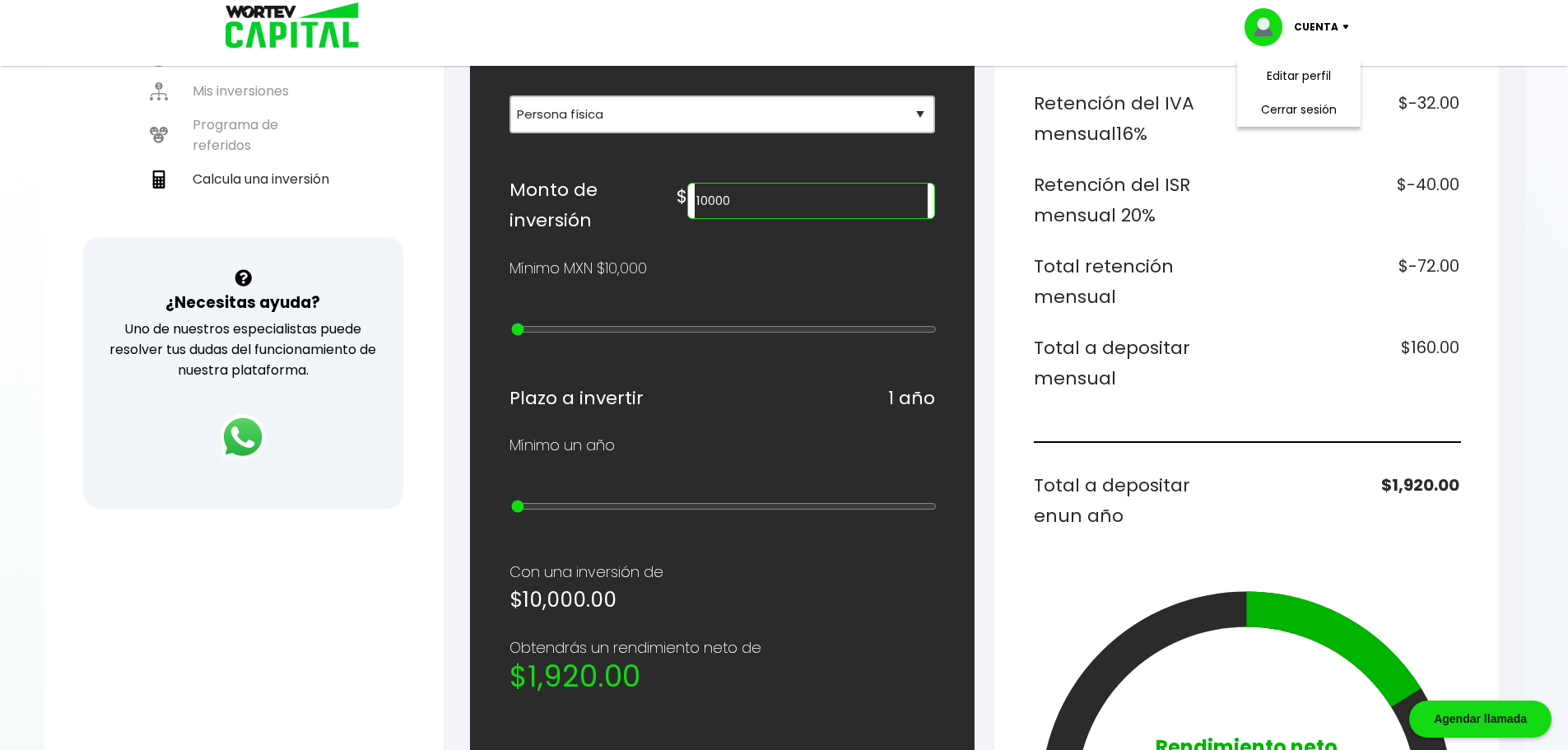
drag, startPoint x: 524, startPoint y: 518, endPoint x: 491, endPoint y: 527, distance: 34.2
click at [511, 512] on input "range" at bounding box center [723, 506] width 426 height 13
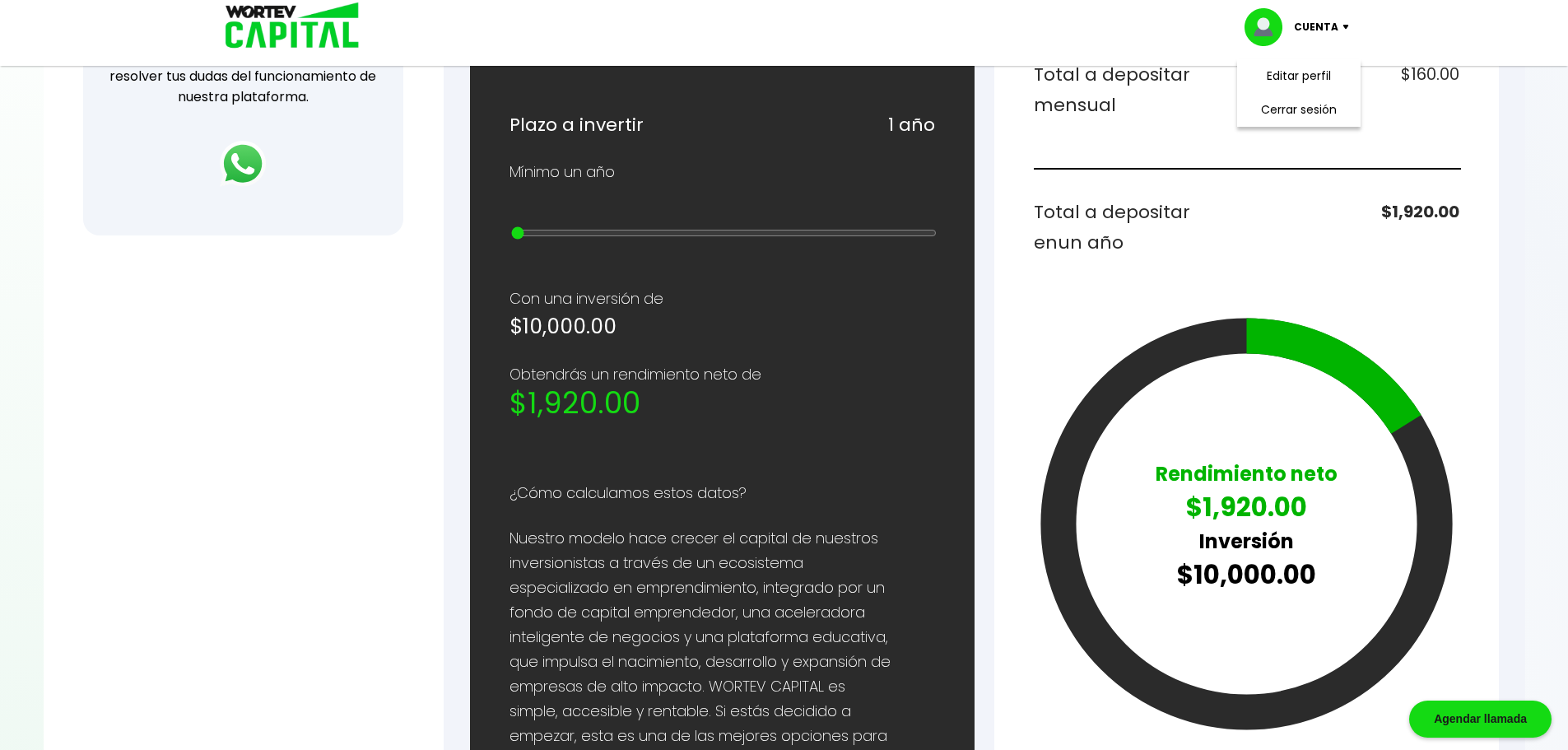
scroll to position [578, 0]
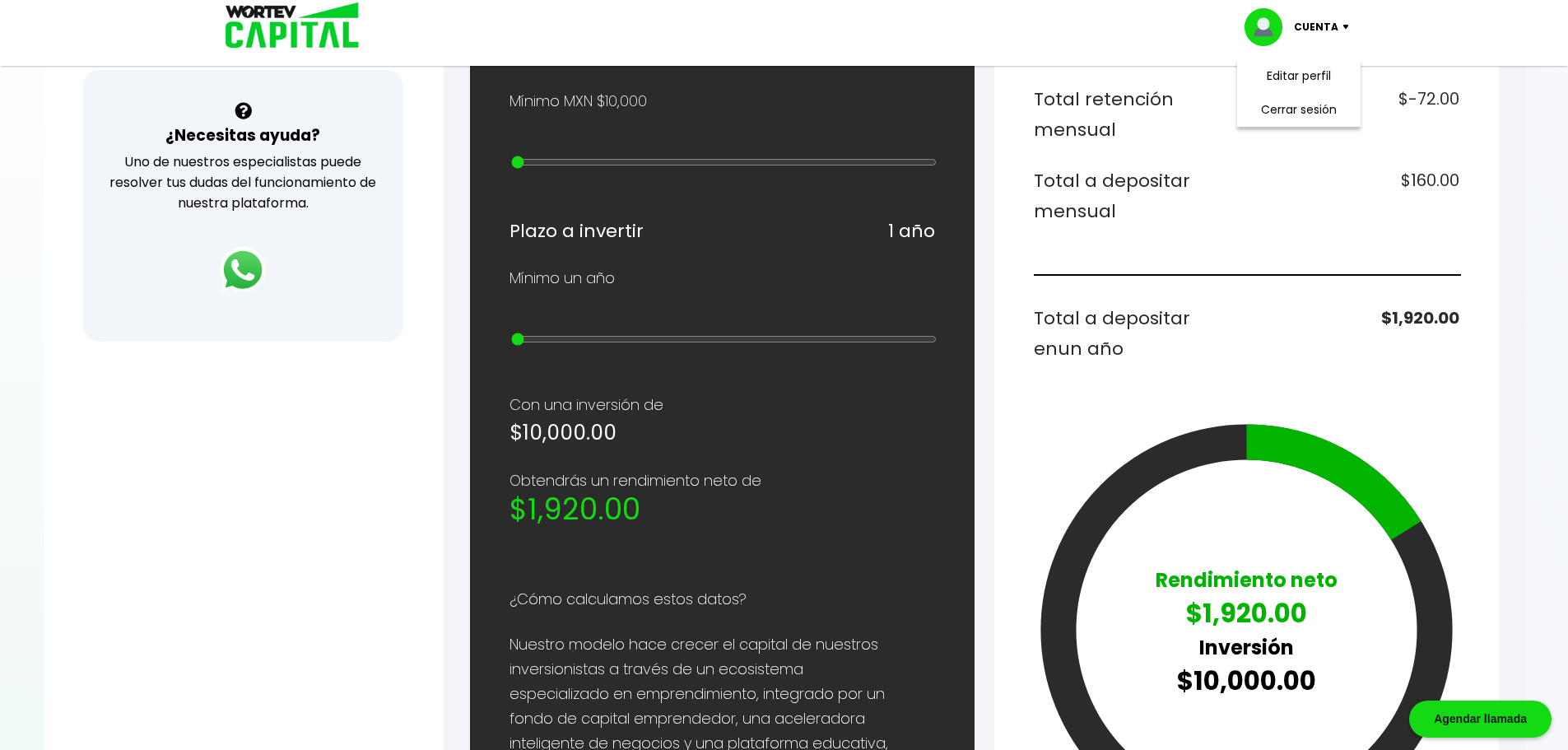
drag, startPoint x: 515, startPoint y: 340, endPoint x: 605, endPoint y: 348, distance: 90.4
click at [605, 348] on div at bounding box center [722, 341] width 426 height 20
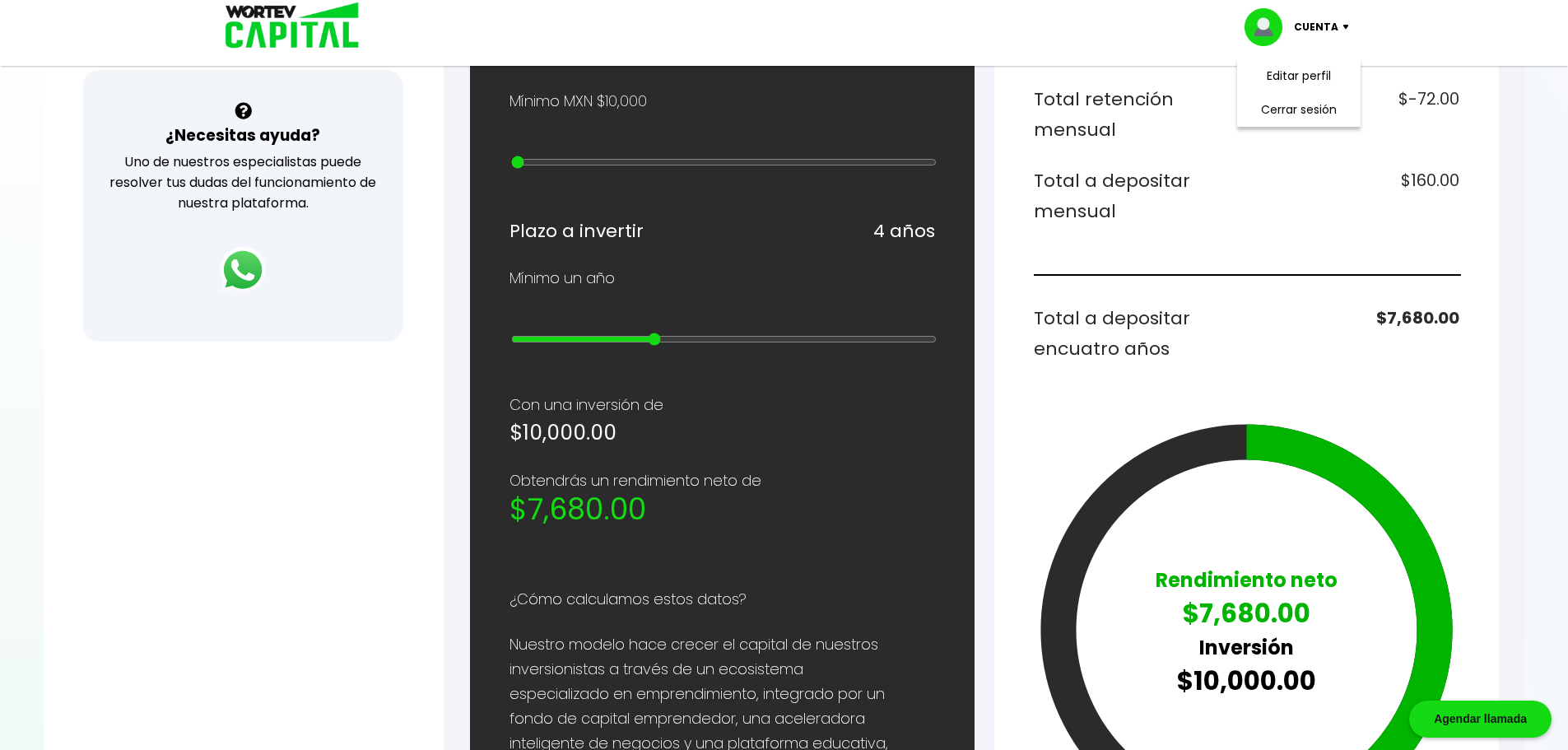
drag, startPoint x: 519, startPoint y: 349, endPoint x: 642, endPoint y: 357, distance: 123.3
click at [642, 346] on input "range" at bounding box center [723, 340] width 426 height 13
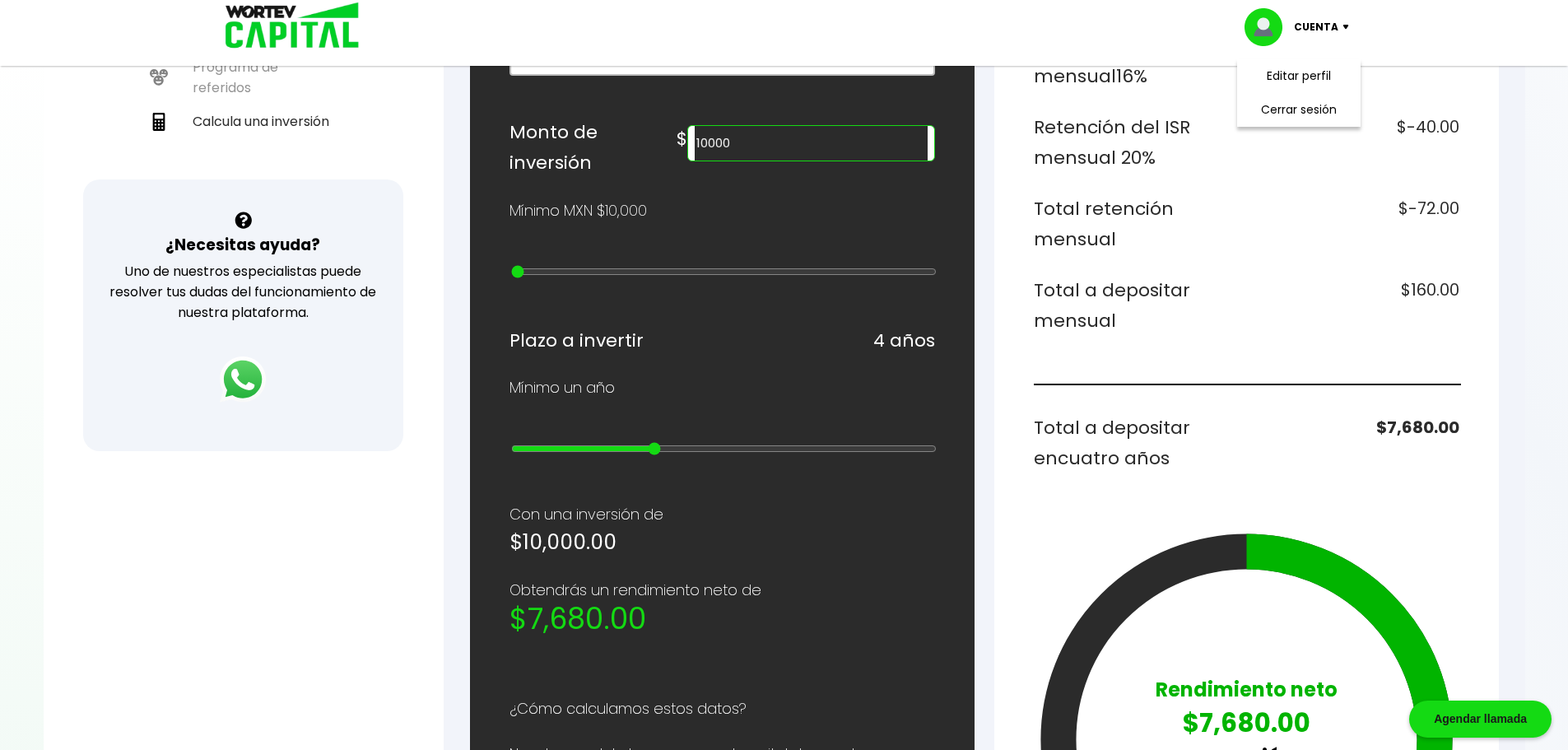
scroll to position [414, 0]
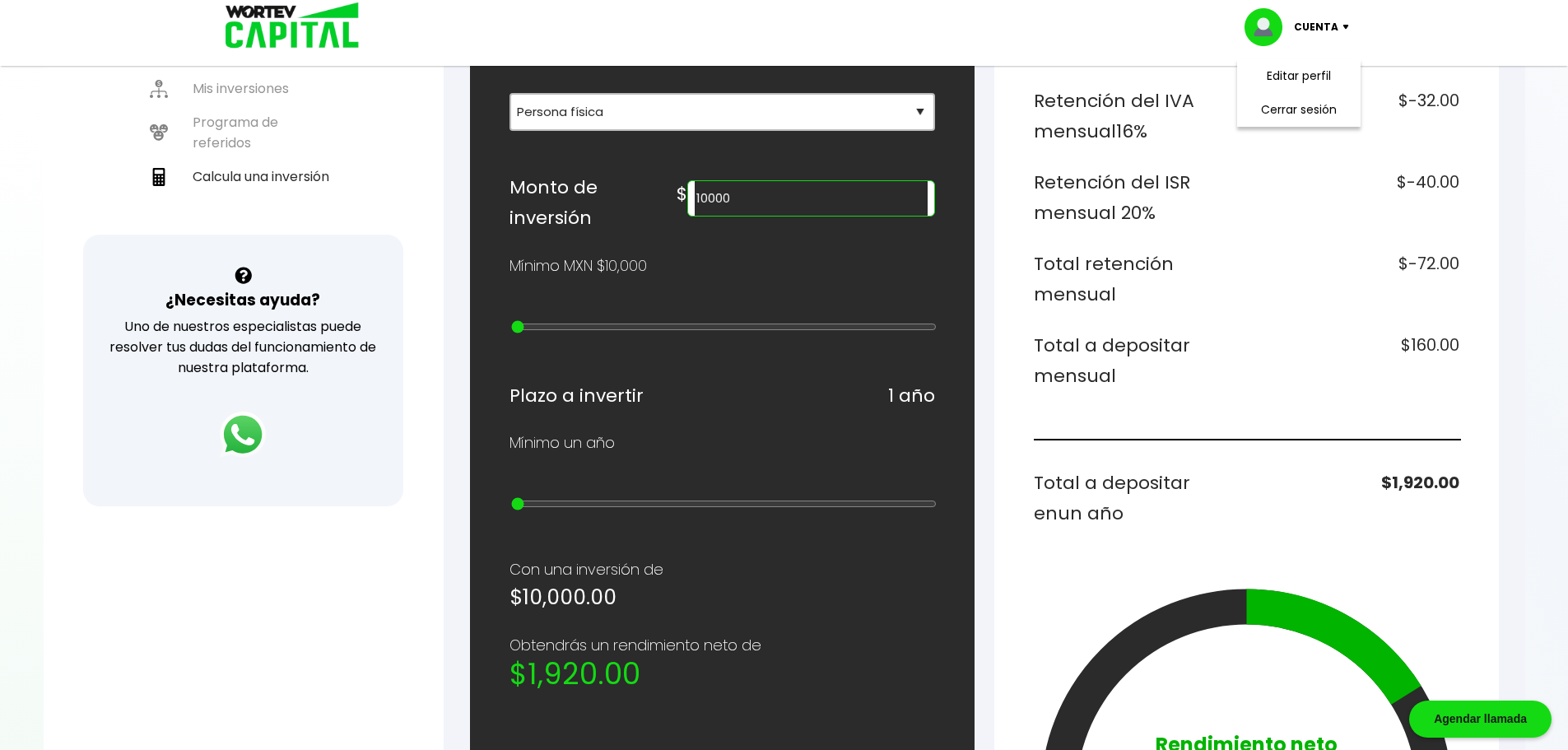
drag, startPoint x: 654, startPoint y: 506, endPoint x: 527, endPoint y: 509, distance: 127.0
click at [527, 509] on input "range" at bounding box center [723, 504] width 426 height 13
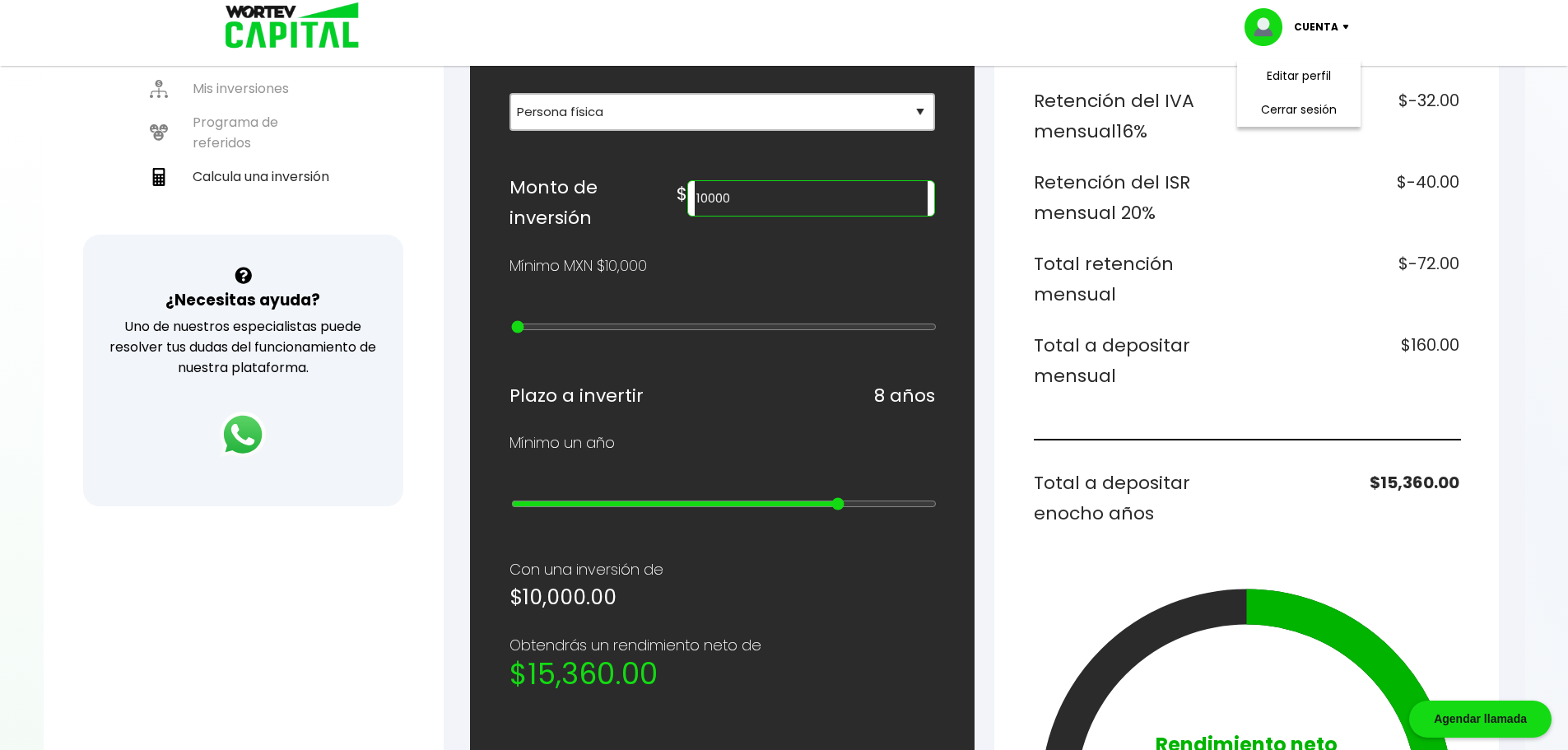
drag, startPoint x: 518, startPoint y: 512, endPoint x: 819, endPoint y: 522, distance: 301.2
click at [819, 510] on input "range" at bounding box center [723, 504] width 426 height 13
drag, startPoint x: 839, startPoint y: 506, endPoint x: 614, endPoint y: 516, distance: 225.2
click at [614, 510] on input "range" at bounding box center [723, 504] width 426 height 13
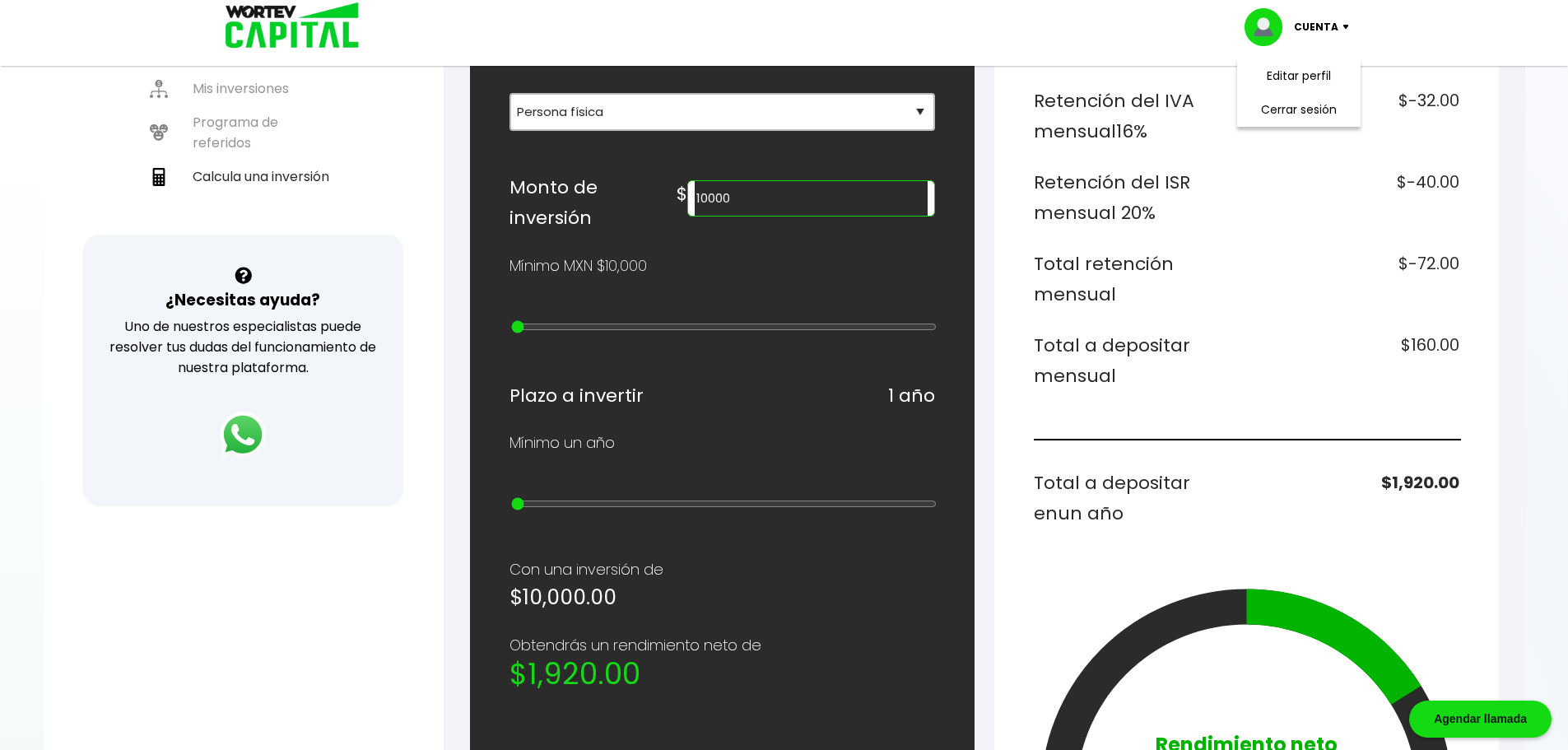
drag, startPoint x: 609, startPoint y: 508, endPoint x: 508, endPoint y: 519, distance: 101.6
type input "1"
click at [511, 510] on input "range" at bounding box center [723, 504] width 426 height 13
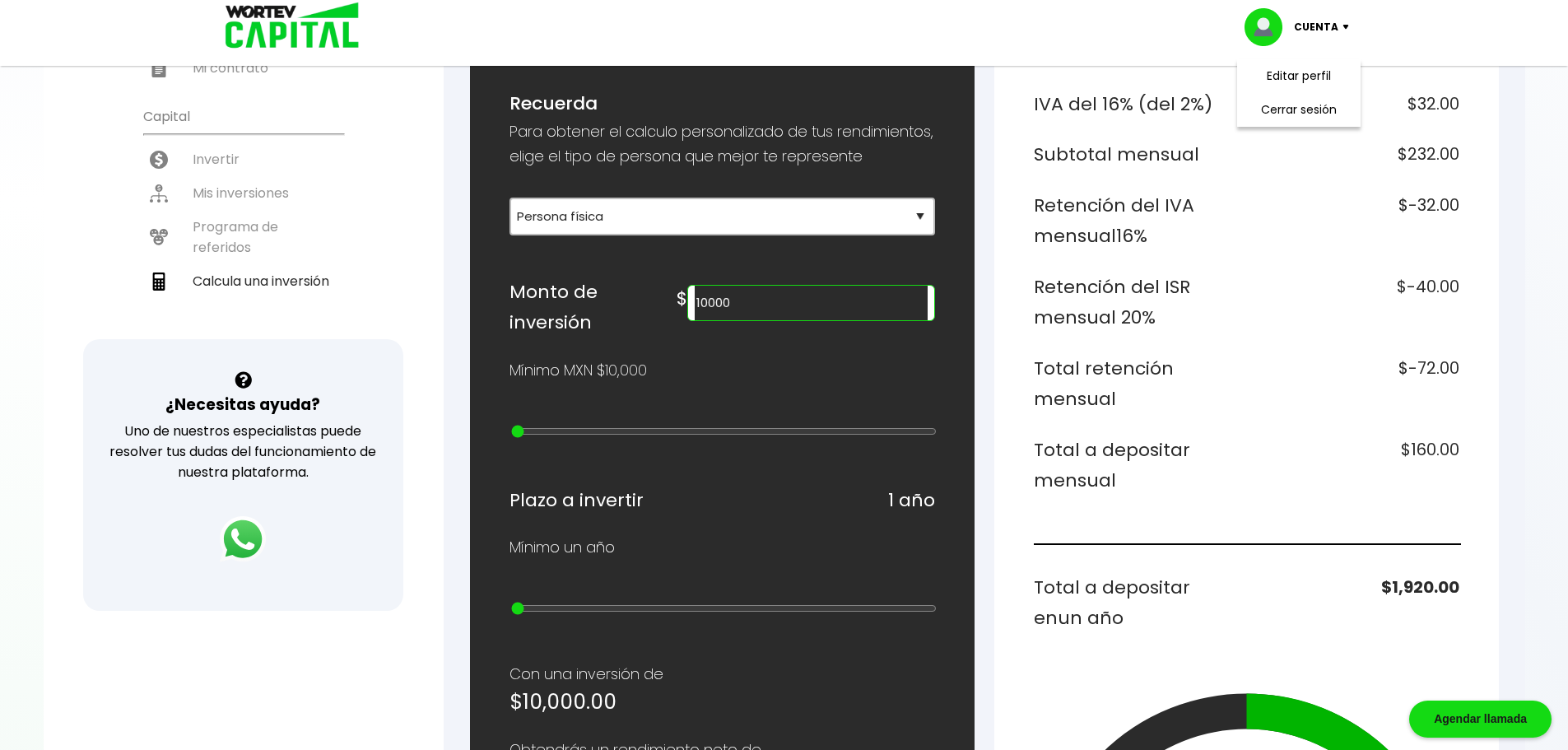
scroll to position [249, 0]
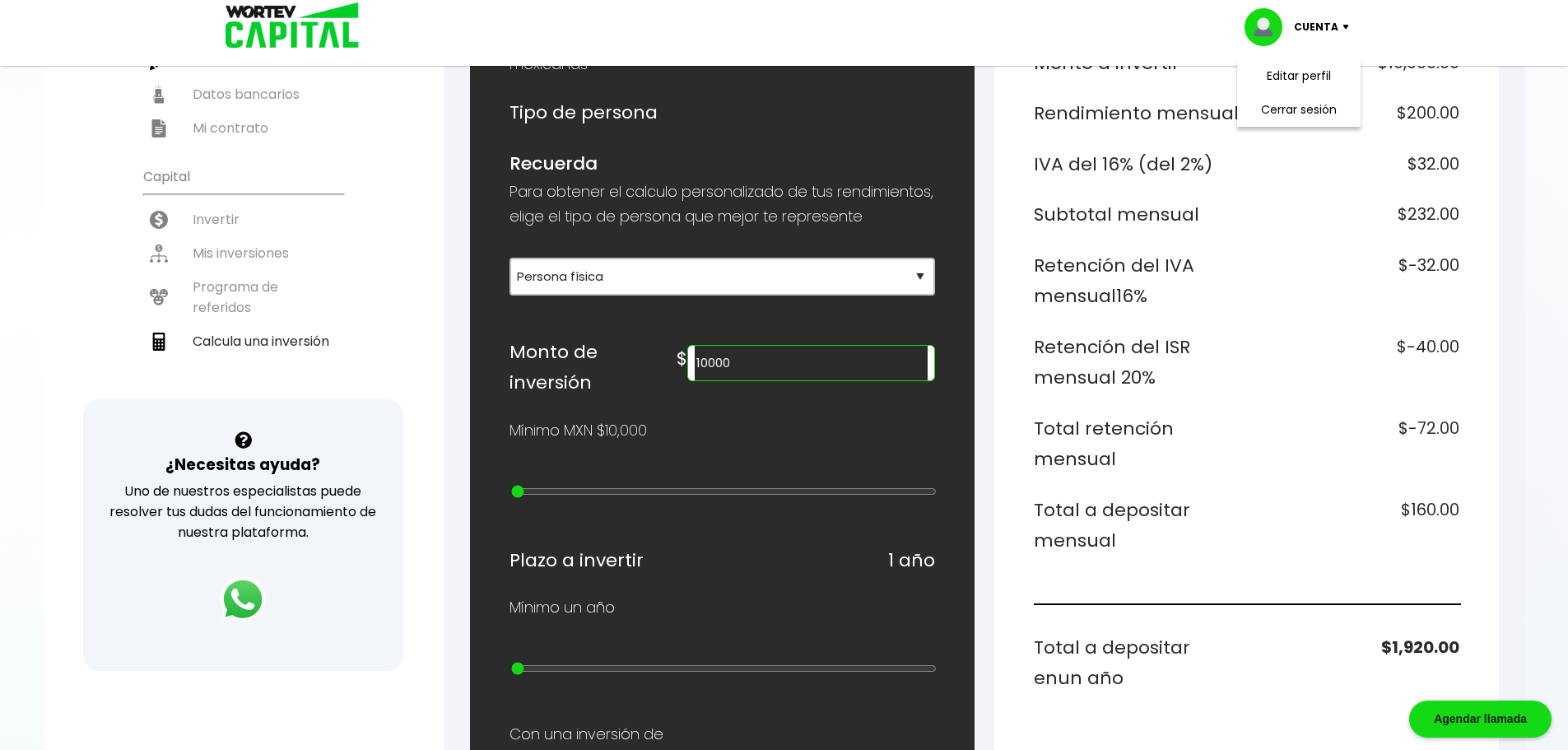
drag, startPoint x: 816, startPoint y: 391, endPoint x: 732, endPoint y: 406, distance: 85.3
click at [732, 406] on div "¿Cuánto quieres invertir? WORTEV CAPITAL crece tu dinero apoyando empresas mexi…" at bounding box center [722, 602] width 426 height 1212
click at [791, 380] on input "20000" at bounding box center [810, 362] width 232 height 35
type input "20000"
click at [836, 451] on div "¿Cuánto quieres invertir? WORTEV CAPITAL crece tu dinero apoyando empresas mexi…" at bounding box center [722, 602] width 426 height 1212
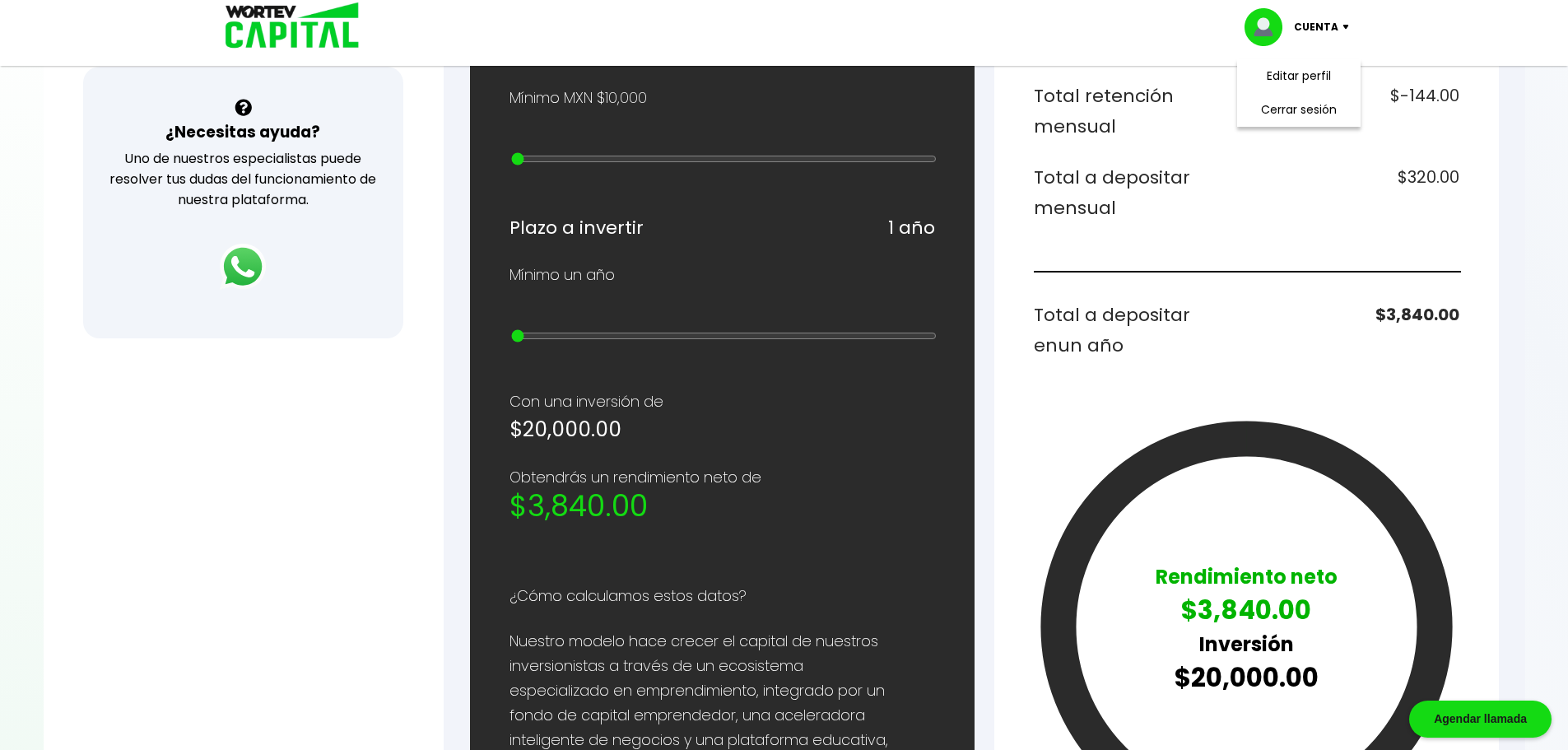
scroll to position [578, 0]
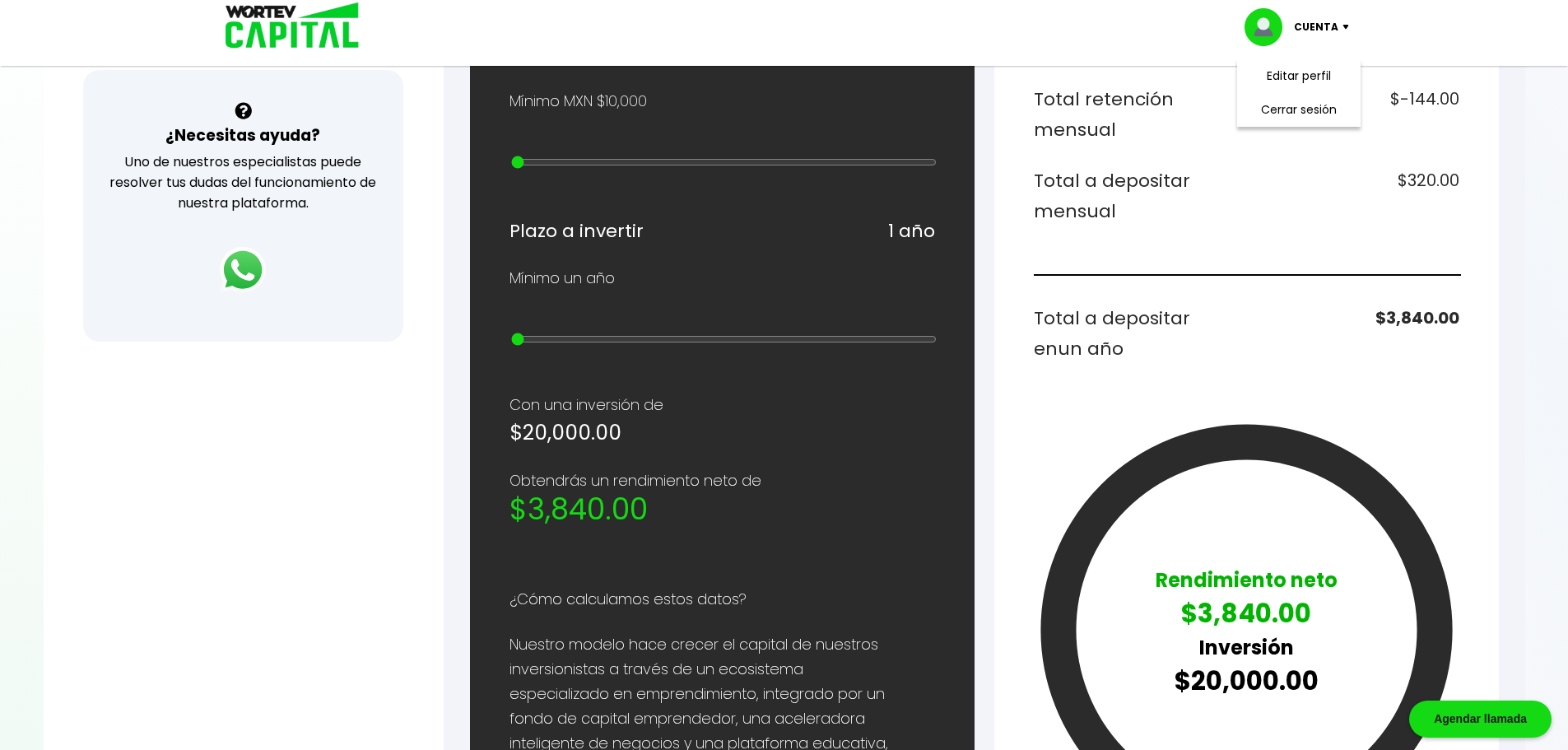
drag, startPoint x: 512, startPoint y: 351, endPoint x: 537, endPoint y: 353, distance: 25.1
click at [537, 346] on input "range" at bounding box center [723, 340] width 426 height 13
type input "1"
drag, startPoint x: 513, startPoint y: 343, endPoint x: 486, endPoint y: 355, distance: 29.5
click at [511, 346] on input "range" at bounding box center [723, 340] width 426 height 13
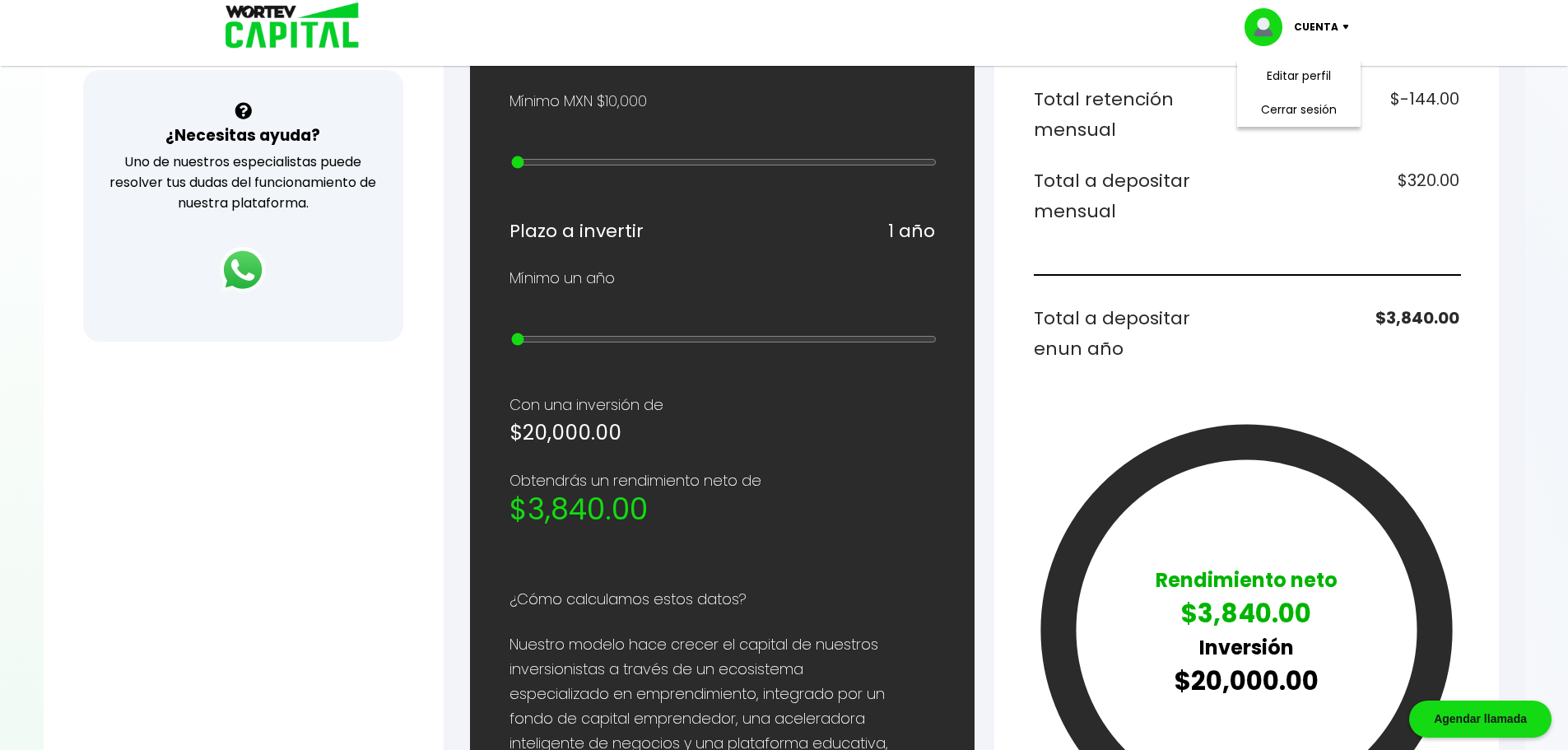
type input "1"
type input "30000"
type input "2"
type input "40000"
type input "3"
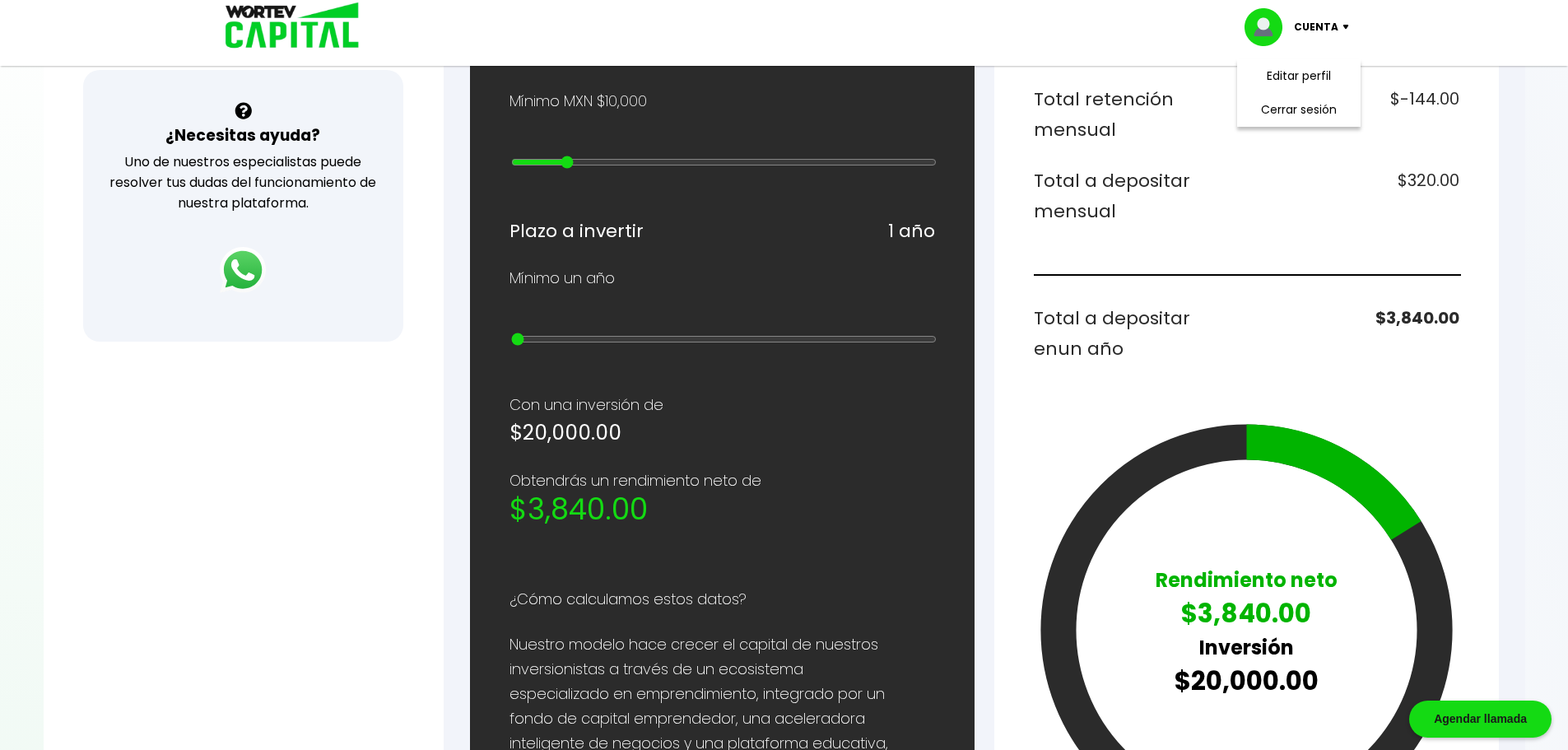
type input "50000"
type input "4"
type input "40000"
type input "3"
type input "50000"
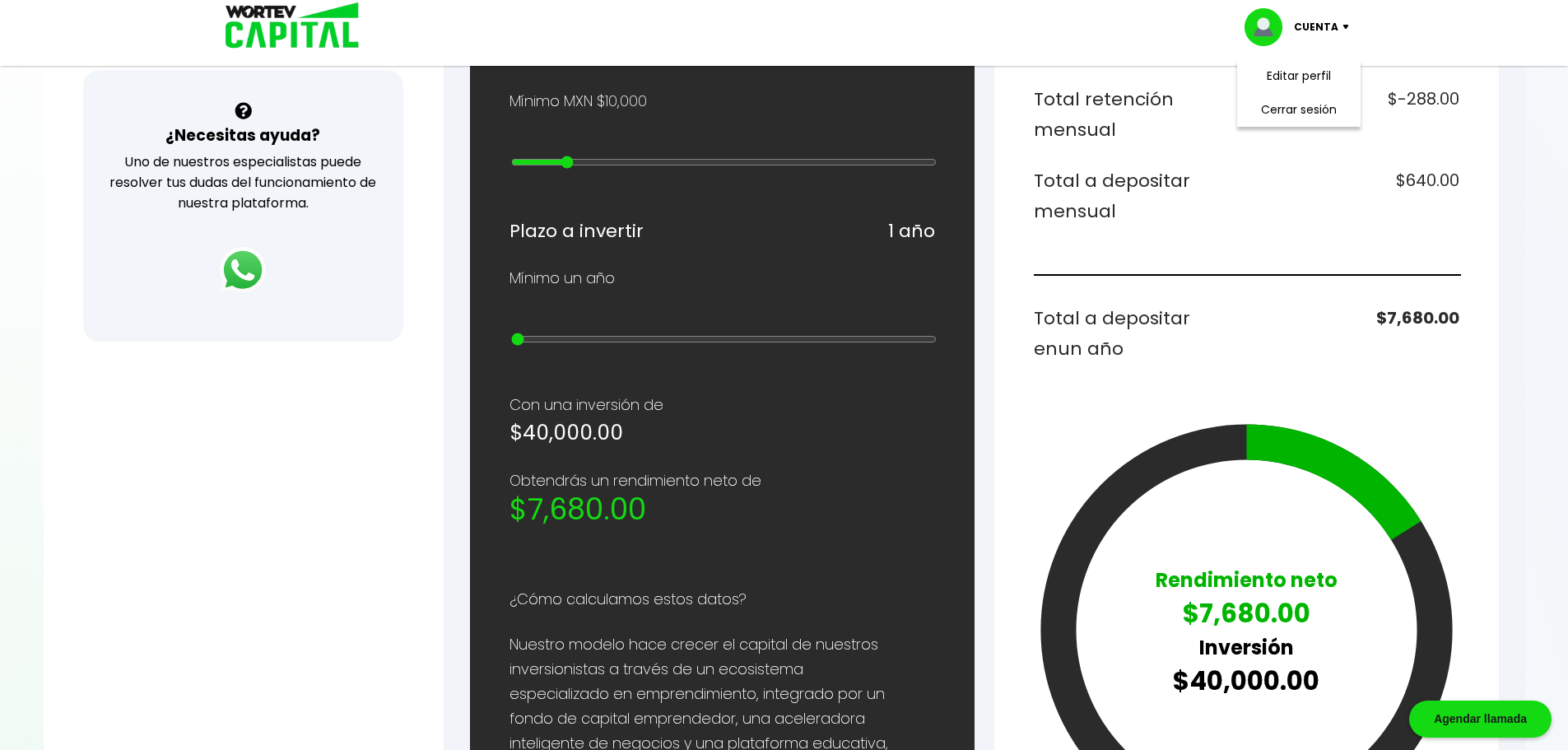
type input "4"
type input "60000"
type input "5"
type input "70000"
type input "6"
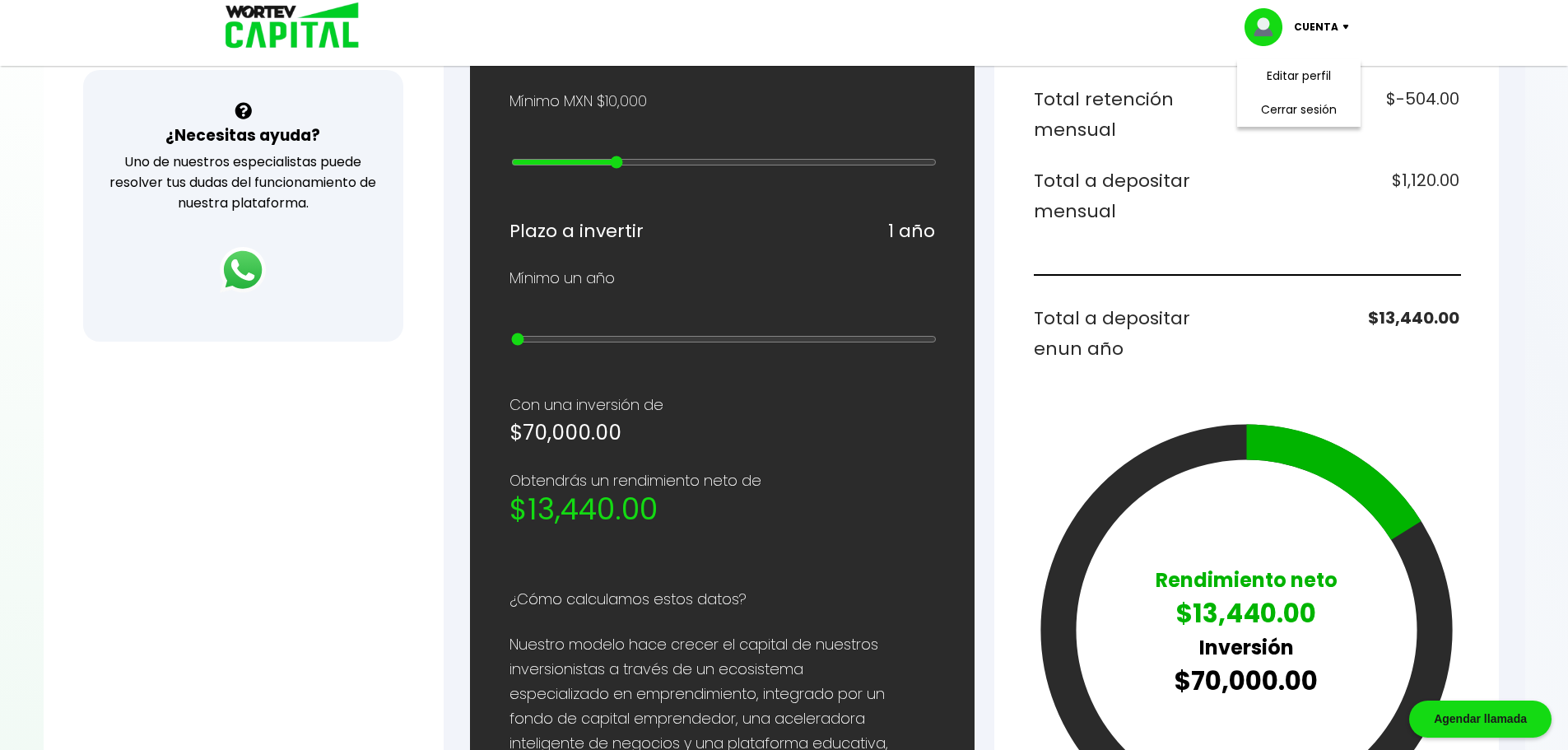
type input "80000"
type input "7"
type input "90000"
type input "8"
type input "100000"
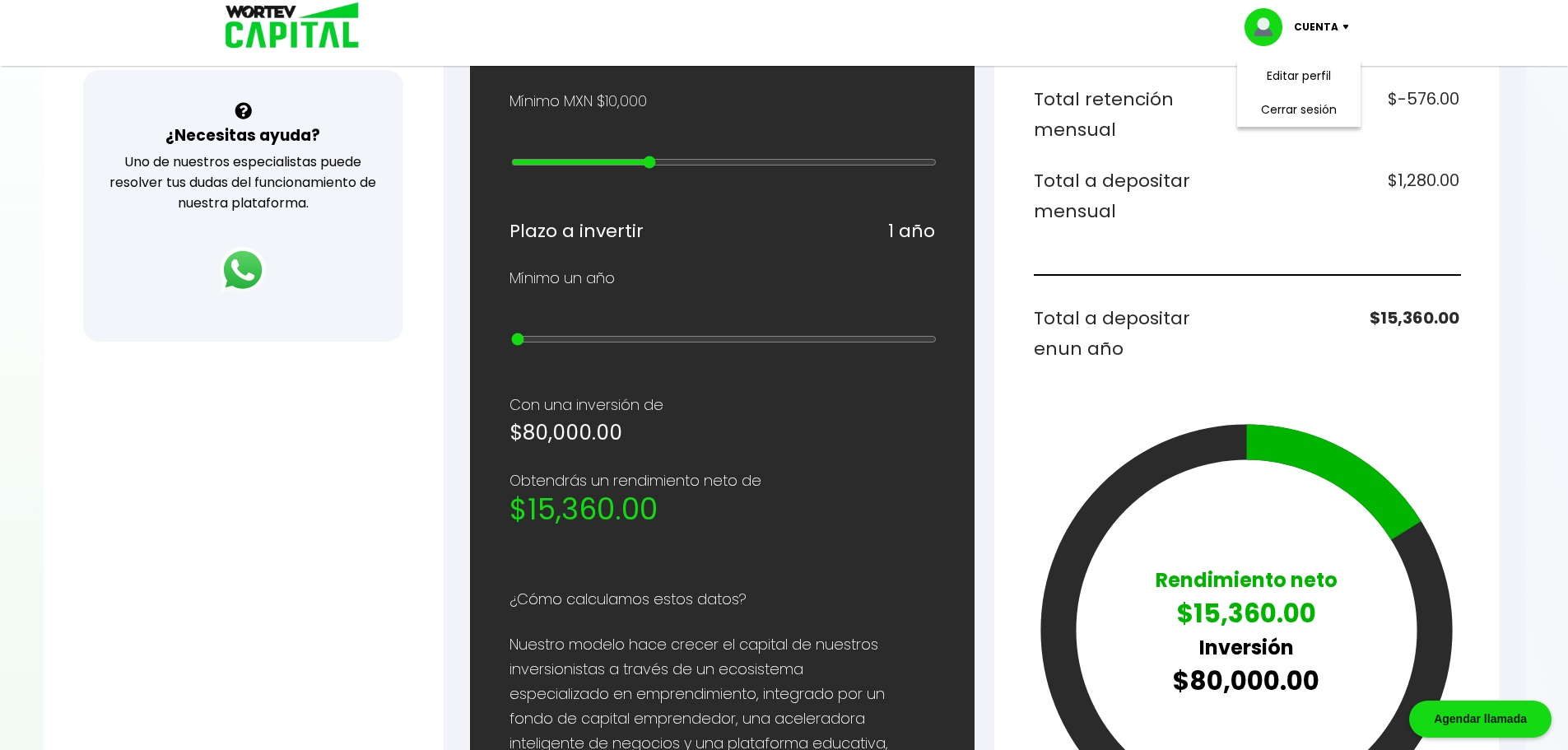
type input "9"
type input "200000"
type input "10"
type input "100000"
drag, startPoint x: 527, startPoint y: 174, endPoint x: 663, endPoint y: 193, distance: 137.3
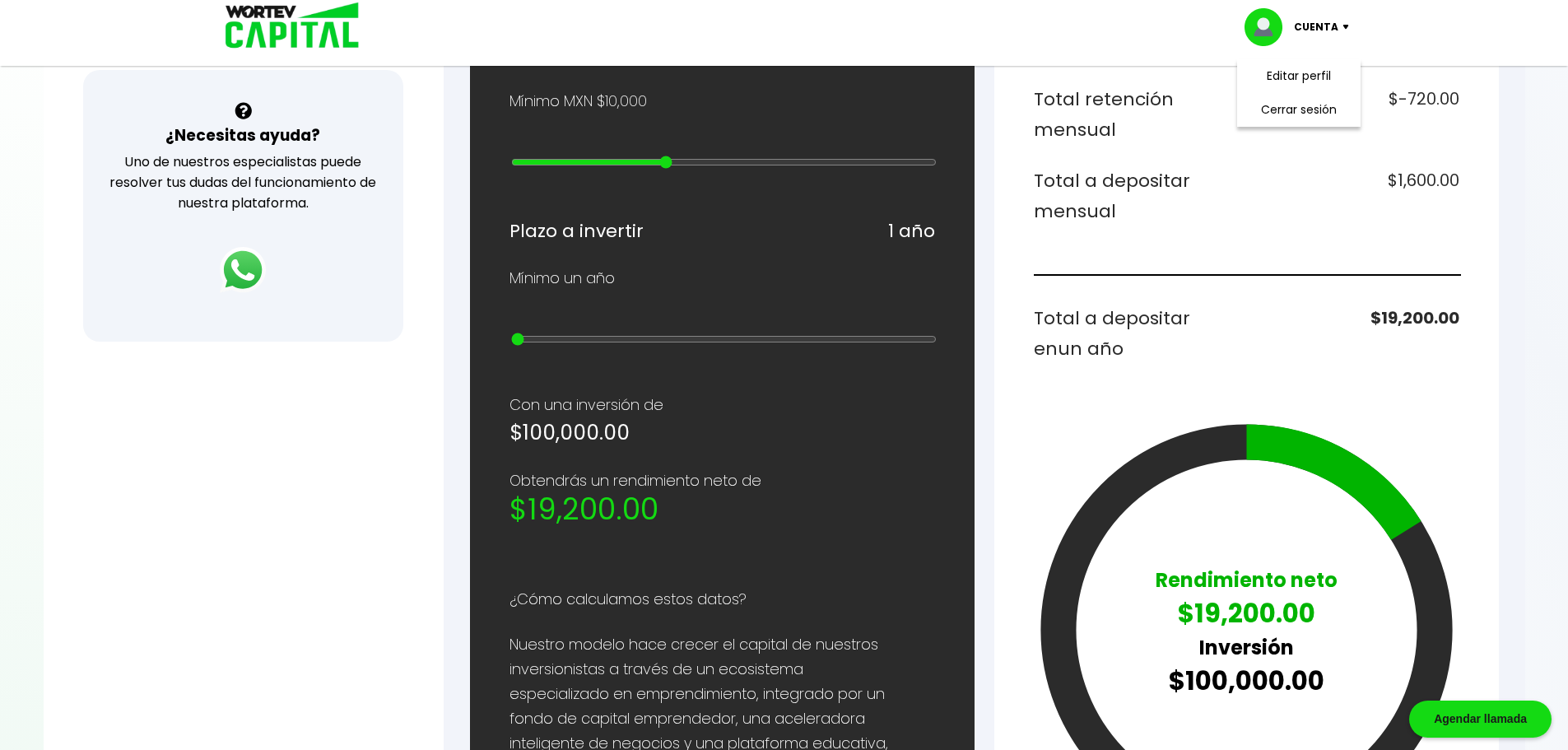
type input "9"
click at [663, 169] on input "range" at bounding box center [723, 163] width 426 height 13
type input "90000"
type input "8"
type input "80000"
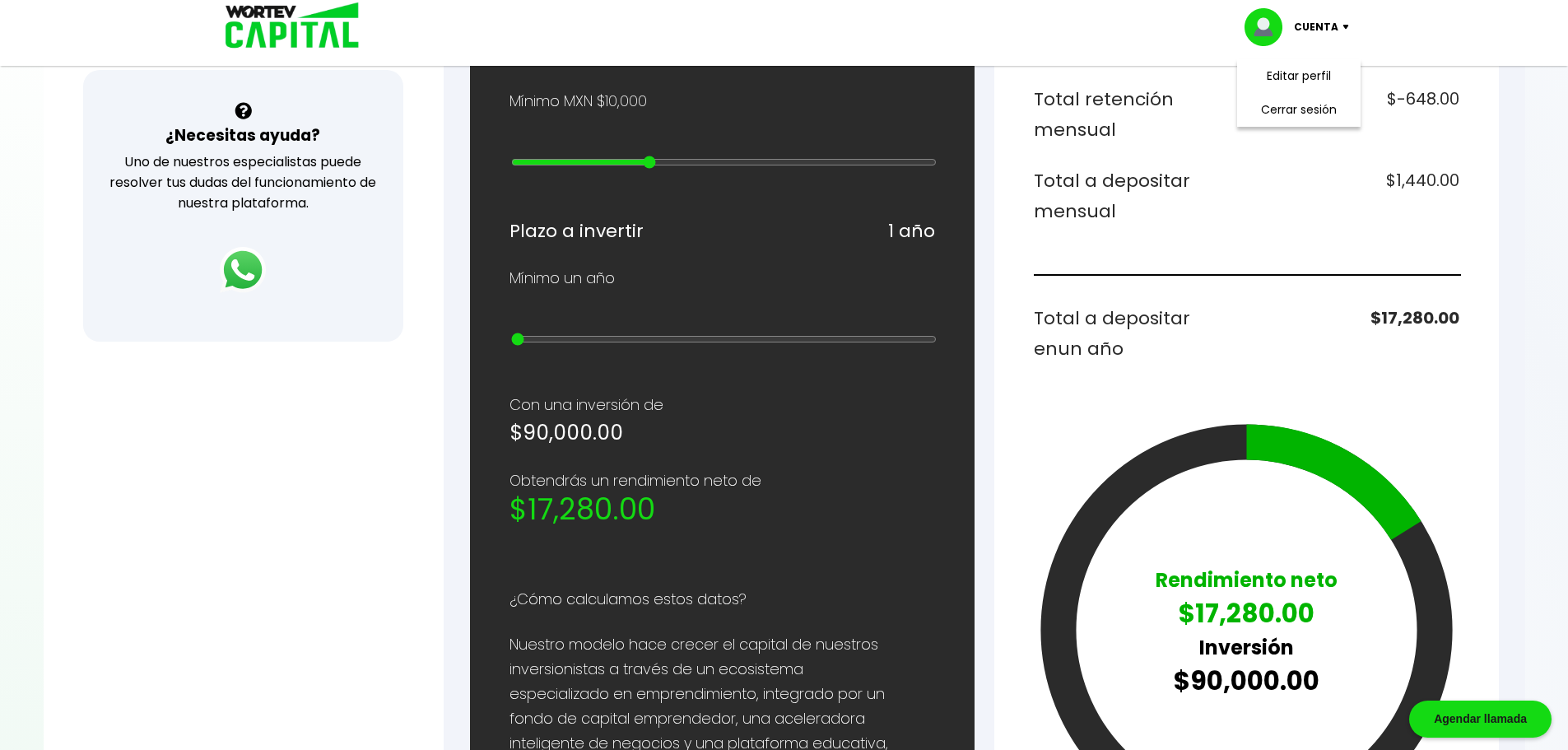
type input "7"
type input "70000"
type input "6"
type input "60000"
type input "5"
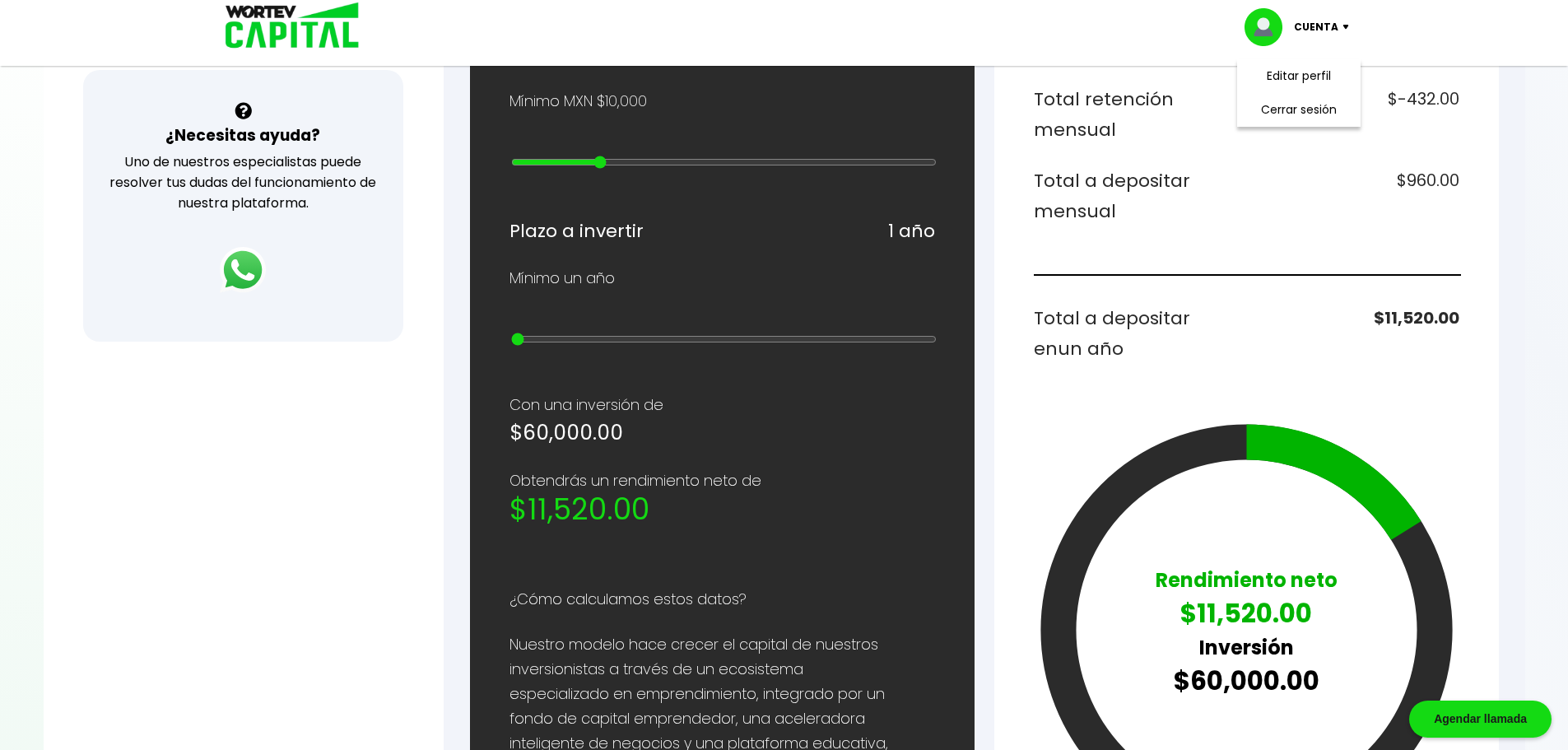
type input "50000"
type input "4"
type input "40000"
type input "3"
type input "30000"
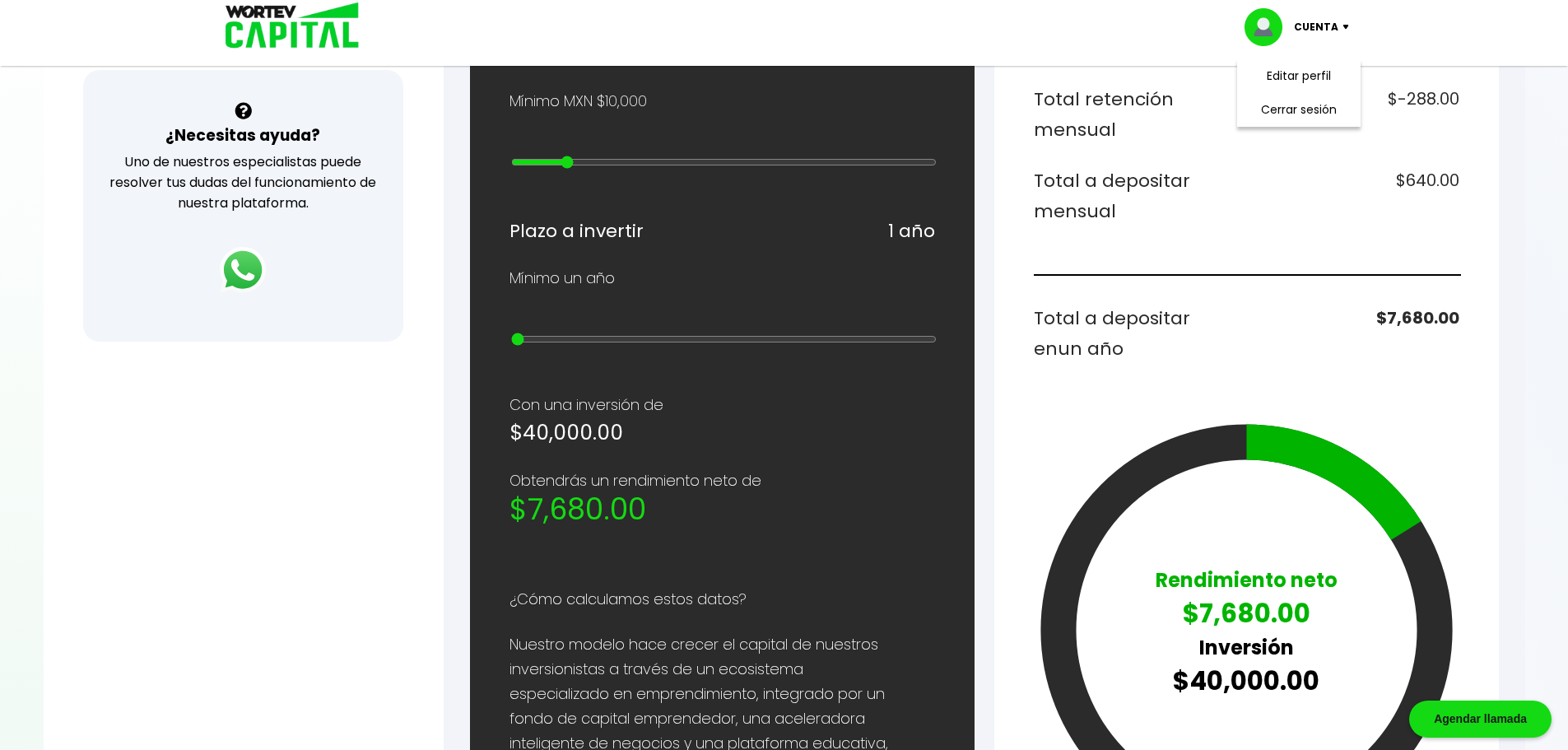
type input "2"
type input "20000"
type input "1"
type input "10000"
drag, startPoint x: 665, startPoint y: 170, endPoint x: 518, endPoint y: 192, distance: 148.6
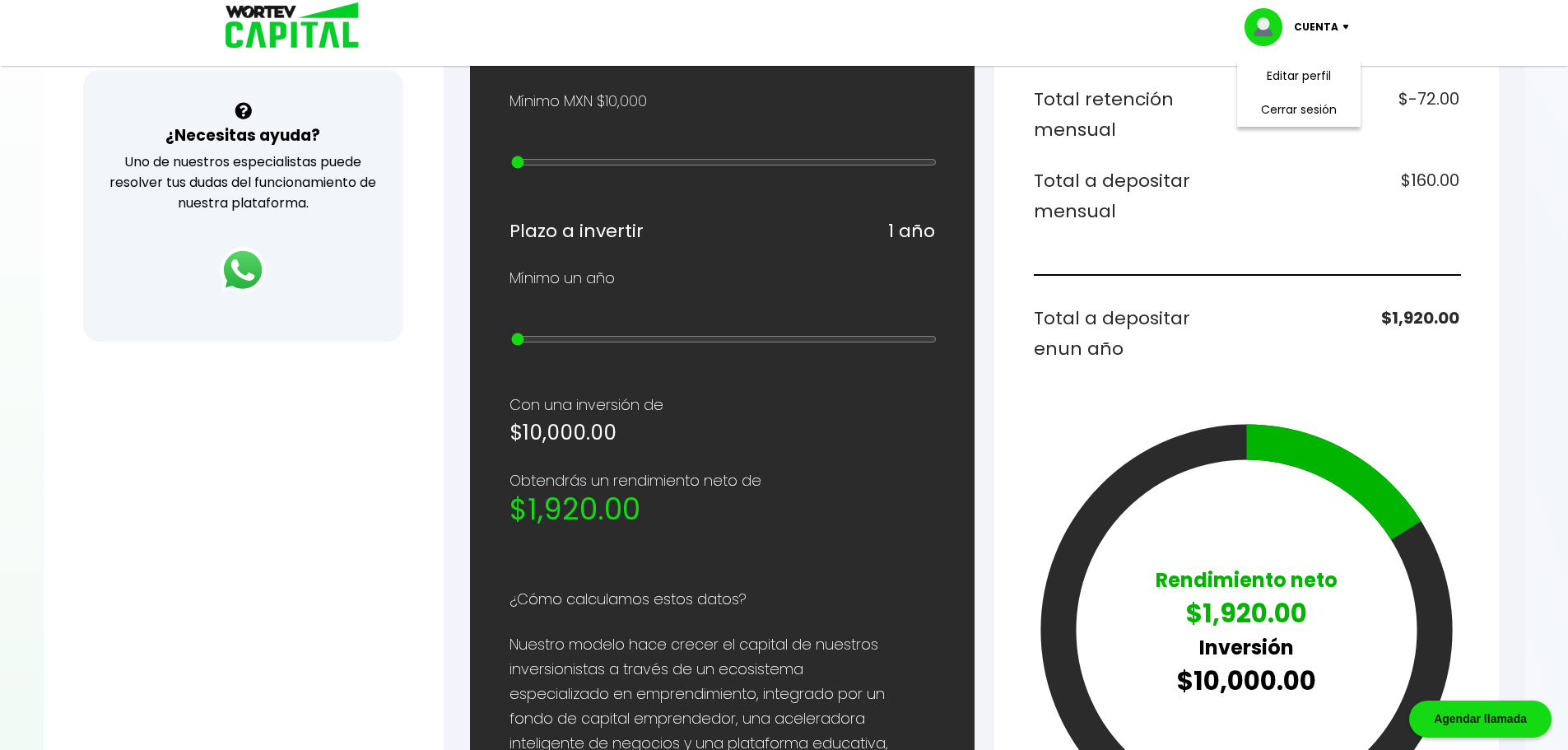
type input "0"
click at [518, 169] on input "range" at bounding box center [723, 163] width 426 height 13
type input "20000"
drag, startPoint x: 521, startPoint y: 175, endPoint x: 536, endPoint y: 179, distance: 15.5
type input "1"
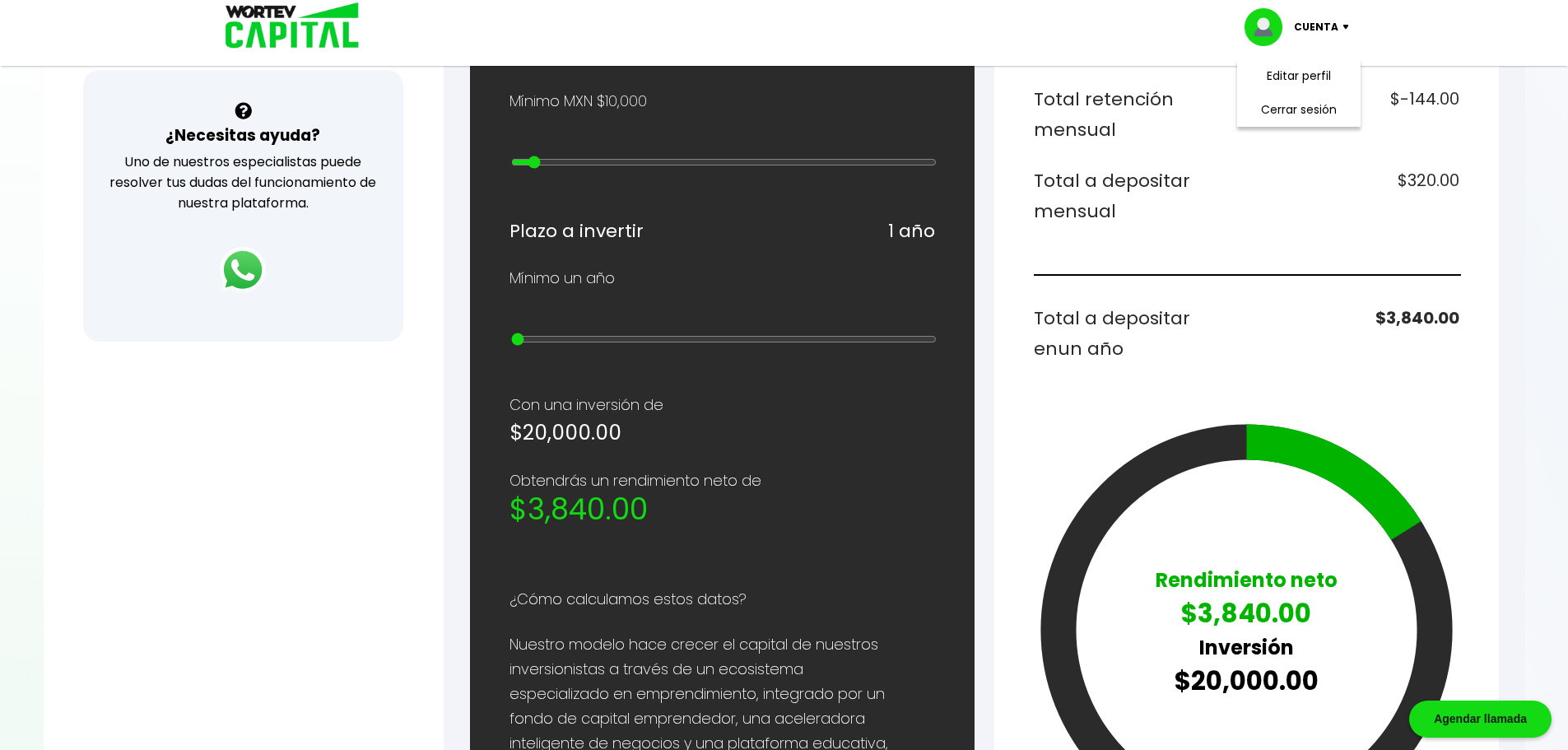
click at [536, 169] on input "range" at bounding box center [723, 163] width 426 height 13
click at [1011, 430] on div "Desglose de rendimientos Monto a invertir $20,000.00 Rendimiento mensual $400.0…" at bounding box center [1247, 272] width 505 height 1265
type input "30000"
type input "2"
type input "40000"
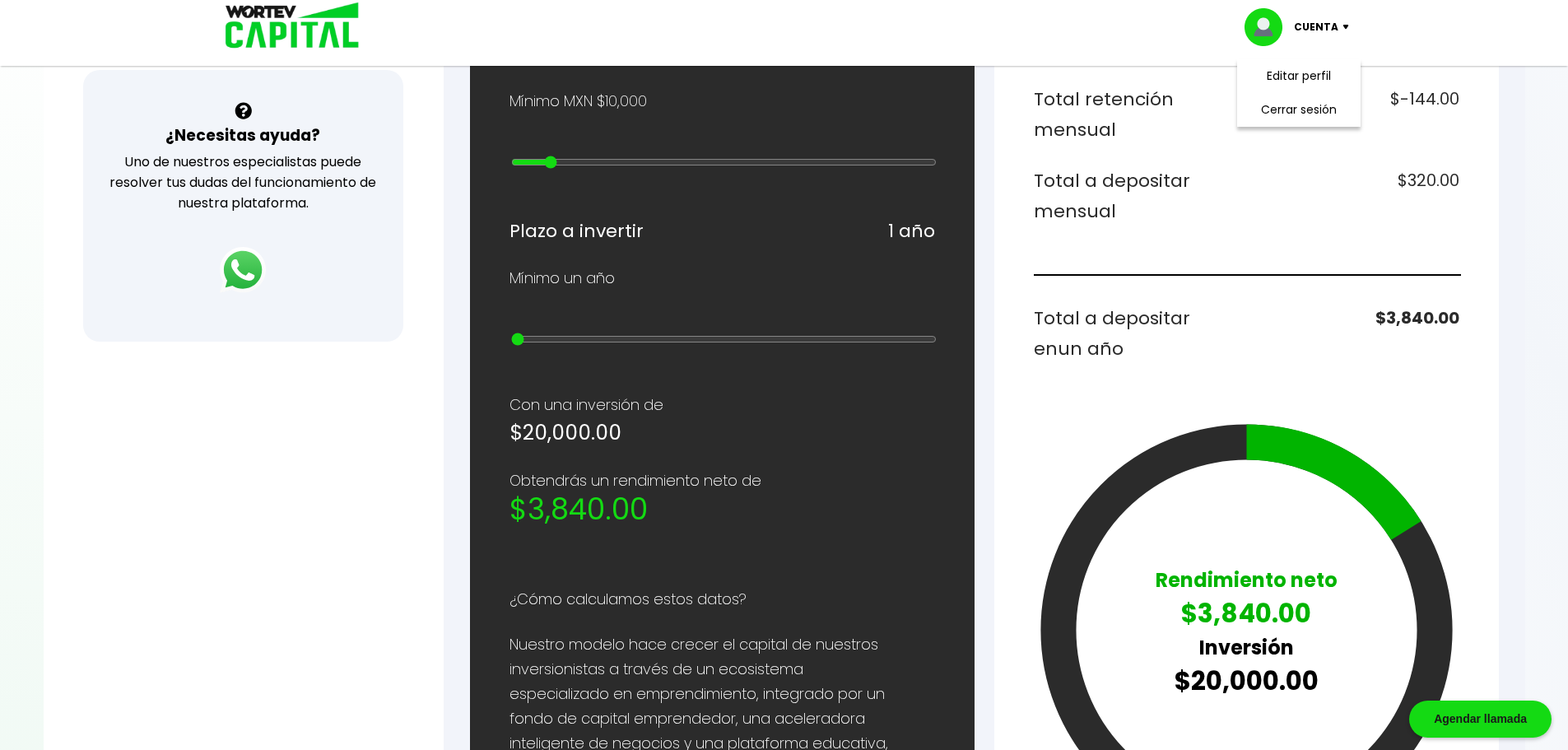
type input "3"
type input "50000"
type input "4"
type input "60000"
type input "5"
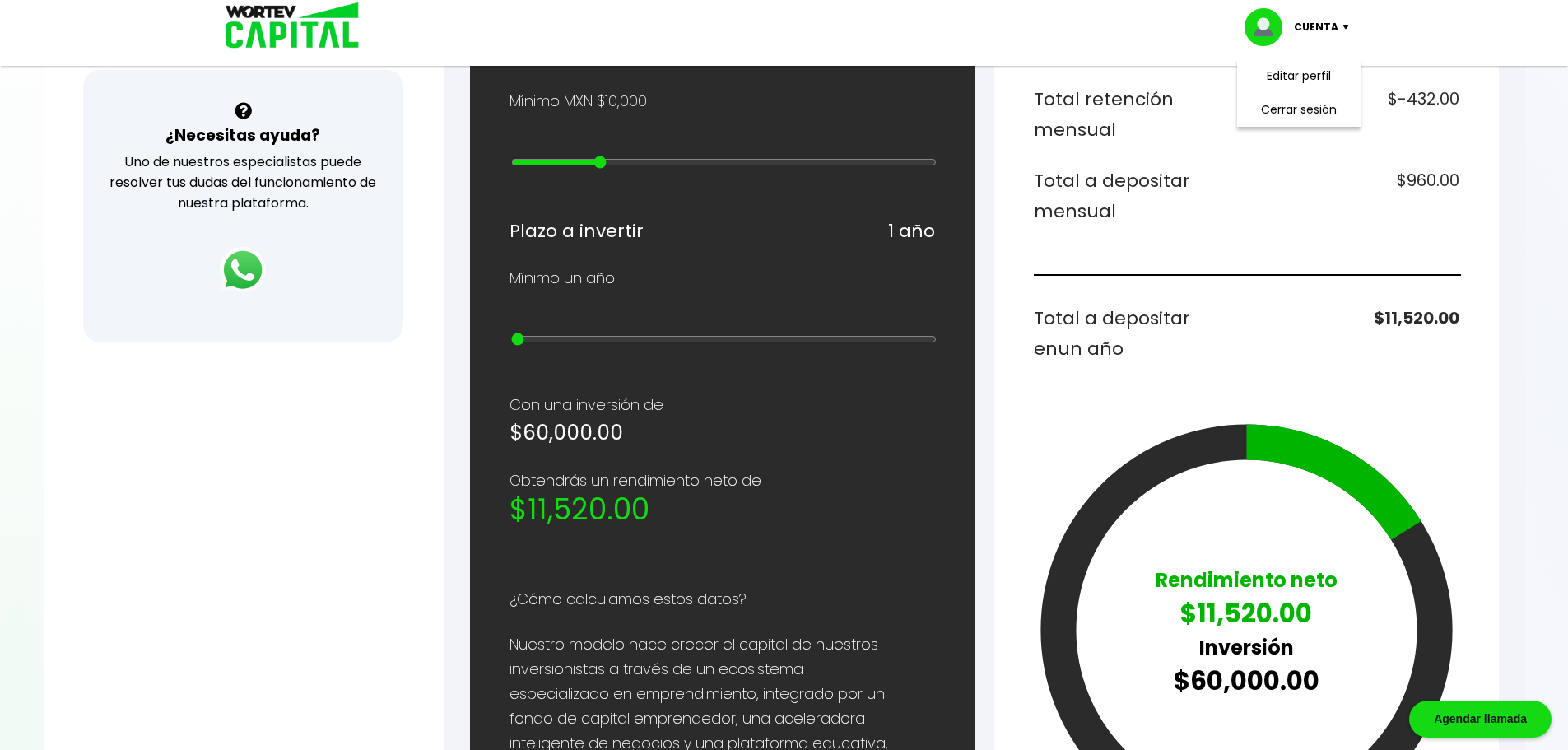
type input "70000"
type input "6"
type input "80000"
type input "7"
type input "90000"
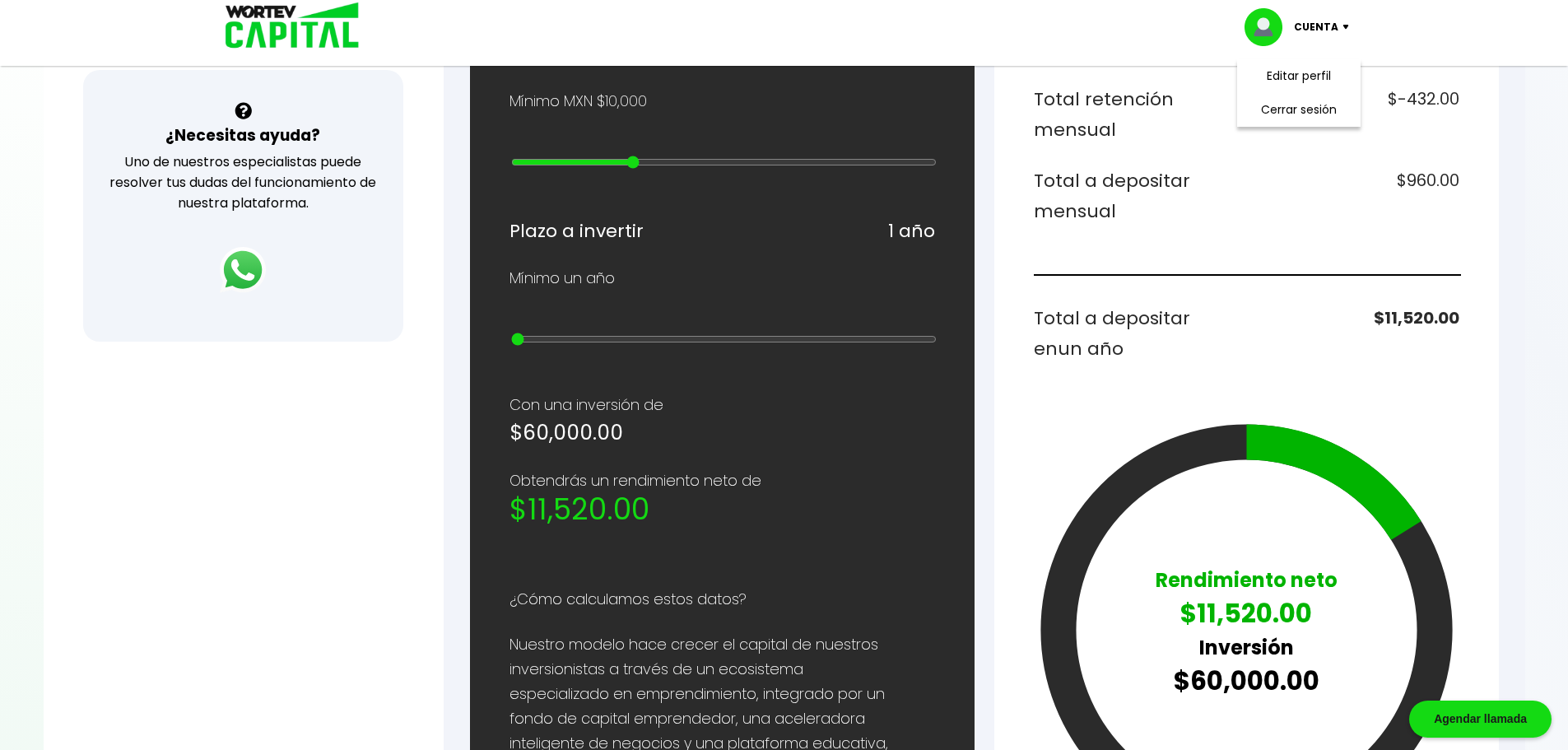
type input "8"
type input "100000"
type input "9"
type input "200000"
type input "10"
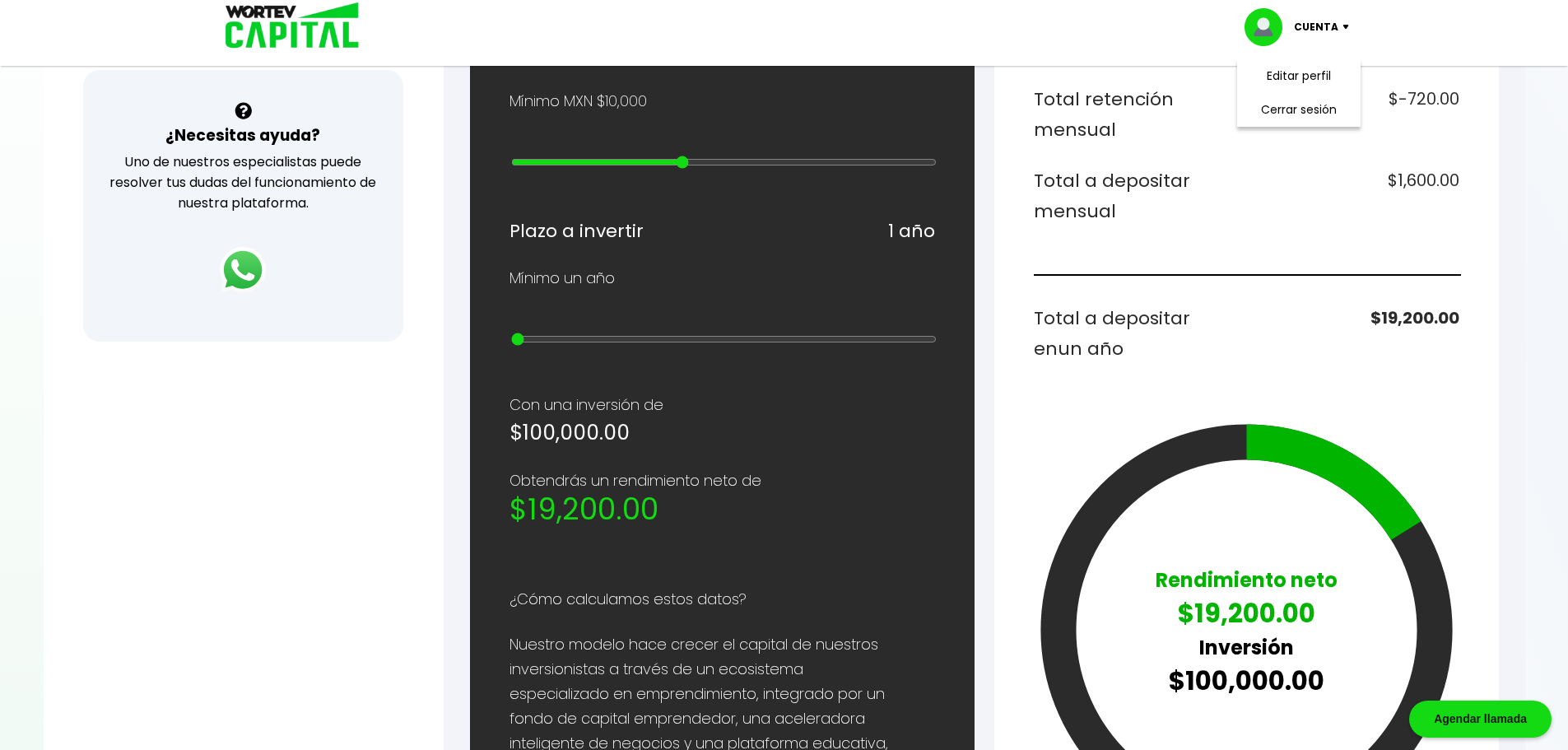
type input "300000"
type input "11"
type input "400000"
type input "12"
type input "500000"
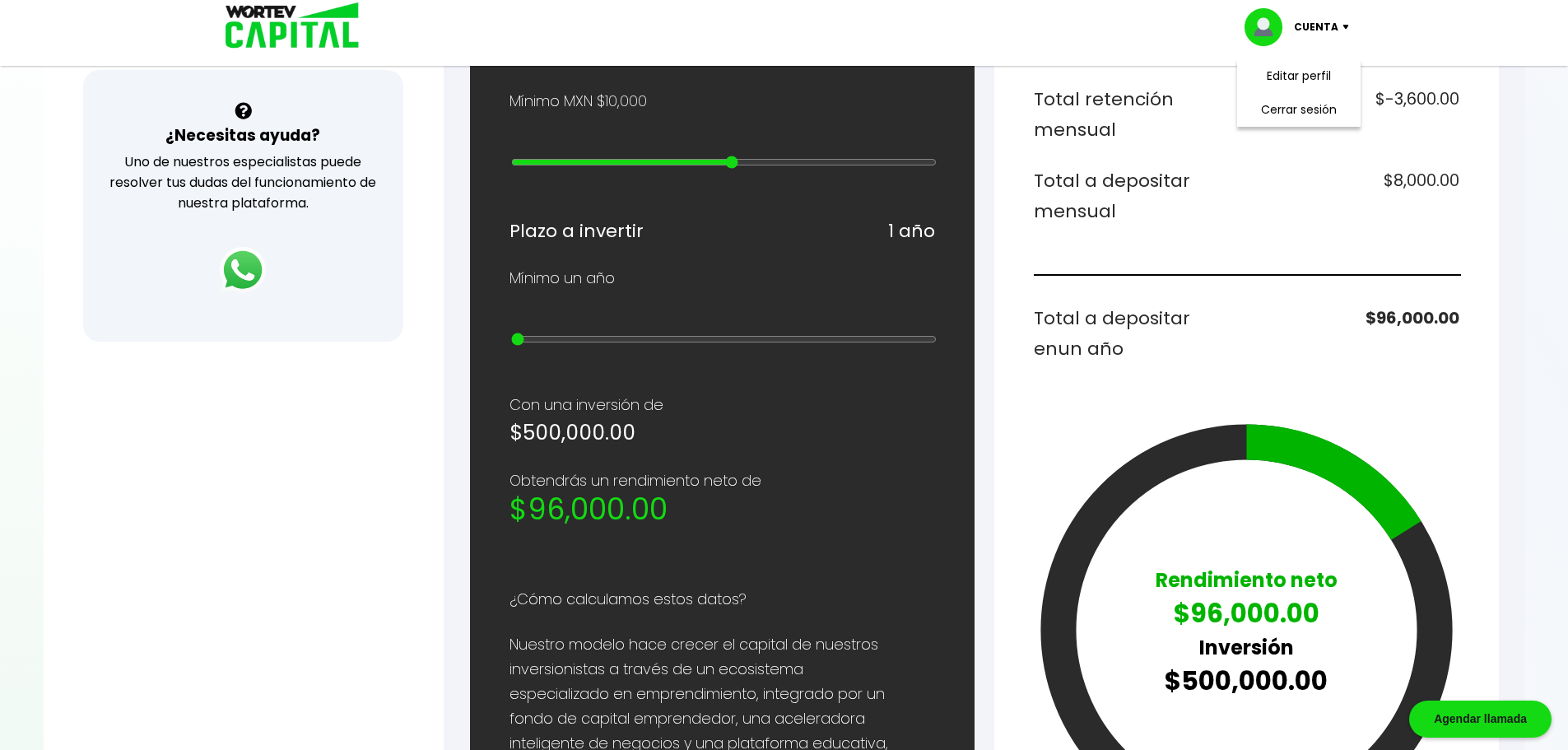
drag, startPoint x: 542, startPoint y: 166, endPoint x: 730, endPoint y: 192, distance: 189.8
type input "13"
click at [730, 169] on input "range" at bounding box center [723, 163] width 426 height 13
type input "1"
click at [528, 346] on input "range" at bounding box center [723, 340] width 426 height 13
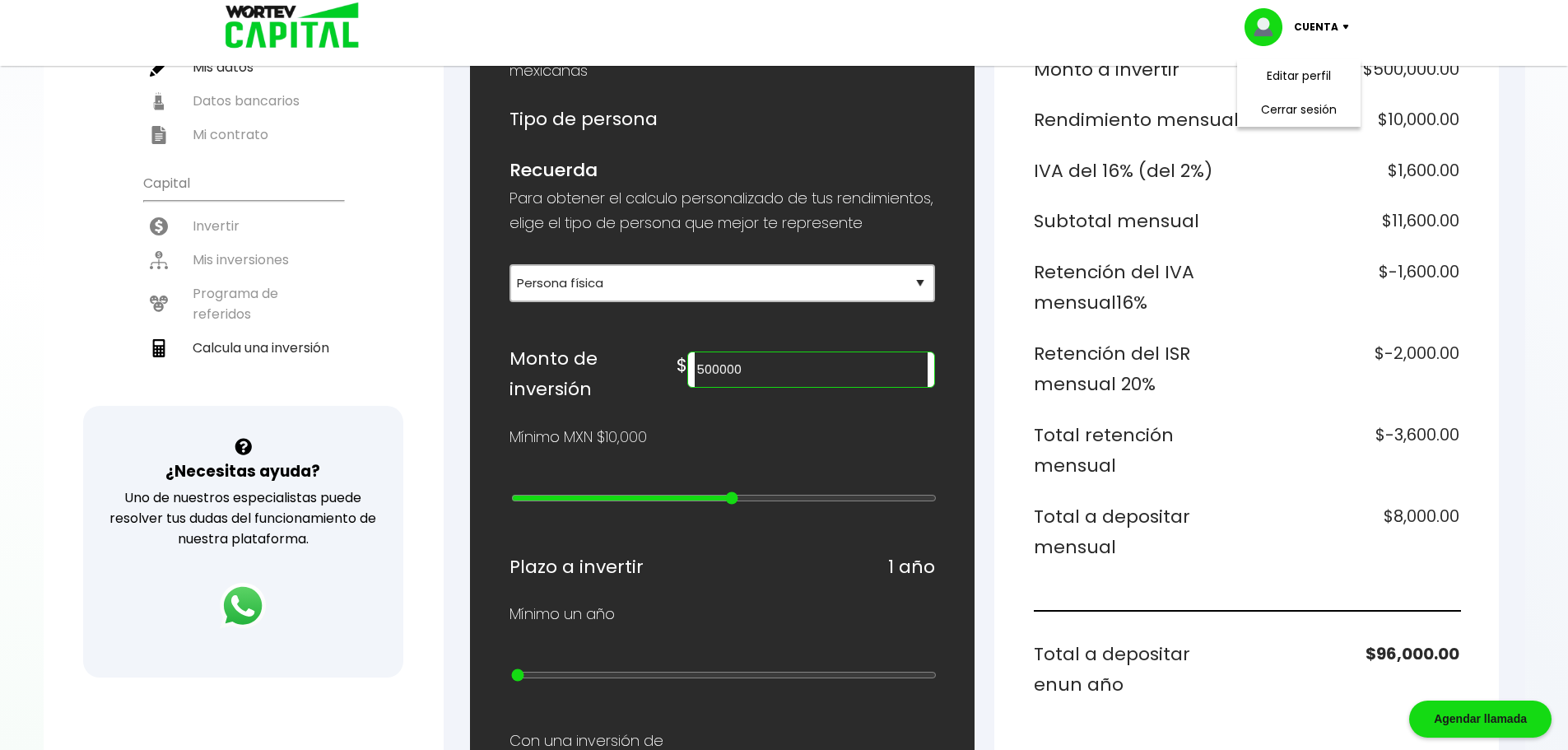
scroll to position [329, 0]
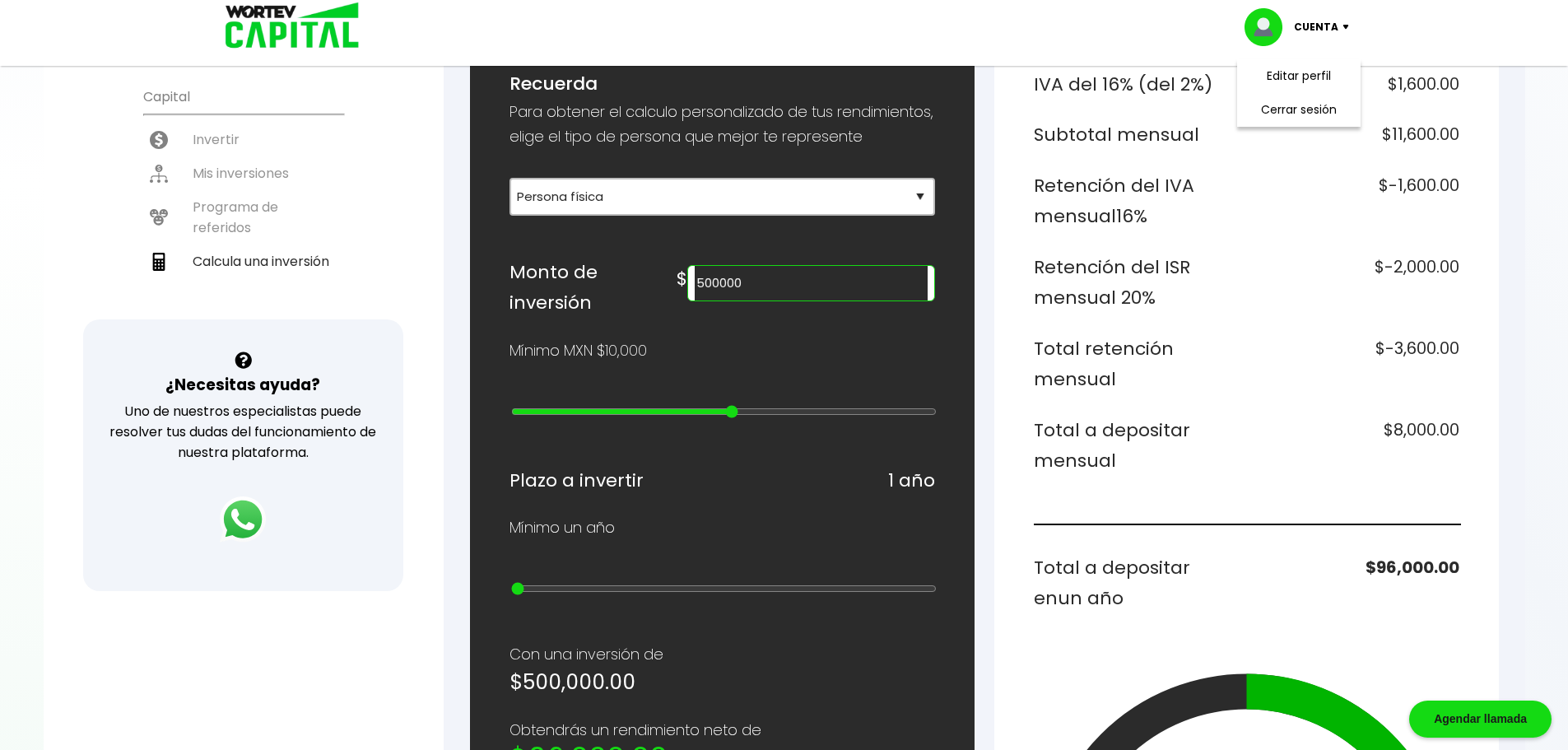
drag, startPoint x: 836, startPoint y: 303, endPoint x: 674, endPoint y: 329, distance: 164.1
click at [675, 329] on div "¿Cuánto quieres invertir? WORTEV CAPITAL crece tu dinero apoyando empresas mexi…" at bounding box center [722, 522] width 426 height 1212
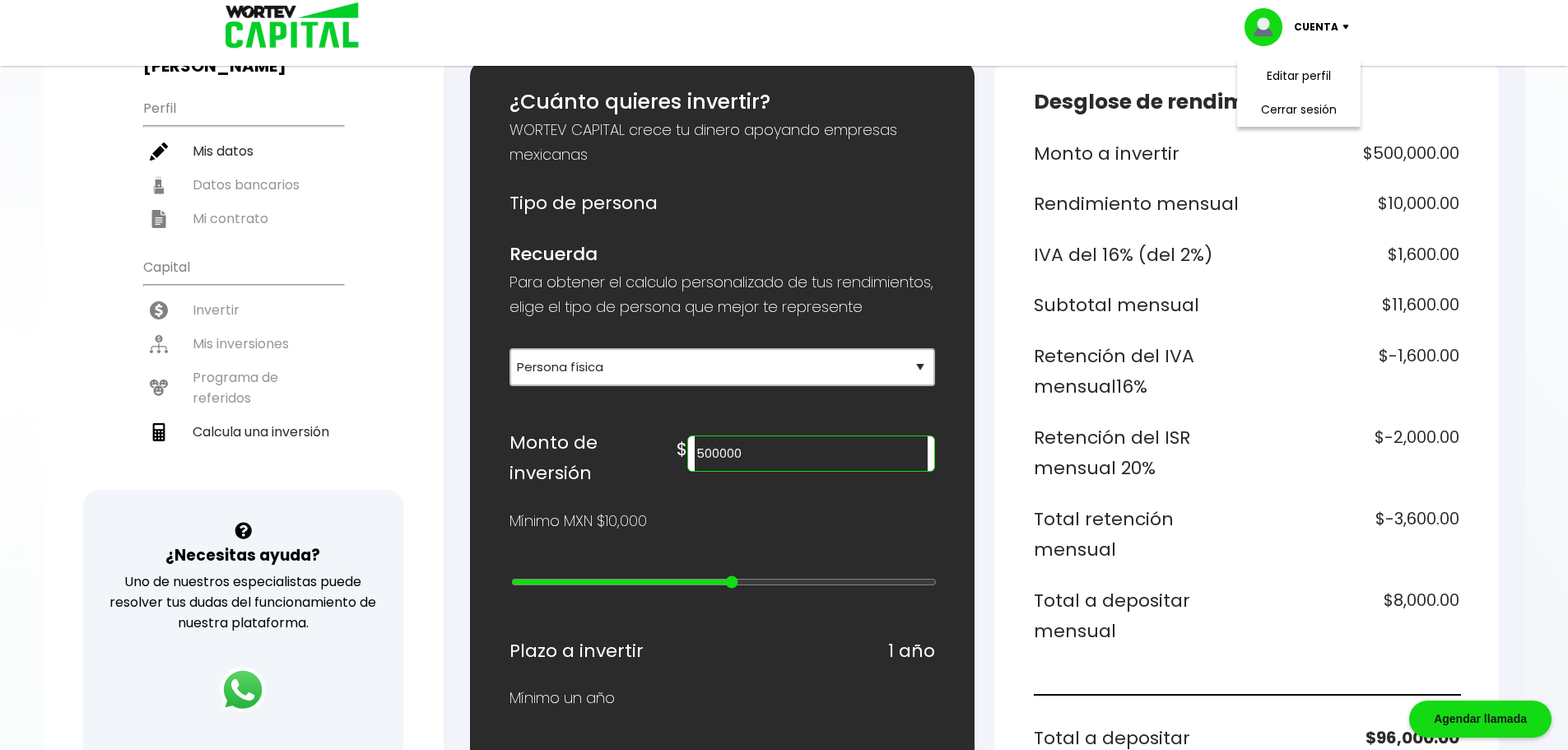
scroll to position [0, 0]
